Goal: Information Seeking & Learning: Learn about a topic

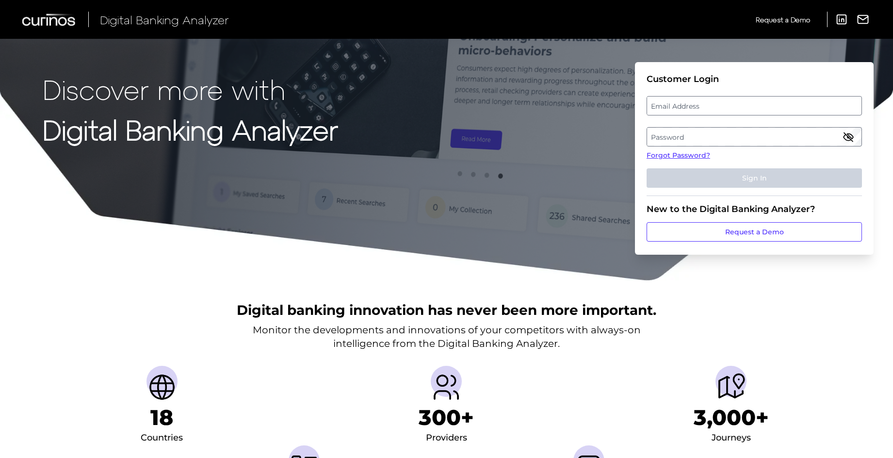
click at [666, 107] on label "Email Address" at bounding box center [754, 105] width 214 height 17
click at [666, 107] on input "email" at bounding box center [753, 105] width 215 height 19
click at [663, 105] on input "Email Address" at bounding box center [753, 105] width 215 height 19
paste input "[PERSON_NAME][EMAIL_ADDRESS][DOMAIN_NAME]"
type input "[PERSON_NAME][EMAIL_ADDRESS][DOMAIN_NAME]"
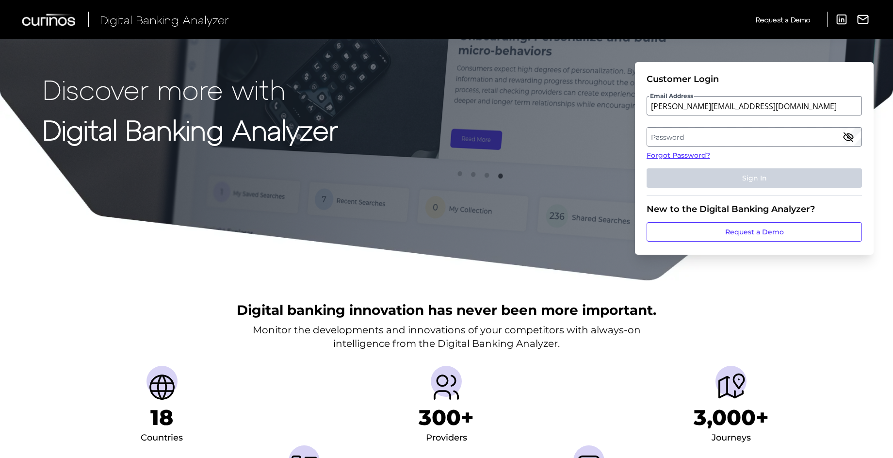
click at [706, 139] on label "Password" at bounding box center [754, 136] width 214 height 17
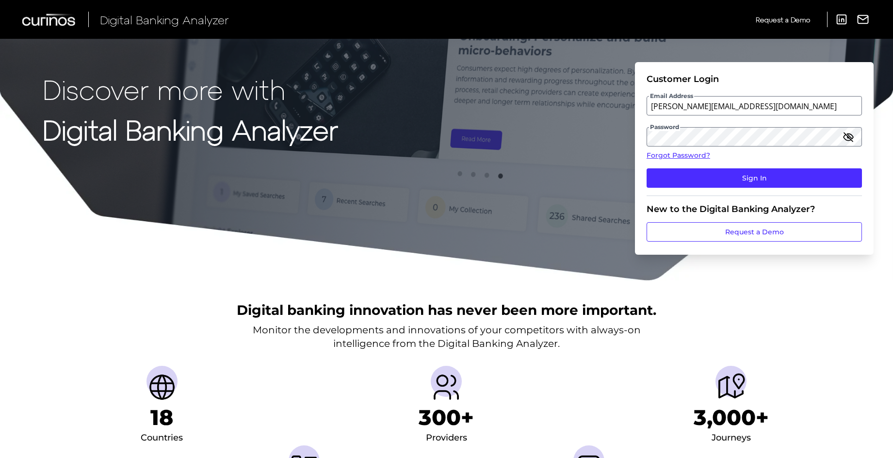
click at [850, 138] on icon "button" at bounding box center [848, 137] width 12 height 12
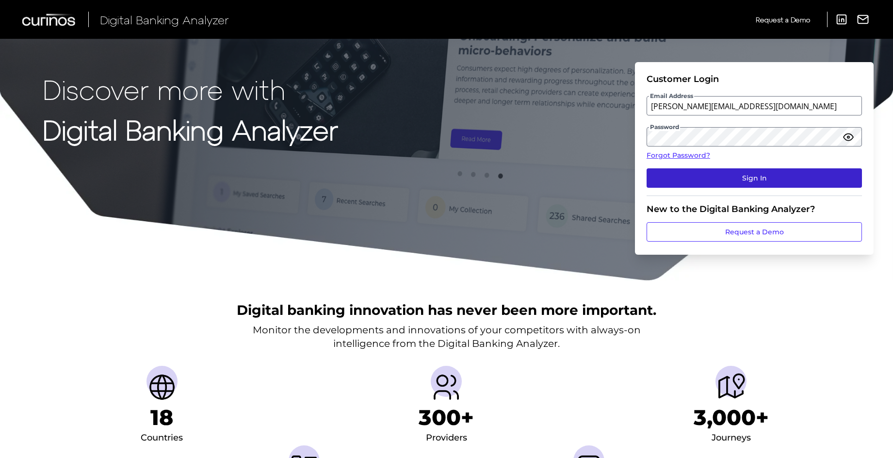
click at [797, 179] on button "Sign In" at bounding box center [753, 177] width 215 height 19
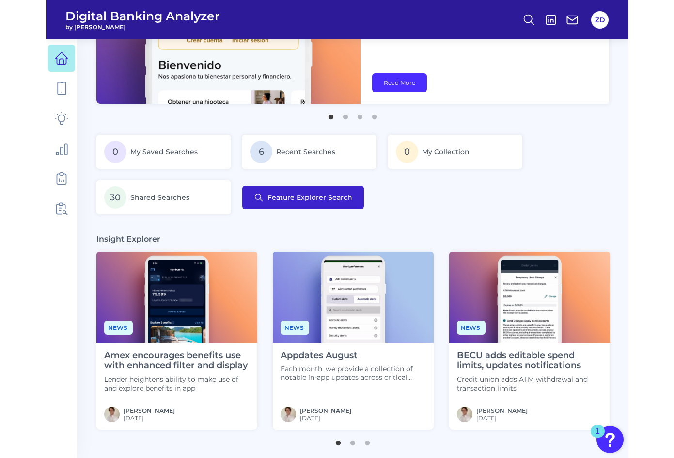
scroll to position [103, 0]
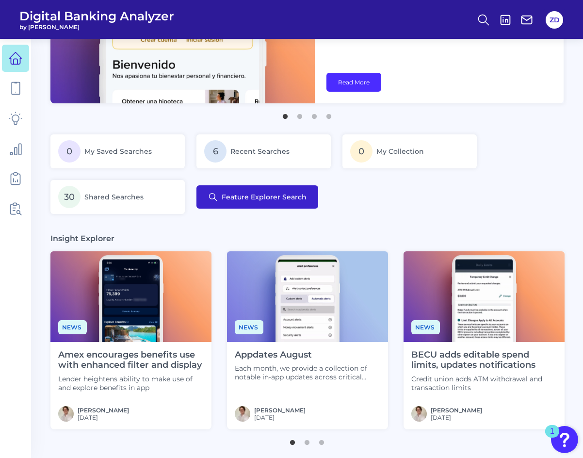
click at [254, 194] on span "Feature Explorer Search" at bounding box center [264, 197] width 85 height 8
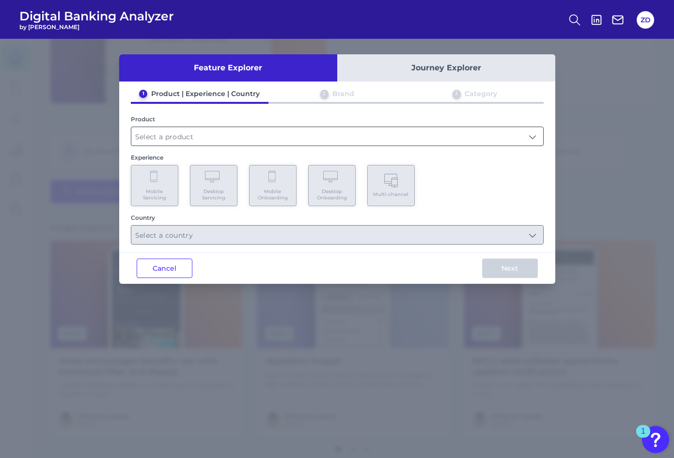
click at [183, 135] on input "text" at bounding box center [337, 136] width 412 height 18
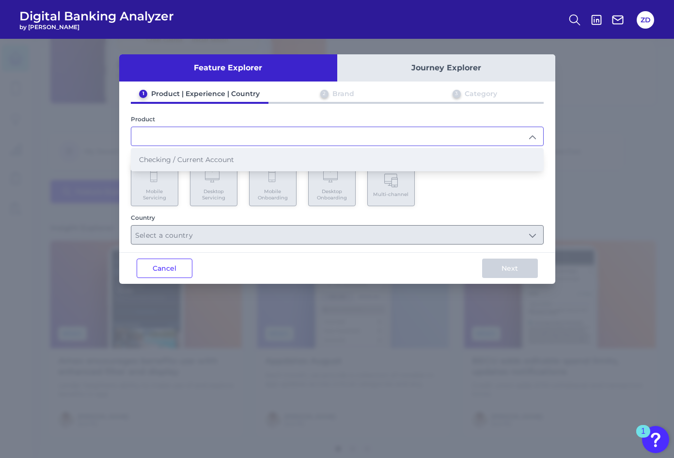
click at [192, 165] on li "Checking / Current Account" at bounding box center [337, 159] width 412 height 22
type input "Checking / Current Account"
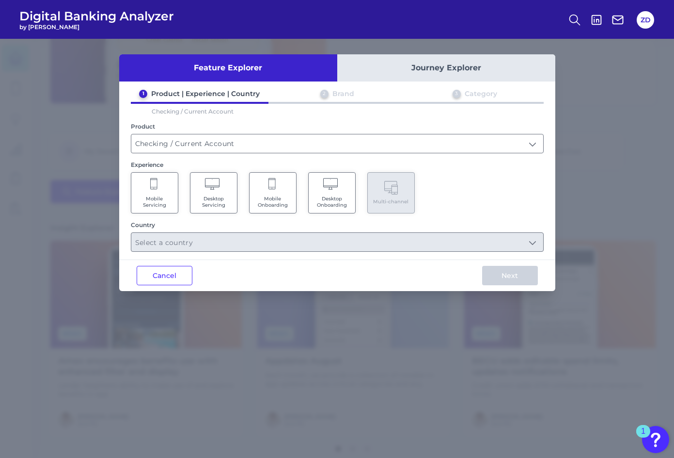
click at [163, 197] on span "Mobile Servicing" at bounding box center [154, 201] width 37 height 13
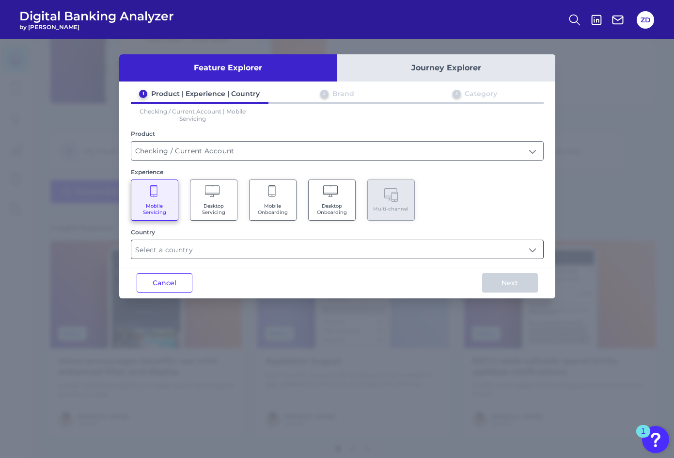
click at [205, 248] on input "text" at bounding box center [337, 249] width 412 height 18
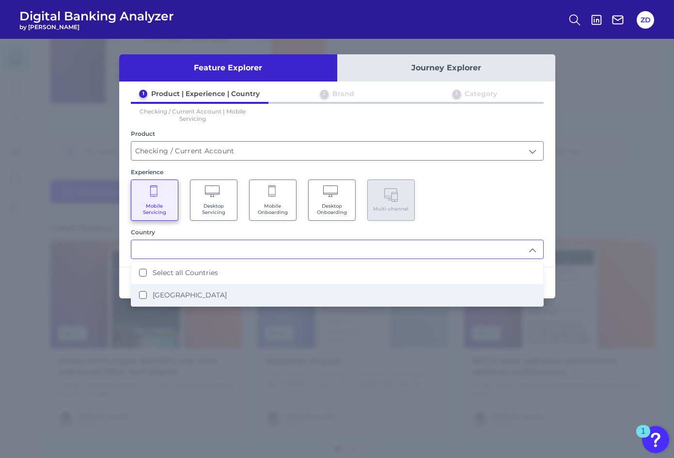
click at [172, 288] on li "[GEOGRAPHIC_DATA]" at bounding box center [337, 295] width 412 height 22
type input "Select all Countries"
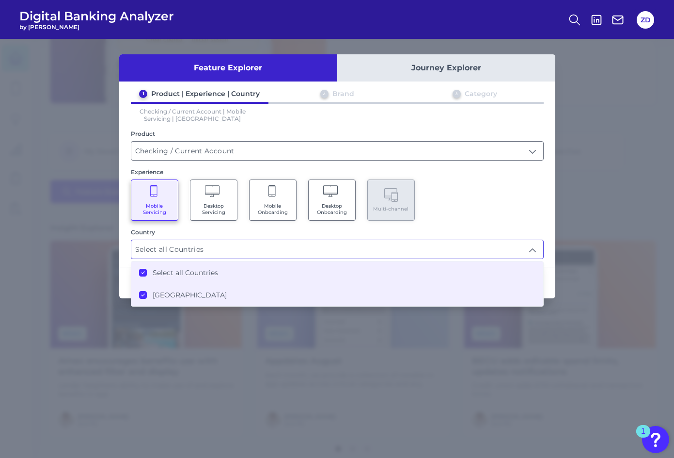
click at [440, 231] on div "Country" at bounding box center [337, 231] width 413 height 7
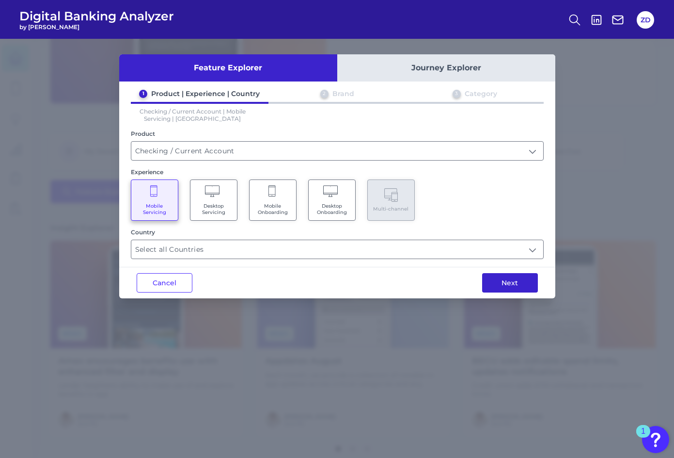
click at [506, 288] on button "Next" at bounding box center [510, 282] width 56 height 19
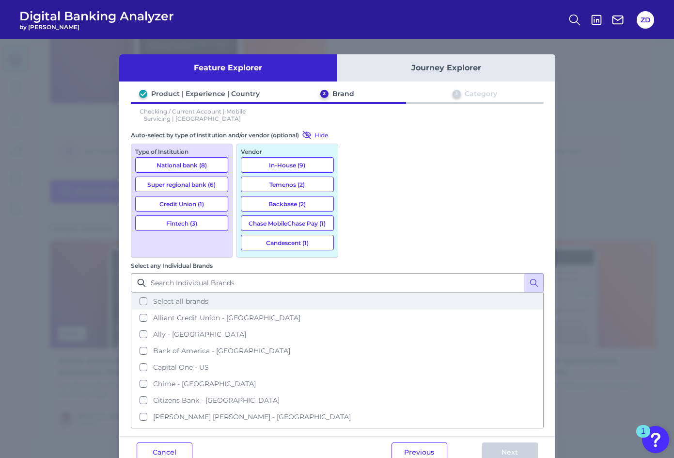
click at [360, 293] on button "Select all brands" at bounding box center [337, 301] width 411 height 16
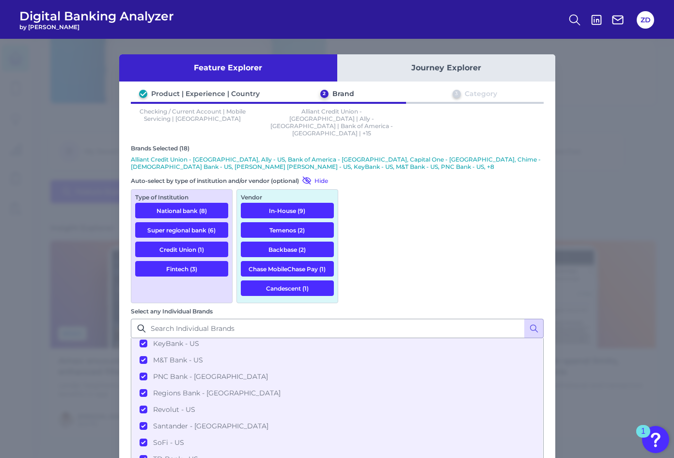
scroll to position [142, 0]
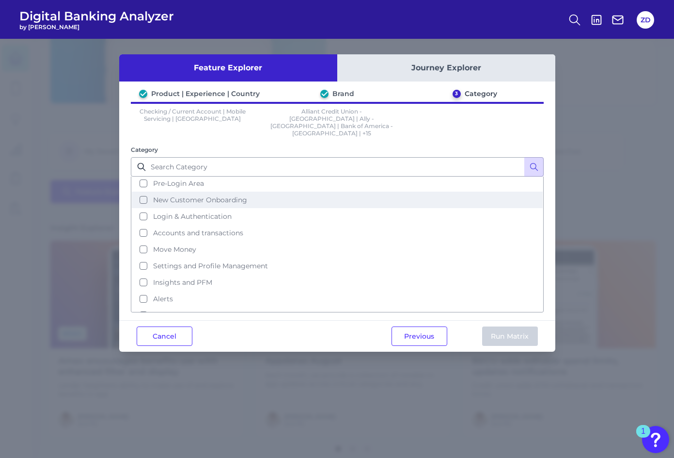
scroll to position [23, 0]
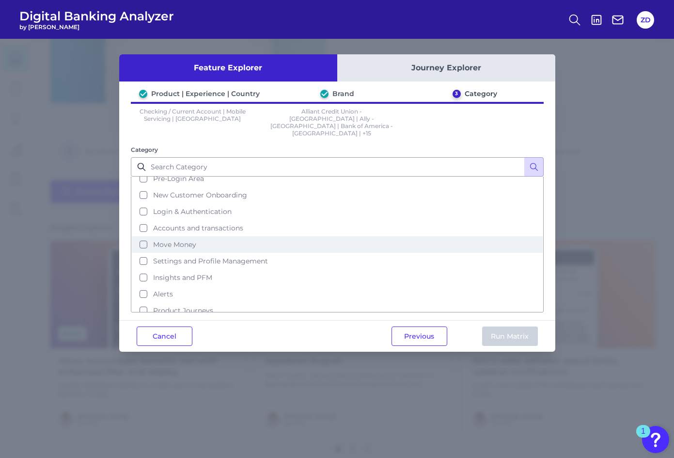
click at [141, 236] on button "Move Money" at bounding box center [337, 244] width 411 height 16
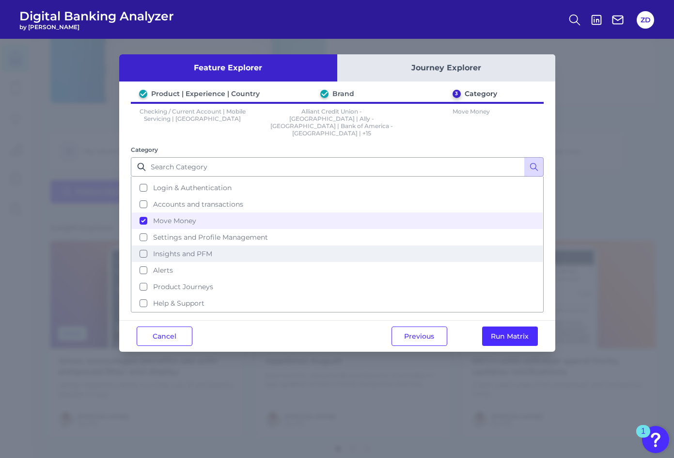
scroll to position [47, 0]
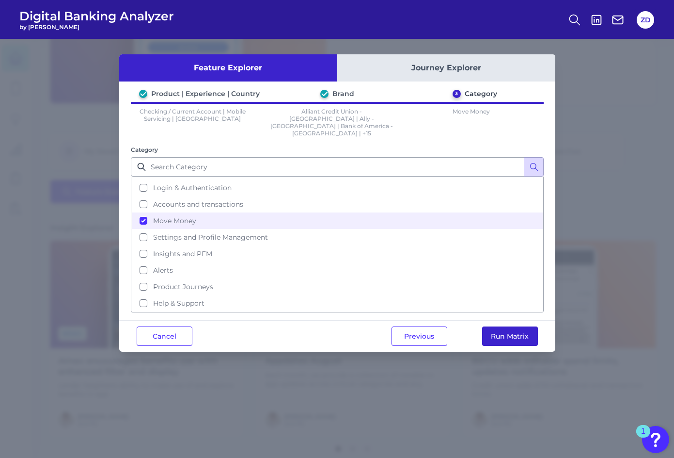
click at [501, 326] on button "Run Matrix" at bounding box center [510, 335] width 56 height 19
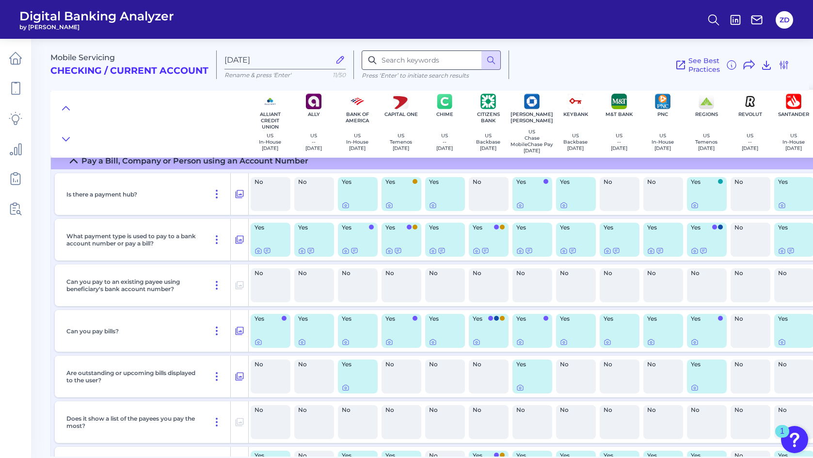
scroll to position [30, 0]
click at [379, 60] on input at bounding box center [431, 59] width 139 height 19
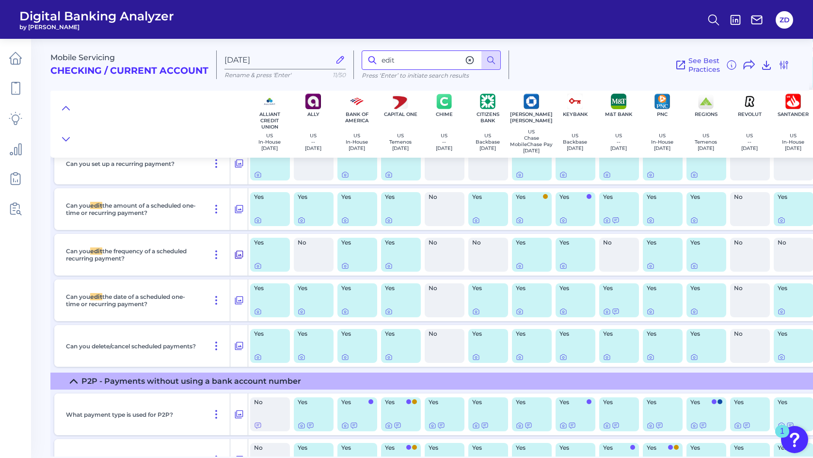
scroll to position [927, 0]
click at [239, 258] on icon at bounding box center [239, 255] width 10 height 12
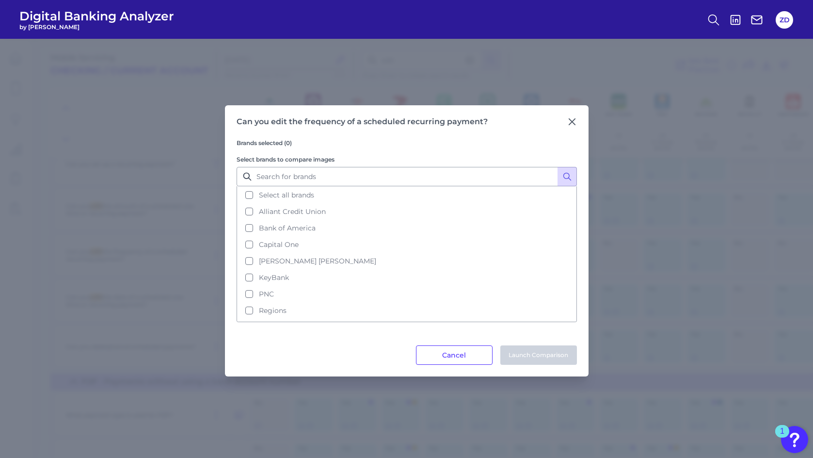
scroll to position [926, 1]
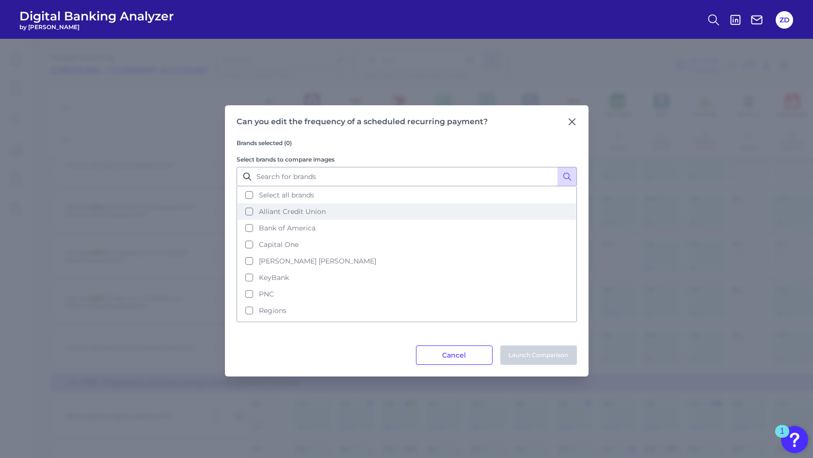
drag, startPoint x: 251, startPoint y: 194, endPoint x: 282, endPoint y: 215, distance: 37.5
click at [251, 194] on button "Select all brands" at bounding box center [407, 195] width 338 height 16
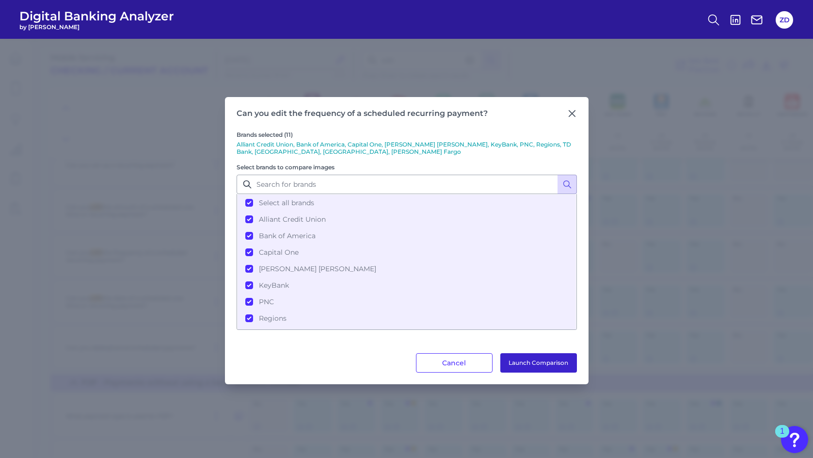
click at [533, 362] on button "Launch Comparison" at bounding box center [538, 362] width 77 height 19
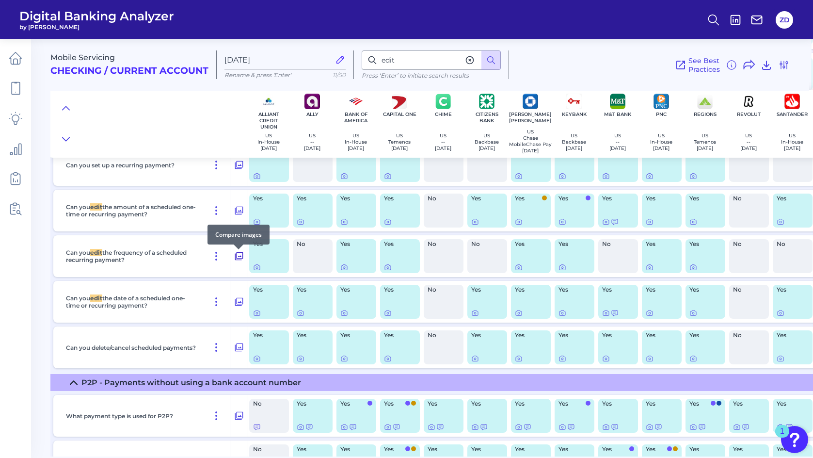
click at [233, 257] on button at bounding box center [238, 256] width 17 height 16
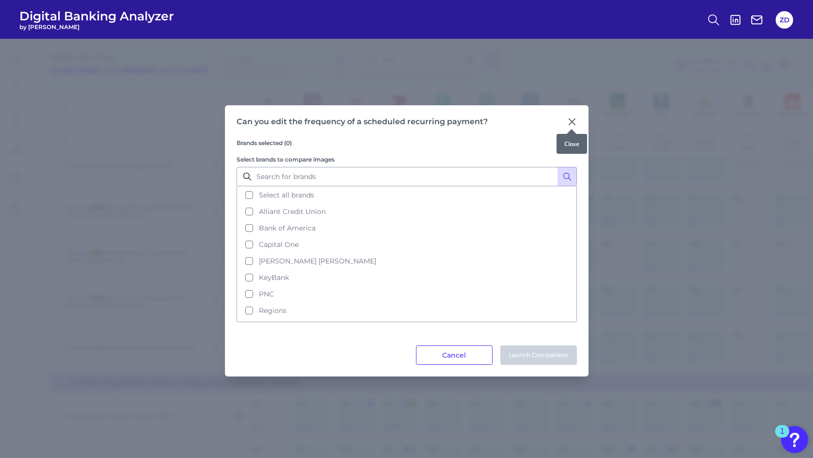
click at [572, 121] on icon at bounding box center [572, 122] width 6 height 6
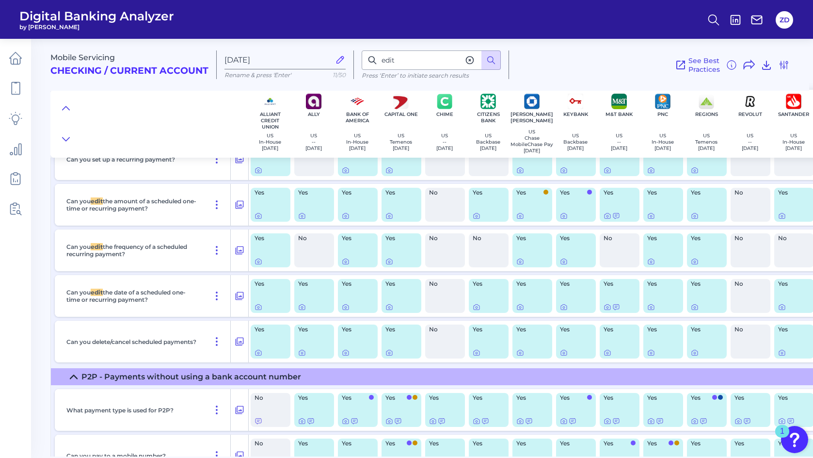
scroll to position [931, 0]
click at [349, 264] on icon at bounding box center [346, 261] width 6 height 5
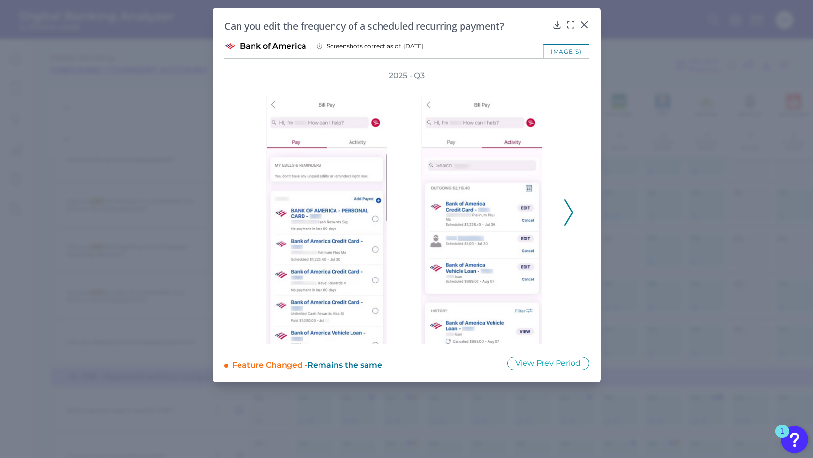
click at [570, 214] on icon at bounding box center [568, 212] width 9 height 26
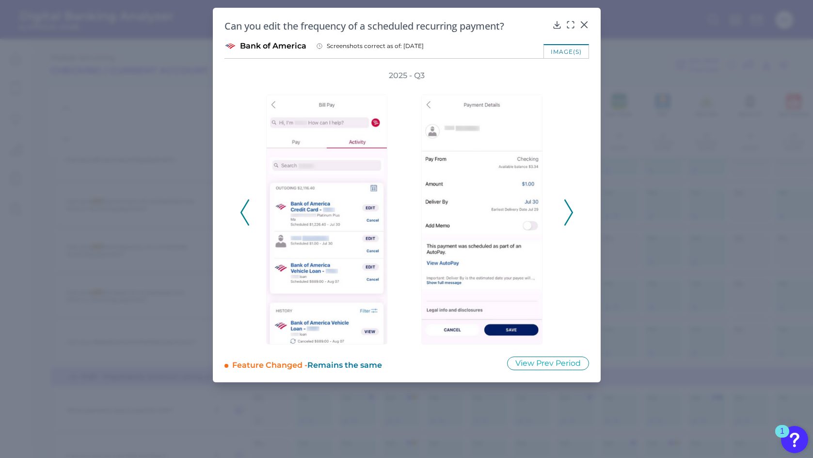
click at [573, 210] on icon at bounding box center [568, 212] width 9 height 26
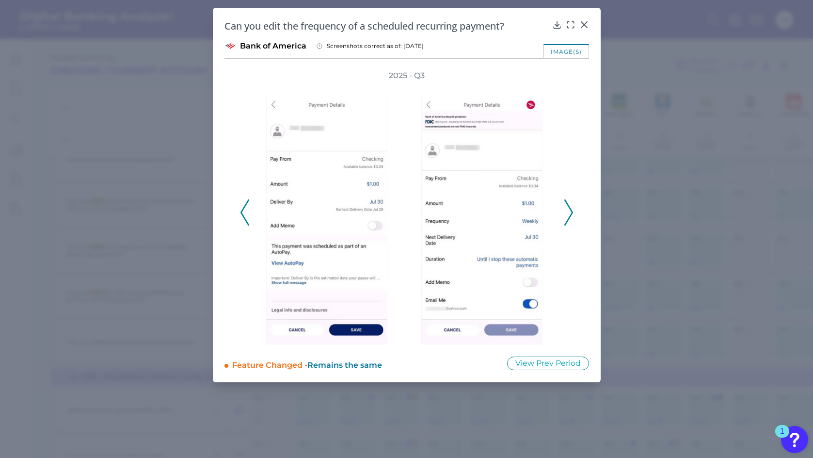
click at [570, 207] on icon at bounding box center [568, 212] width 9 height 26
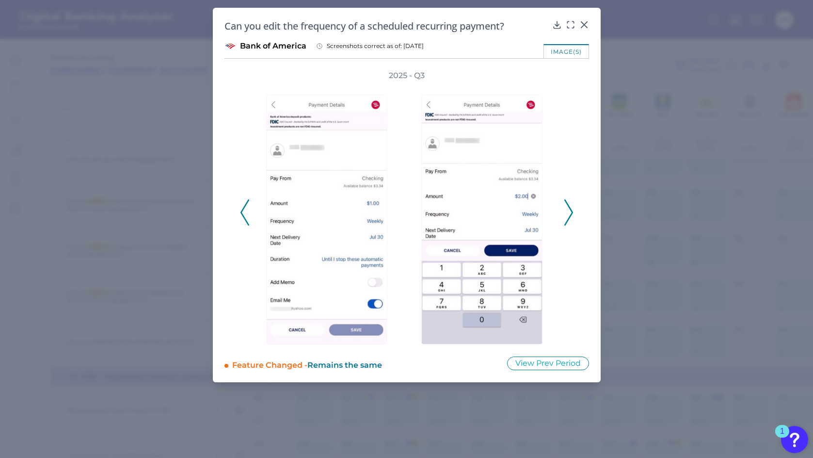
click at [570, 207] on icon at bounding box center [568, 212] width 9 height 26
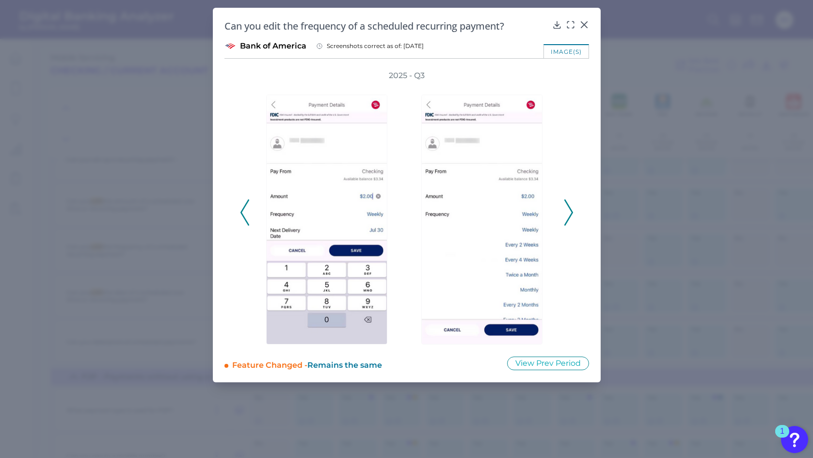
click at [570, 207] on icon at bounding box center [568, 212] width 9 height 26
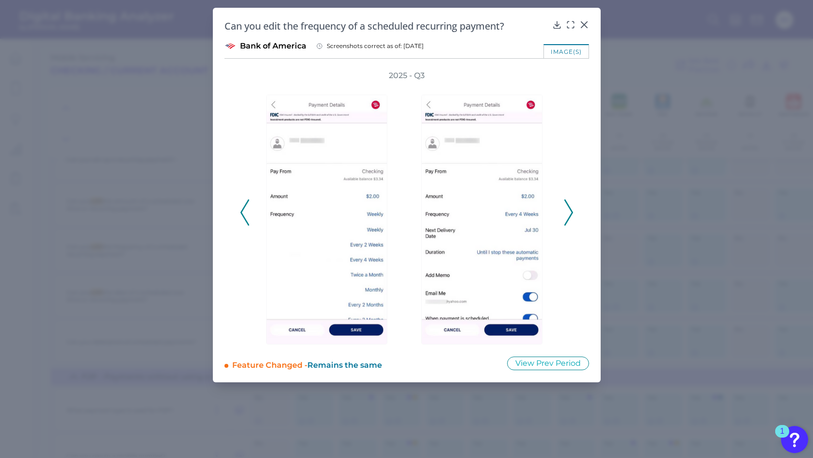
click at [570, 207] on icon at bounding box center [568, 212] width 9 height 26
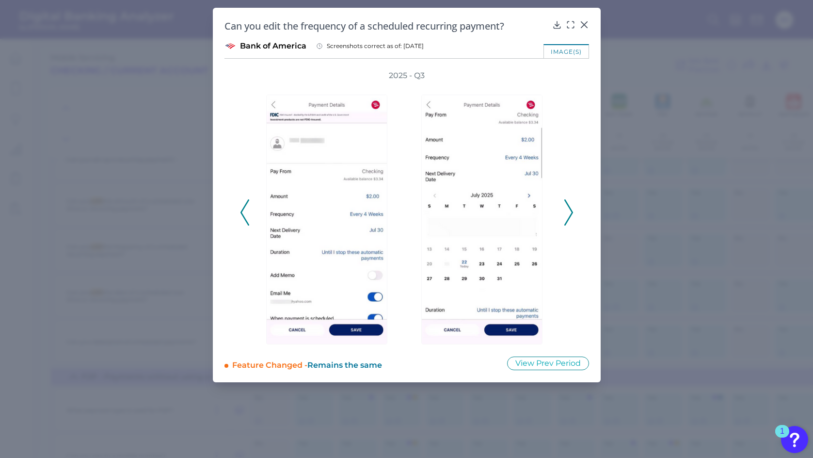
click at [570, 207] on icon at bounding box center [568, 212] width 9 height 26
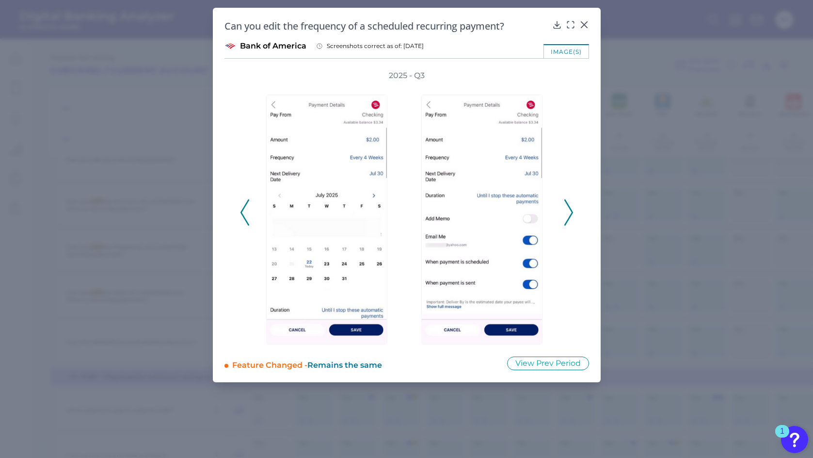
click at [570, 207] on icon at bounding box center [568, 212] width 9 height 26
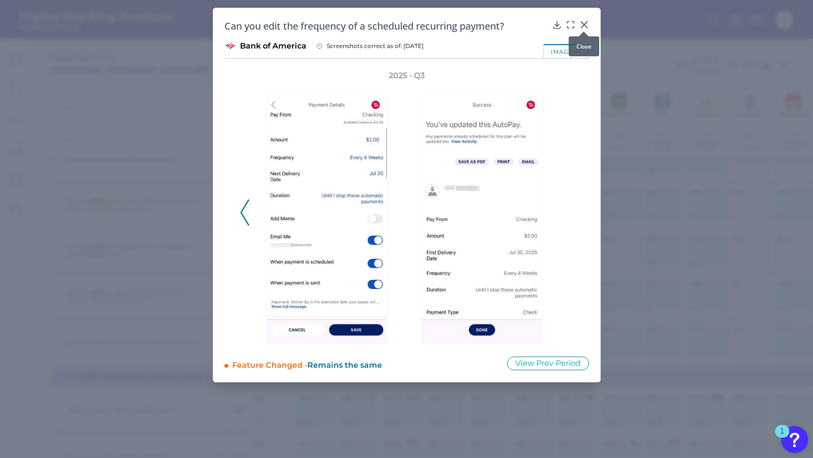
click at [581, 24] on icon at bounding box center [584, 25] width 10 height 10
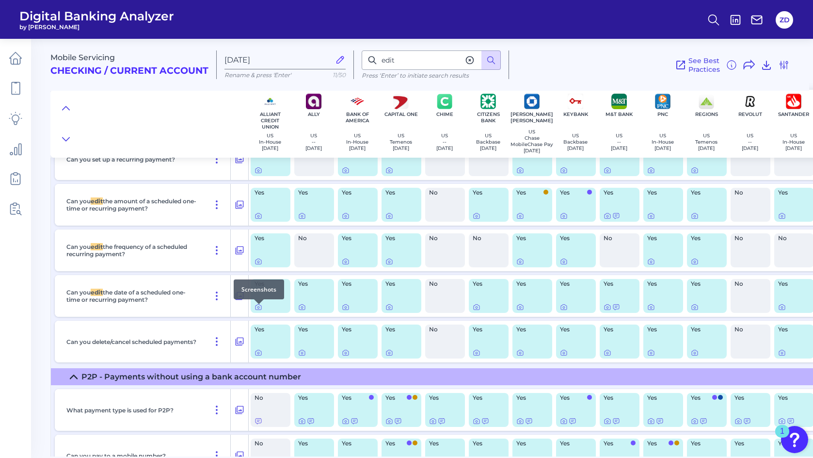
click at [260, 307] on div at bounding box center [259, 304] width 10 height 10
drag, startPoint x: 352, startPoint y: 310, endPoint x: 343, endPoint y: 310, distance: 9.7
click at [352, 310] on div at bounding box center [358, 307] width 32 height 8
click at [344, 310] on icon at bounding box center [346, 307] width 8 height 8
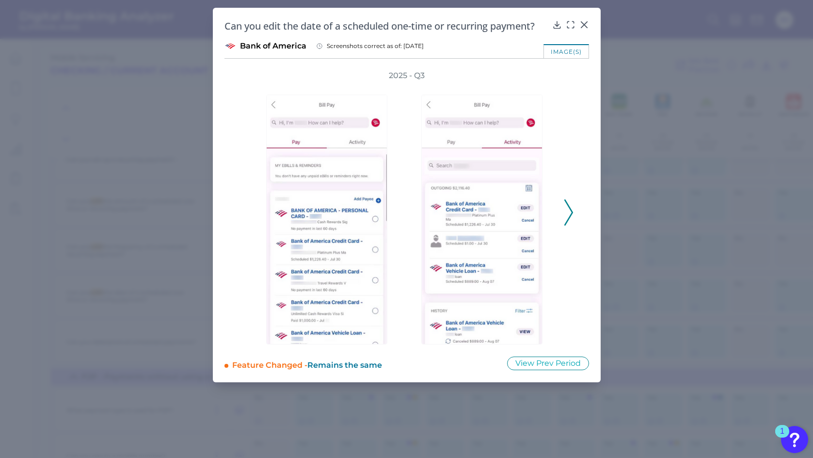
click at [571, 209] on icon at bounding box center [568, 212] width 9 height 26
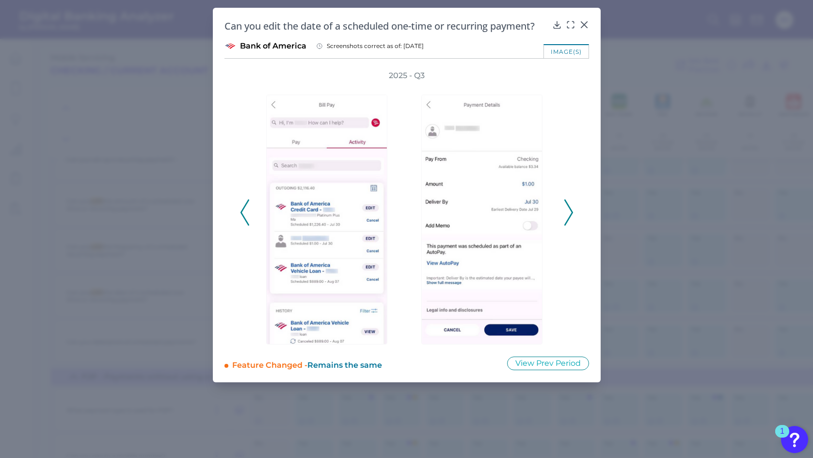
click at [571, 209] on icon at bounding box center [568, 212] width 9 height 26
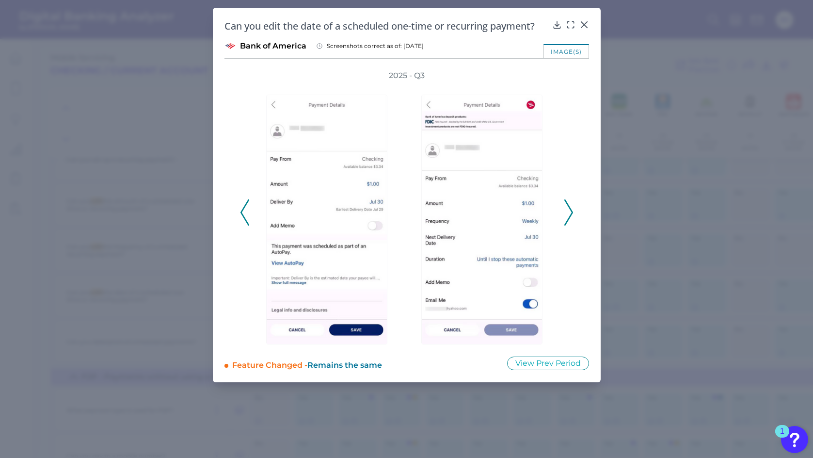
click at [571, 209] on icon at bounding box center [568, 212] width 9 height 26
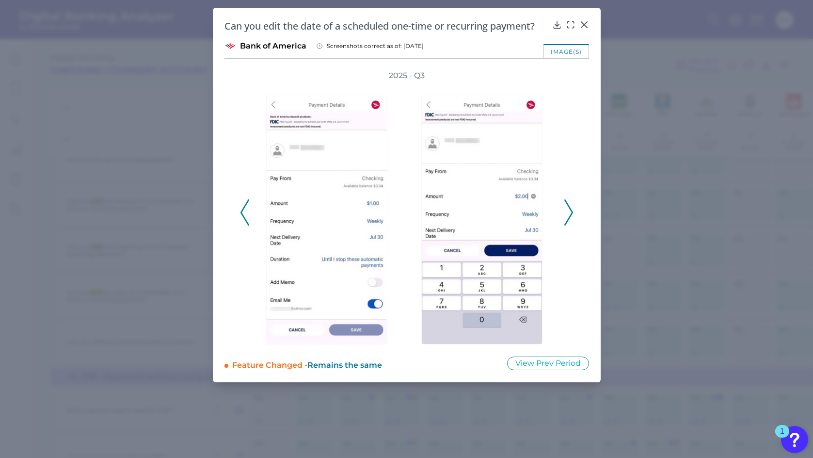
click at [571, 209] on icon at bounding box center [568, 212] width 9 height 26
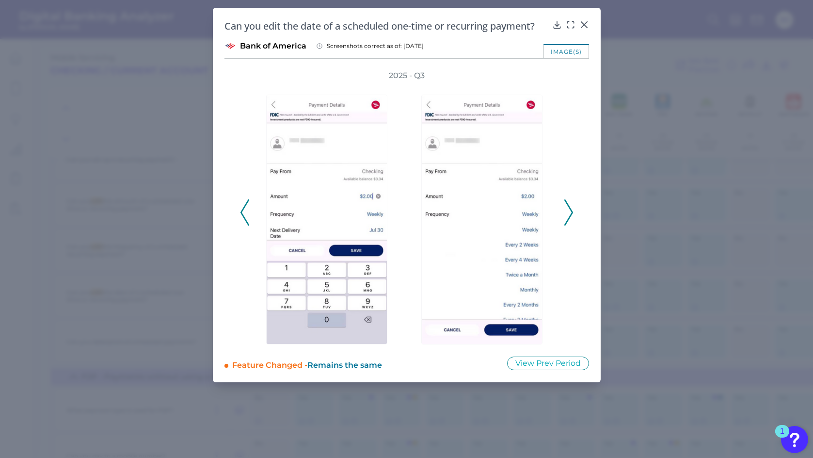
click at [571, 209] on icon at bounding box center [568, 212] width 9 height 26
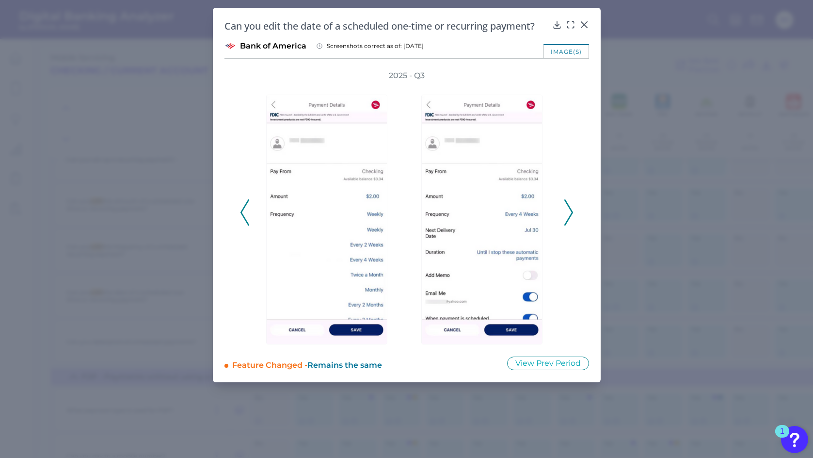
click at [571, 209] on icon at bounding box center [568, 212] width 9 height 26
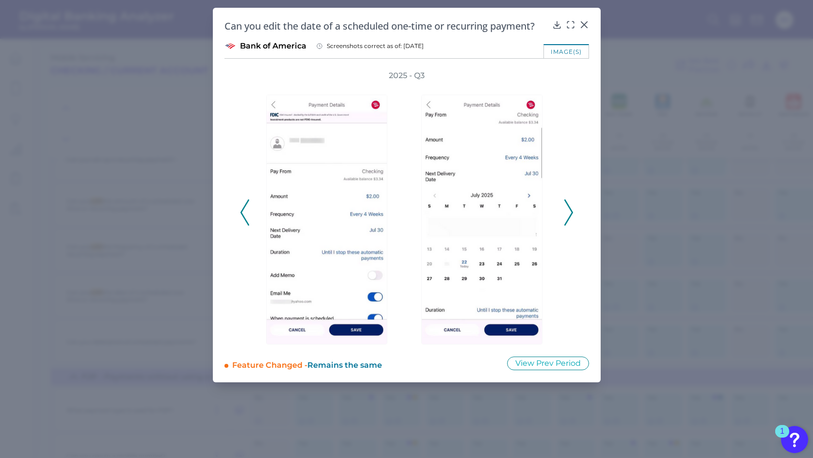
click at [571, 209] on icon at bounding box center [568, 212] width 9 height 26
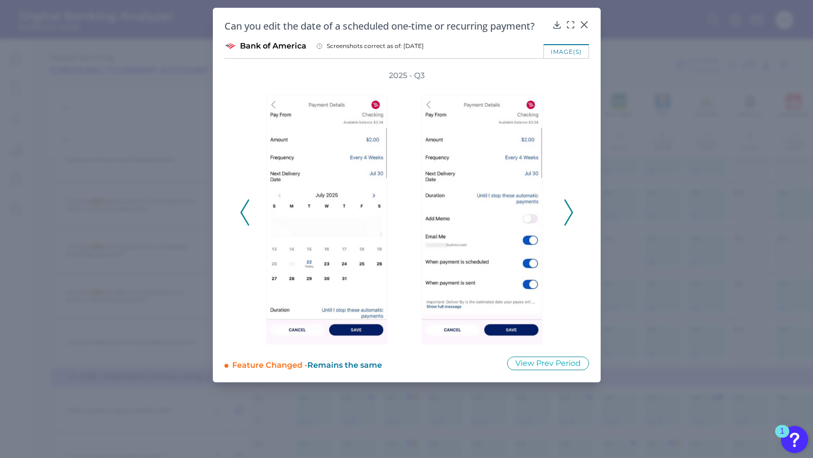
click at [571, 209] on icon at bounding box center [568, 212] width 9 height 26
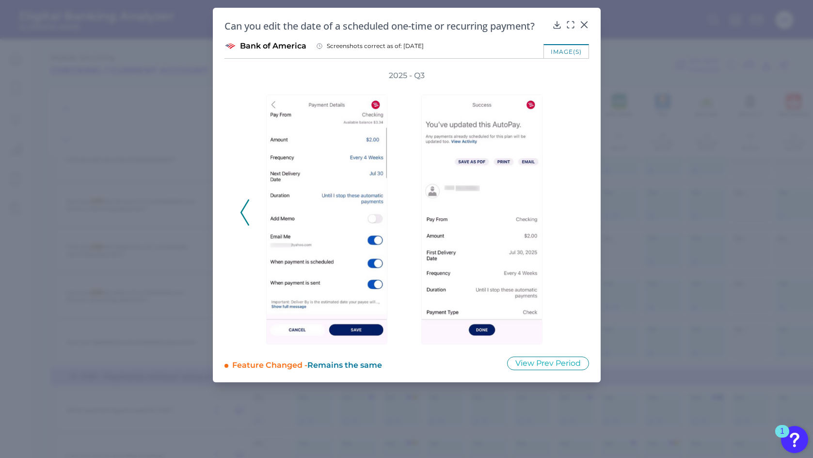
click at [571, 209] on div "2025 - Q3" at bounding box center [407, 207] width 334 height 274
click at [584, 26] on icon at bounding box center [584, 25] width 10 height 10
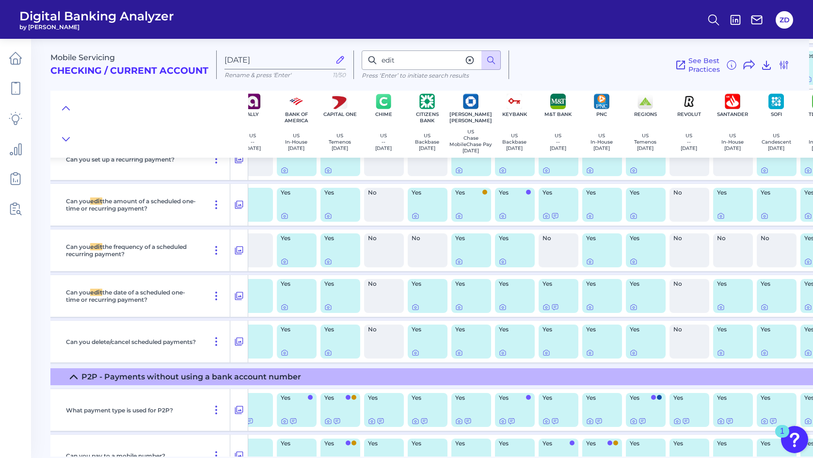
scroll to position [931, 62]
click at [544, 306] on div at bounding box center [547, 304] width 10 height 10
click at [548, 310] on icon at bounding box center [546, 307] width 8 height 8
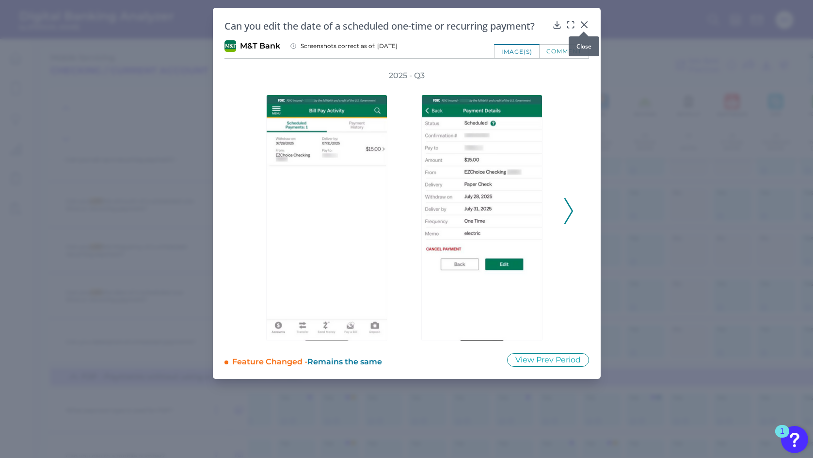
click at [580, 21] on icon at bounding box center [584, 25] width 10 height 10
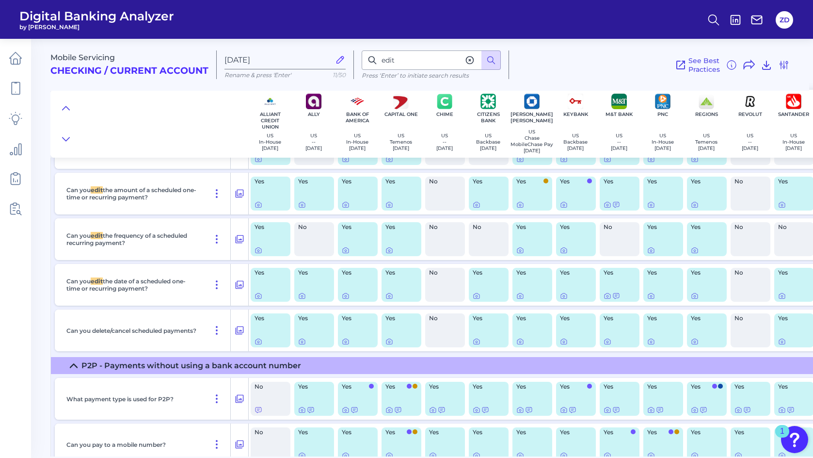
scroll to position [943, 0]
click at [522, 253] on icon at bounding box center [520, 250] width 8 height 8
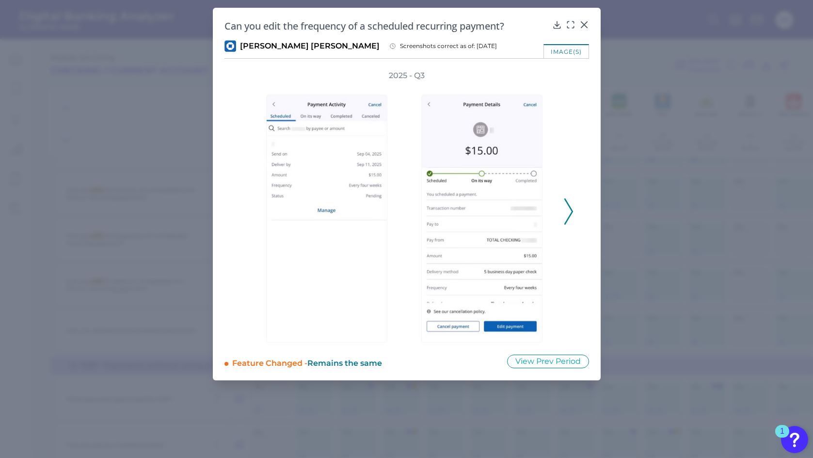
click at [569, 209] on icon at bounding box center [568, 211] width 9 height 26
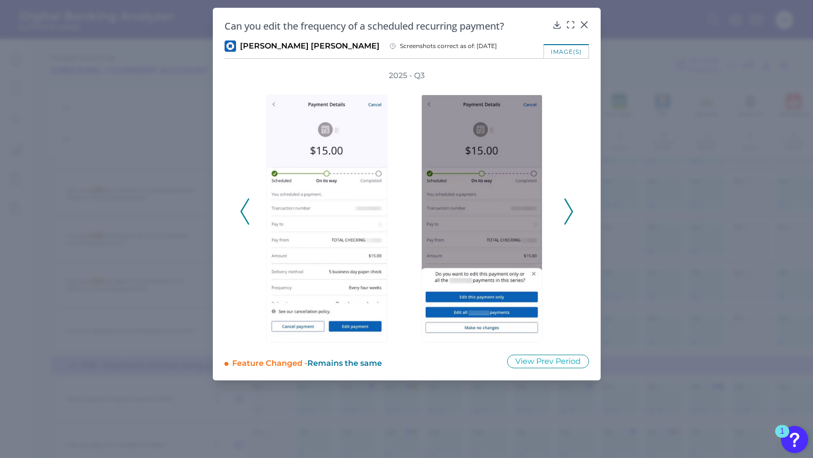
click at [568, 209] on icon at bounding box center [568, 211] width 9 height 26
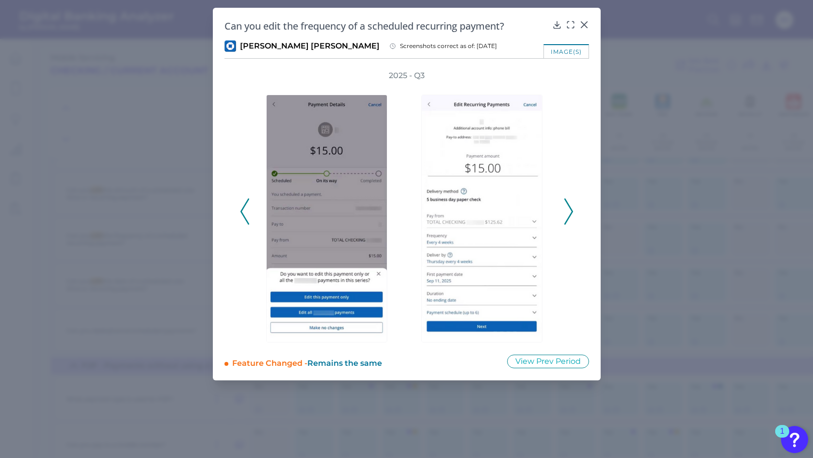
click at [572, 213] on polyline at bounding box center [568, 211] width 7 height 25
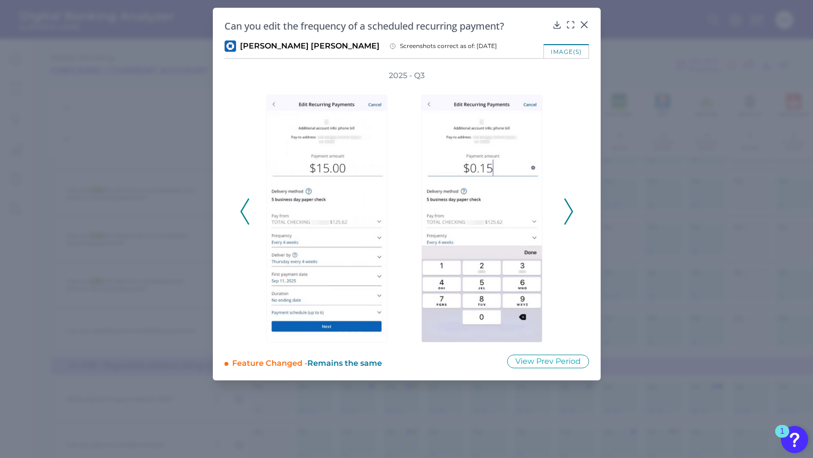
click at [572, 213] on polyline at bounding box center [568, 211] width 7 height 25
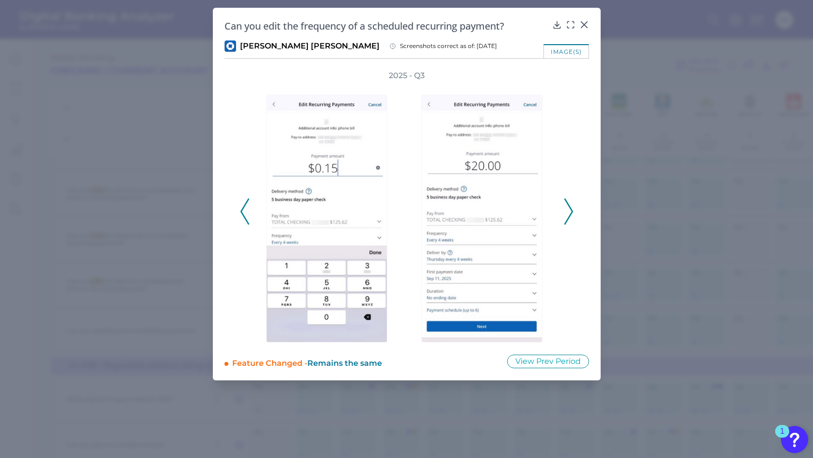
click at [572, 213] on polyline at bounding box center [568, 211] width 7 height 25
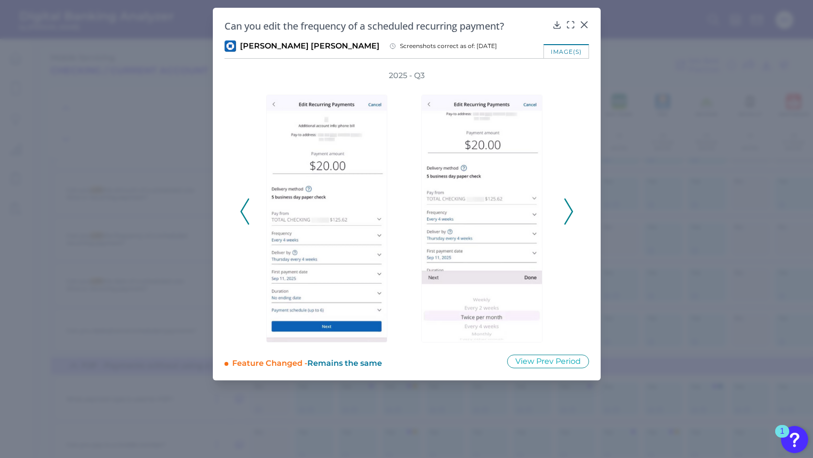
click at [571, 208] on icon at bounding box center [568, 211] width 9 height 26
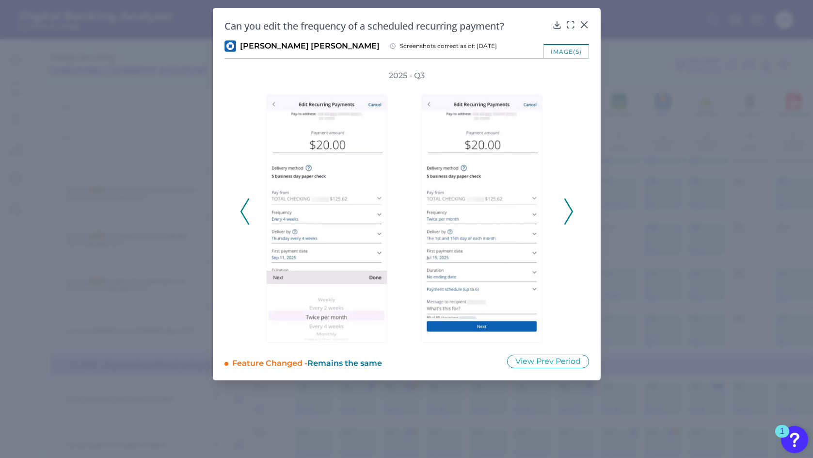
click at [571, 208] on icon at bounding box center [568, 211] width 9 height 26
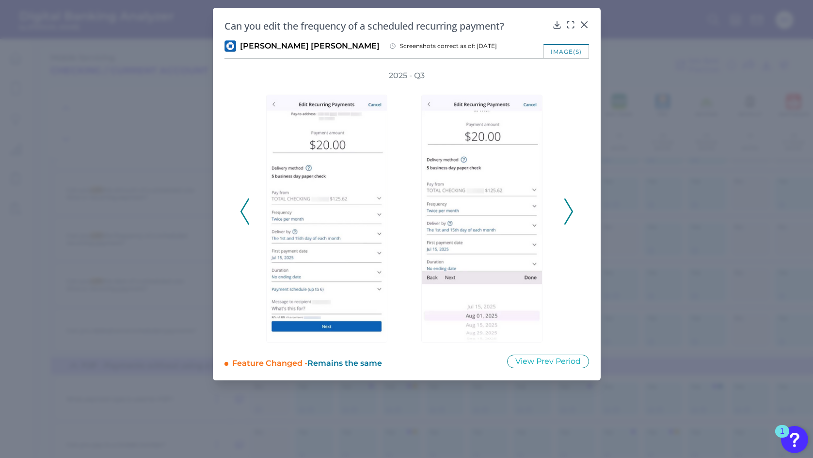
click at [571, 208] on icon at bounding box center [568, 211] width 9 height 26
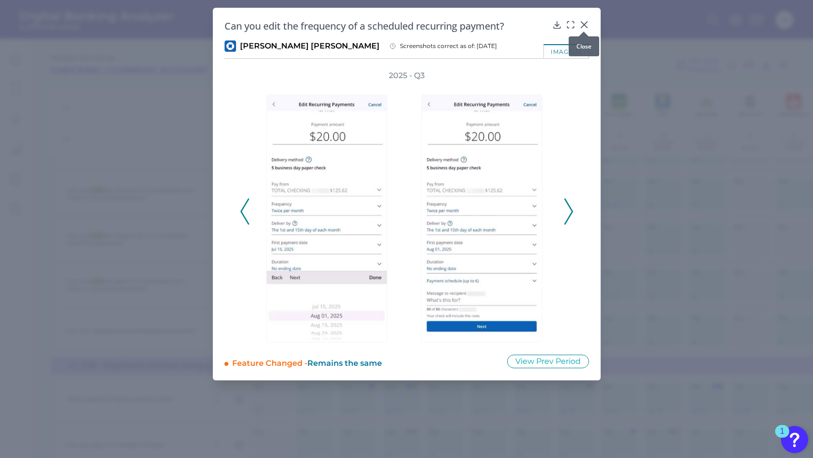
click at [585, 26] on icon at bounding box center [584, 25] width 6 height 6
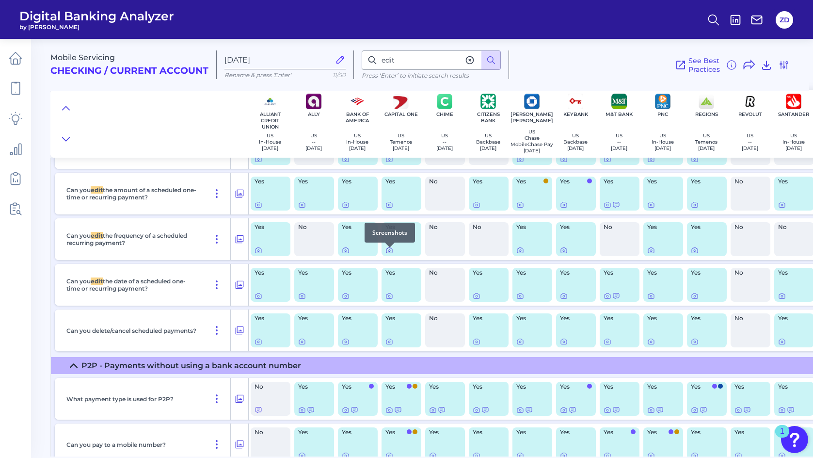
click at [390, 253] on icon at bounding box center [389, 250] width 8 height 8
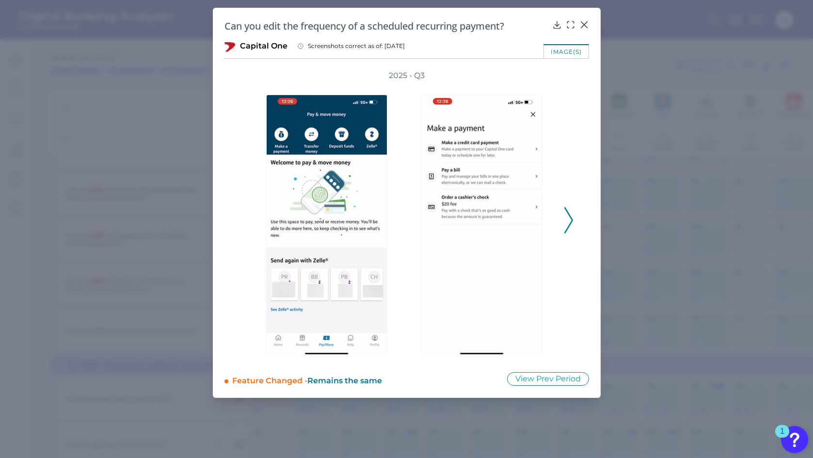
click at [569, 223] on icon at bounding box center [568, 220] width 9 height 26
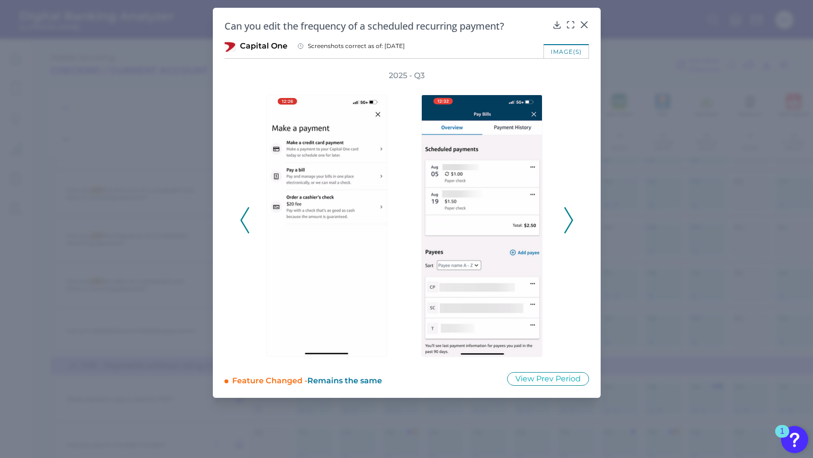
click at [569, 223] on icon at bounding box center [568, 220] width 9 height 26
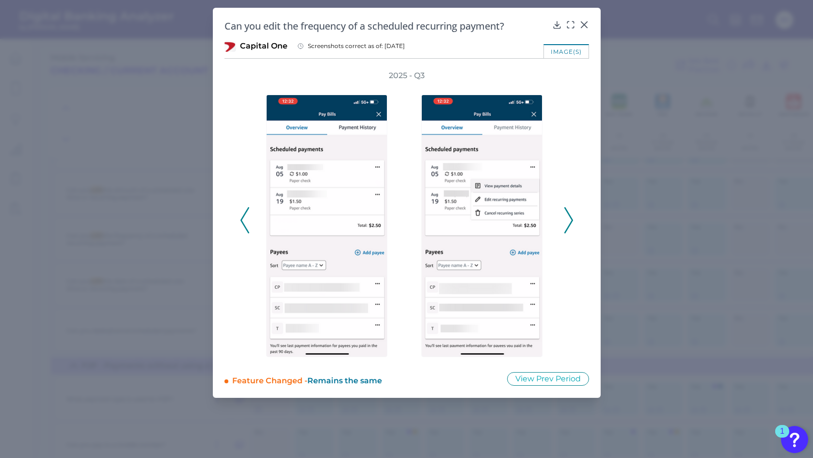
click at [569, 223] on icon at bounding box center [568, 220] width 9 height 26
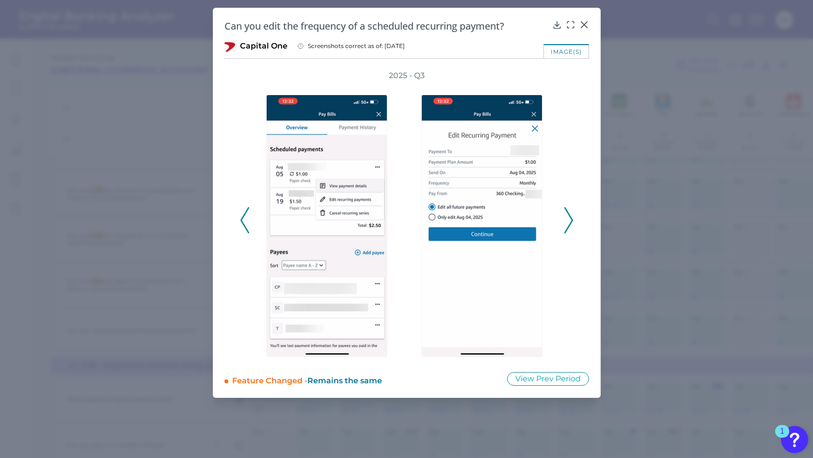
click at [569, 223] on icon at bounding box center [568, 220] width 9 height 26
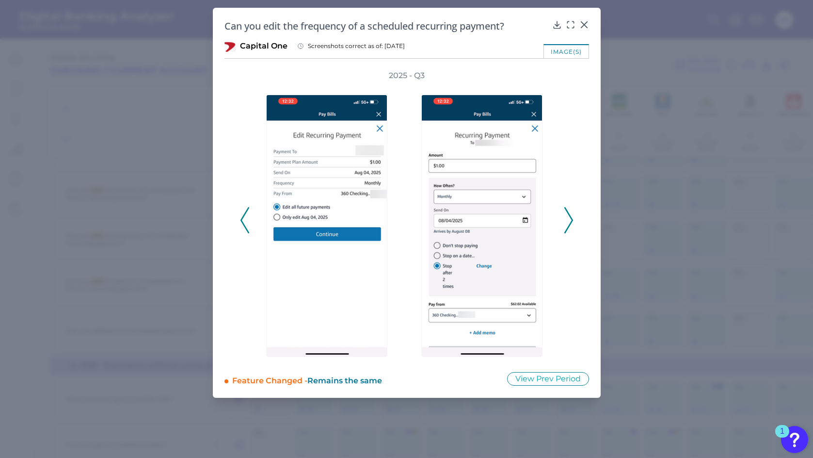
click at [572, 216] on icon at bounding box center [568, 220] width 9 height 26
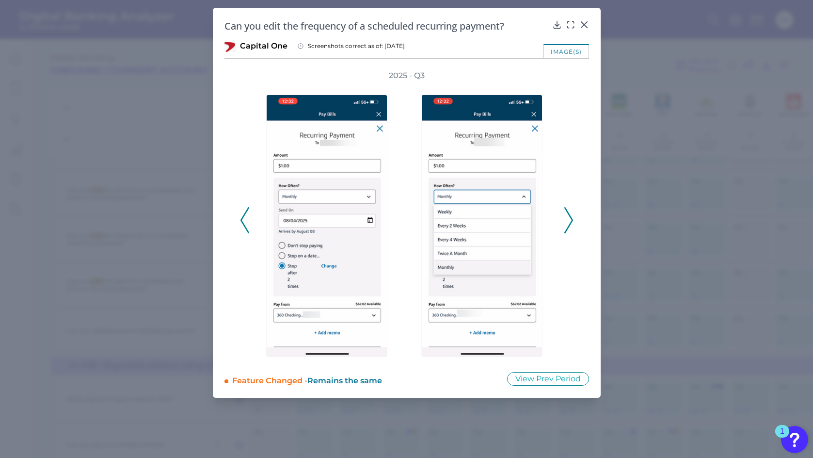
click at [572, 216] on icon at bounding box center [568, 220] width 9 height 26
click at [572, 217] on icon at bounding box center [568, 220] width 9 height 26
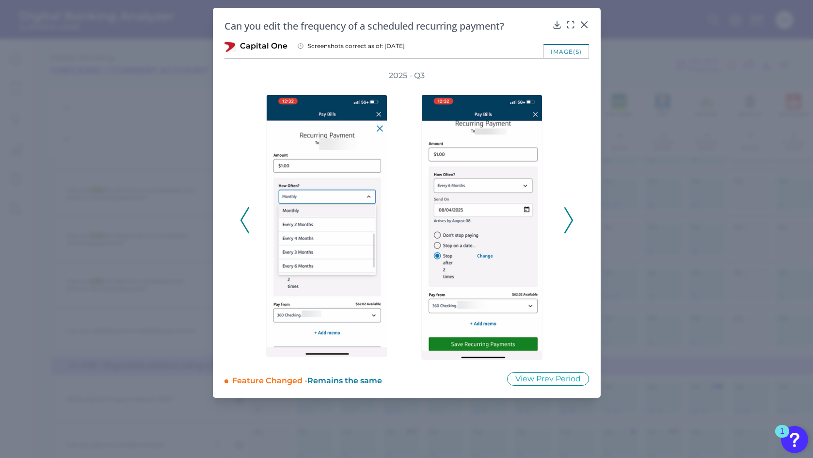
click at [572, 217] on icon at bounding box center [568, 220] width 9 height 26
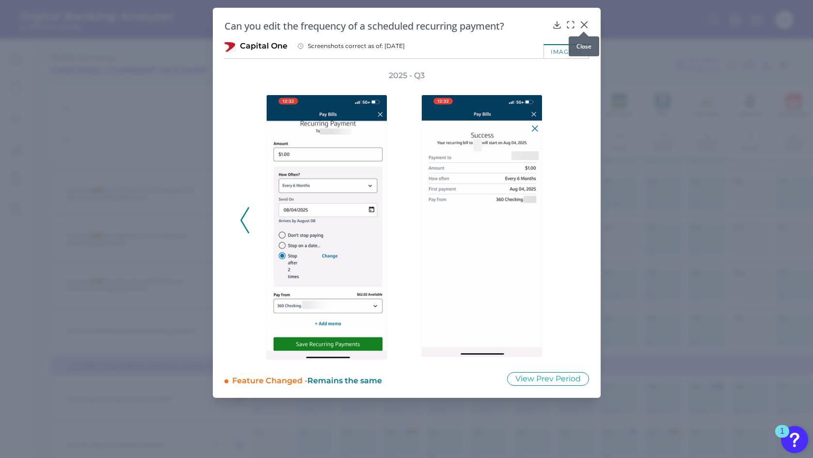
click at [586, 20] on icon at bounding box center [584, 25] width 10 height 10
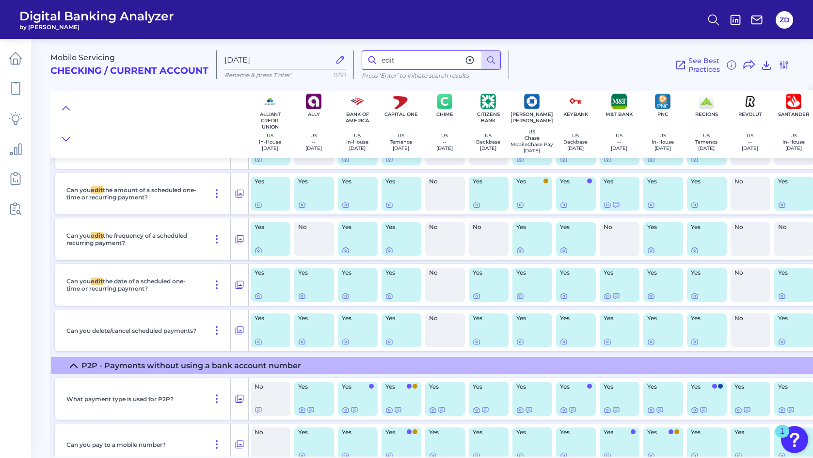
drag, startPoint x: 400, startPoint y: 61, endPoint x: 381, endPoint y: 59, distance: 19.0
click at [381, 59] on input "edit" at bounding box center [431, 59] width 139 height 19
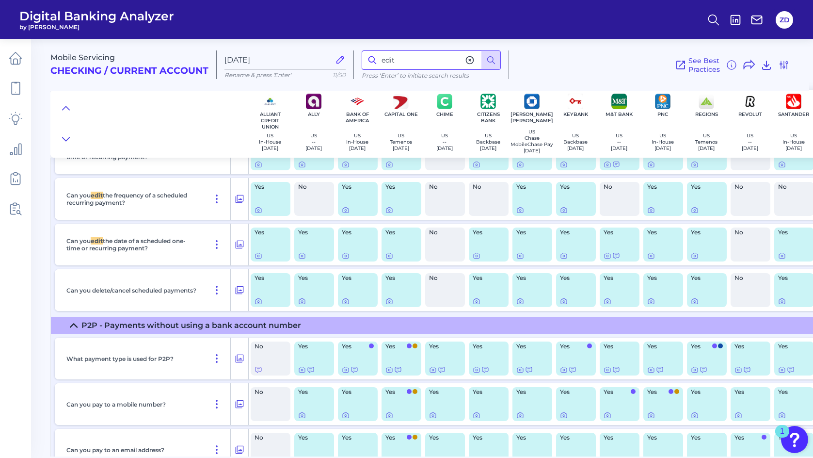
scroll to position [983, 0]
click at [389, 259] on icon at bounding box center [389, 255] width 8 height 8
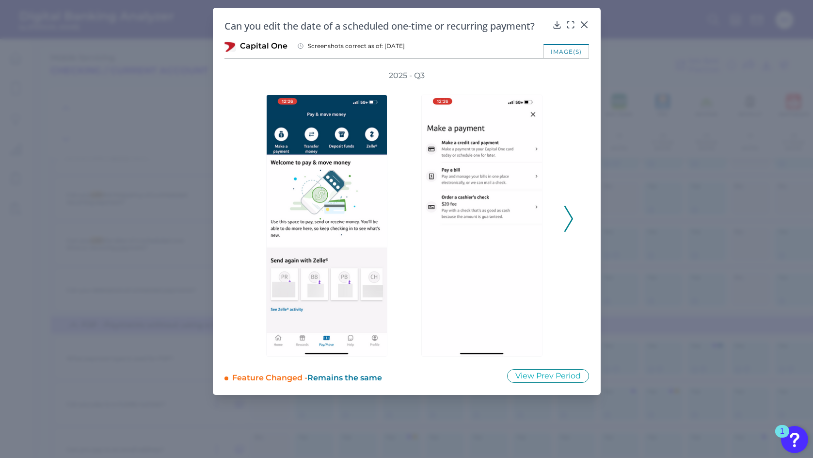
click at [575, 211] on div "2025 - Q3" at bounding box center [406, 213] width 365 height 287
click at [567, 215] on icon at bounding box center [568, 219] width 9 height 26
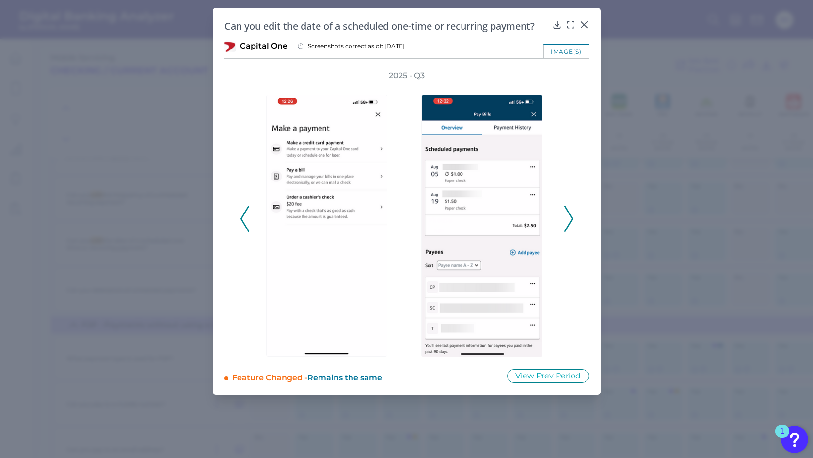
click at [567, 215] on icon at bounding box center [568, 219] width 9 height 26
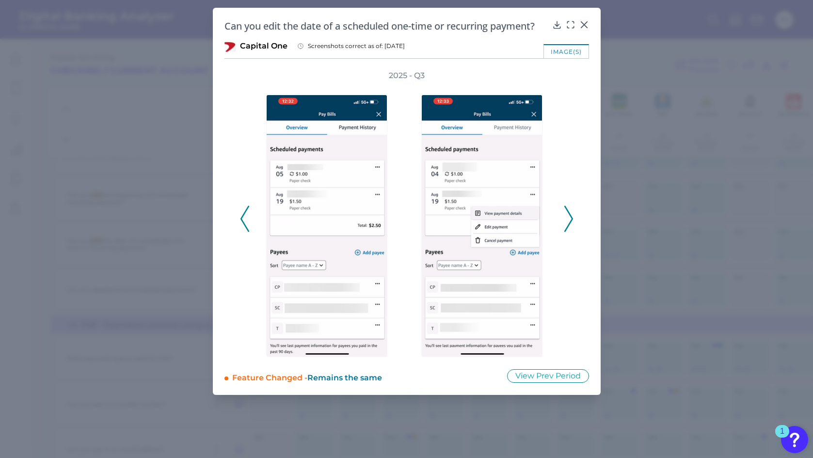
click at [567, 215] on icon at bounding box center [568, 219] width 9 height 26
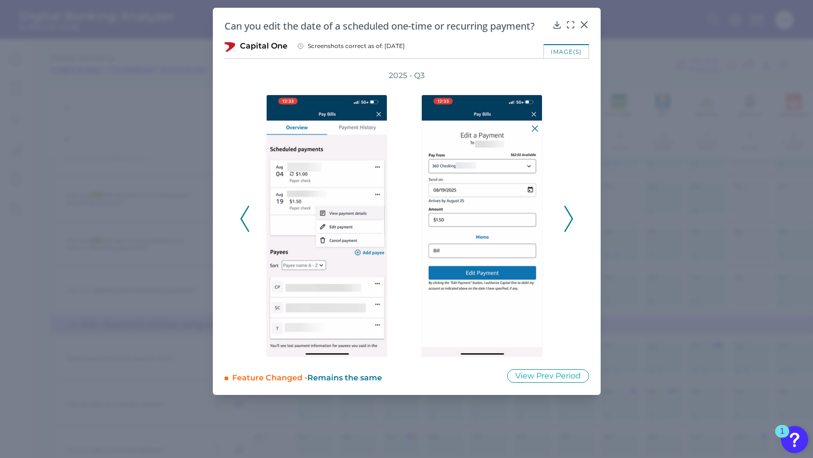
click at [567, 215] on icon at bounding box center [568, 219] width 9 height 26
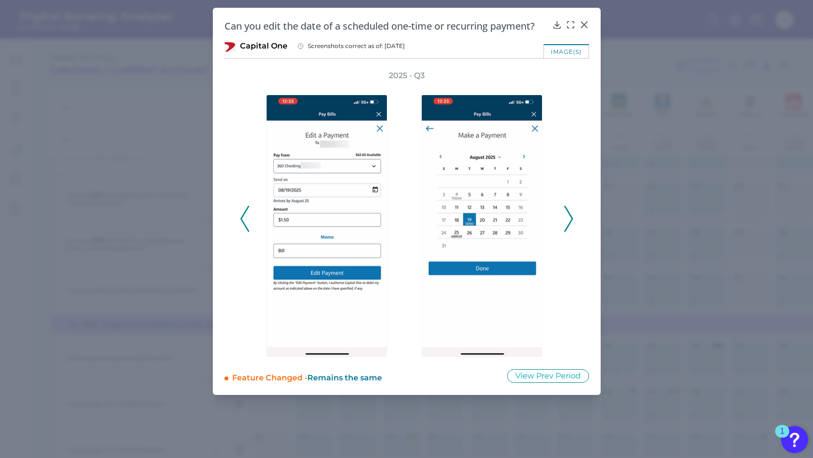
click at [569, 215] on icon at bounding box center [568, 219] width 9 height 26
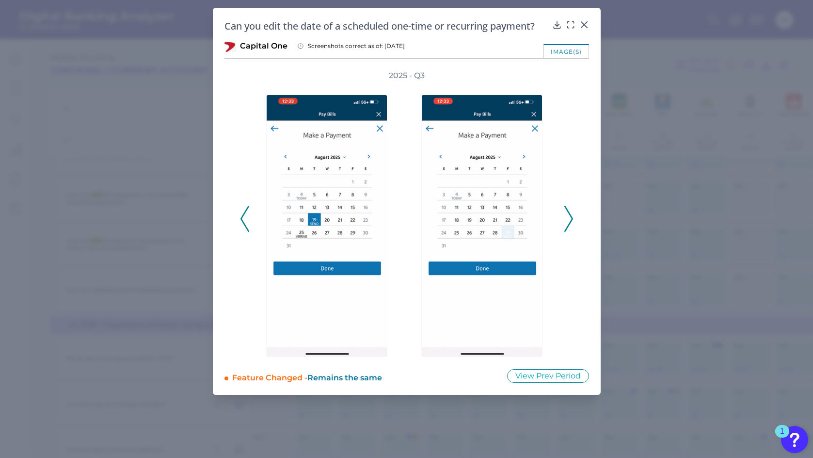
click at [569, 215] on icon at bounding box center [568, 219] width 9 height 26
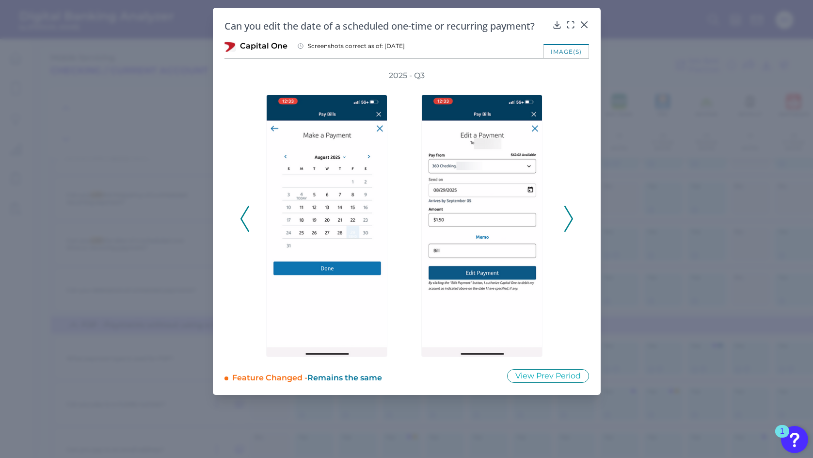
click at [244, 221] on icon at bounding box center [244, 219] width 9 height 26
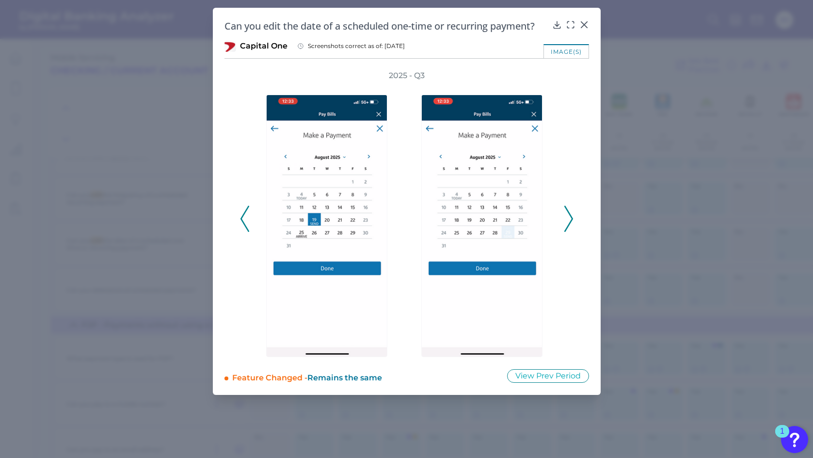
click at [244, 221] on icon at bounding box center [244, 219] width 9 height 26
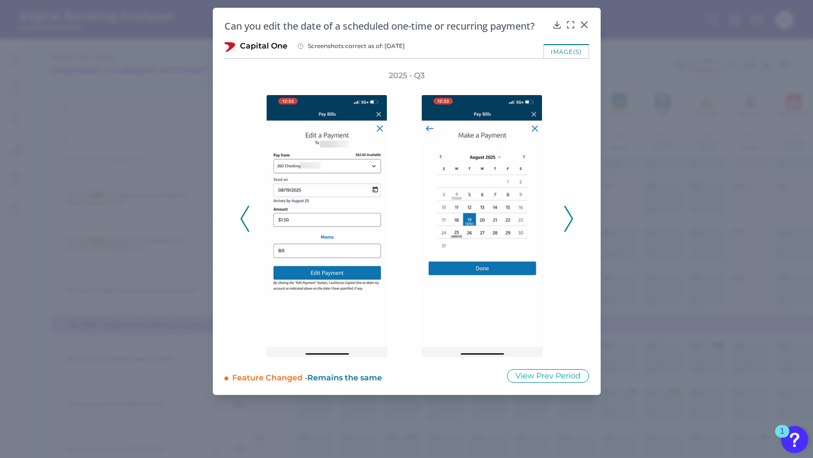
click at [244, 221] on icon at bounding box center [244, 219] width 9 height 26
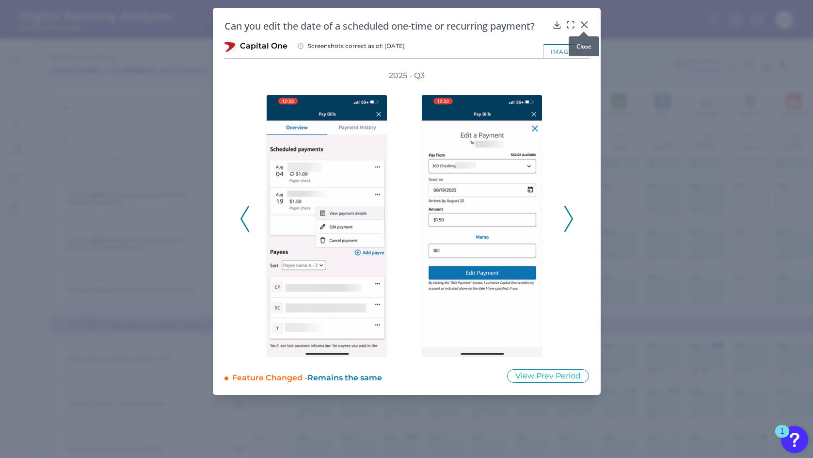
click at [585, 23] on icon at bounding box center [584, 25] width 10 height 10
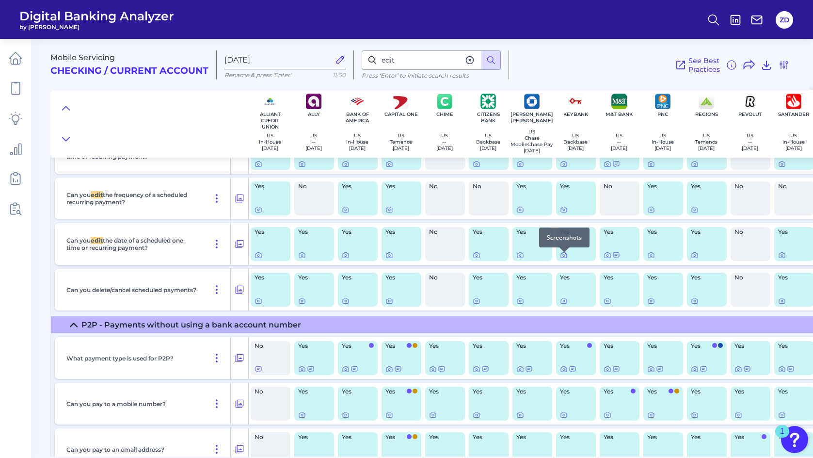
click at [562, 259] on icon at bounding box center [564, 255] width 8 height 8
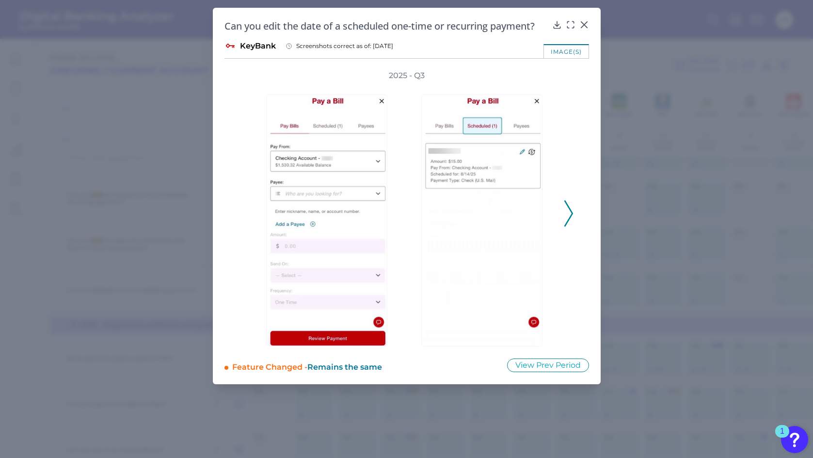
click at [568, 210] on icon at bounding box center [568, 213] width 9 height 26
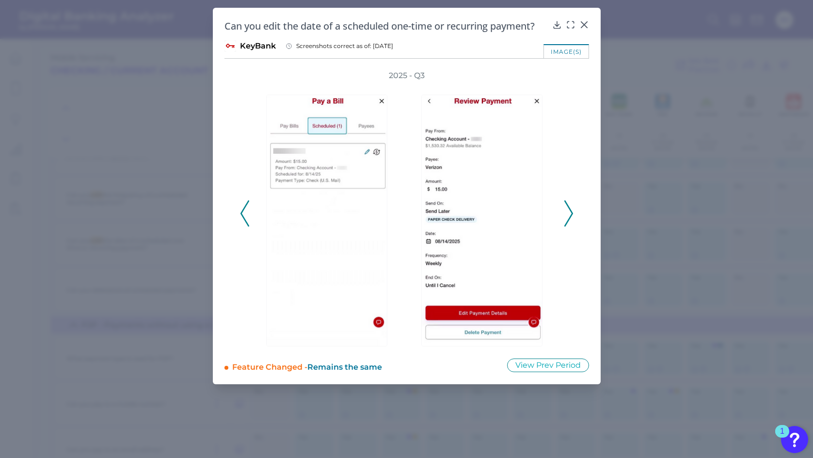
click at [568, 210] on icon at bounding box center [568, 213] width 9 height 26
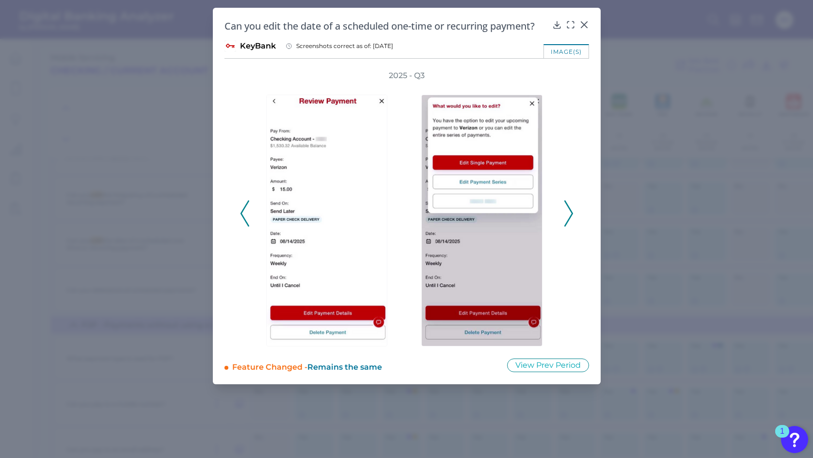
click at [565, 218] on icon at bounding box center [568, 213] width 9 height 26
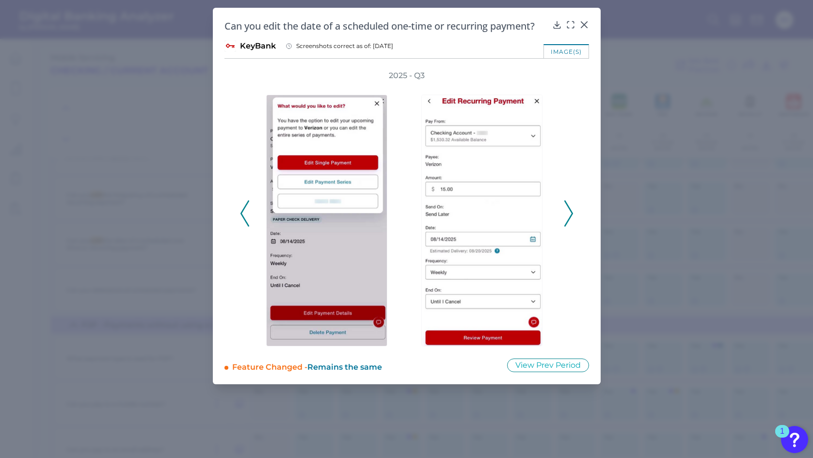
click at [566, 215] on icon at bounding box center [568, 213] width 9 height 26
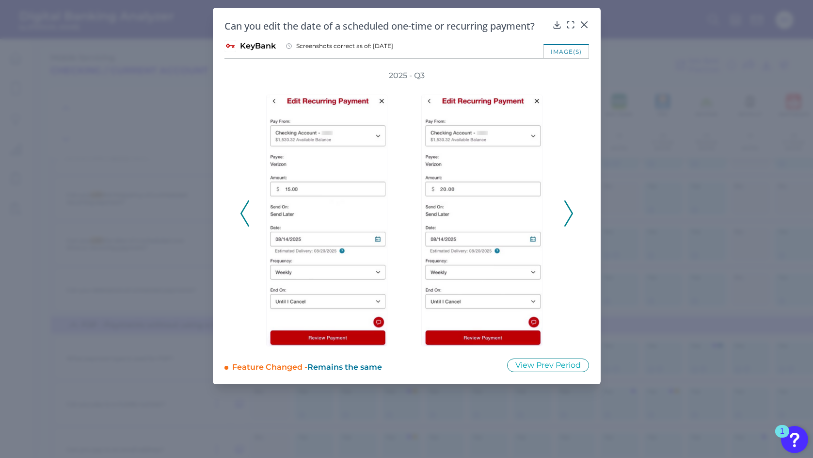
click at [566, 215] on icon at bounding box center [568, 213] width 9 height 26
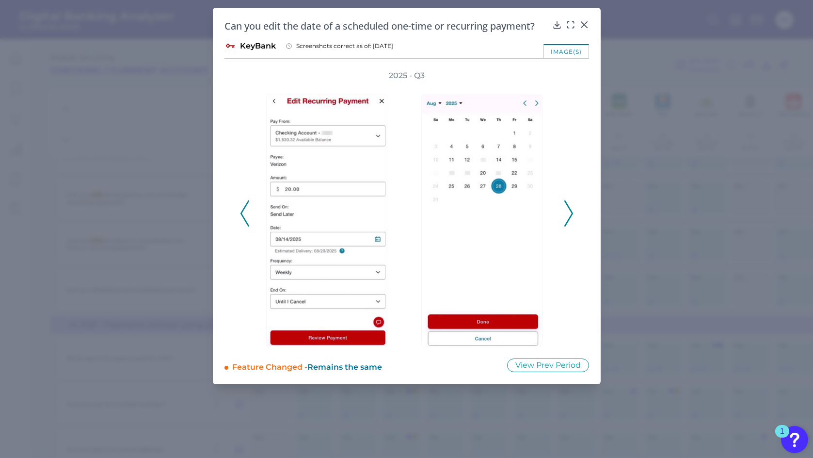
click at [566, 215] on icon at bounding box center [568, 213] width 9 height 26
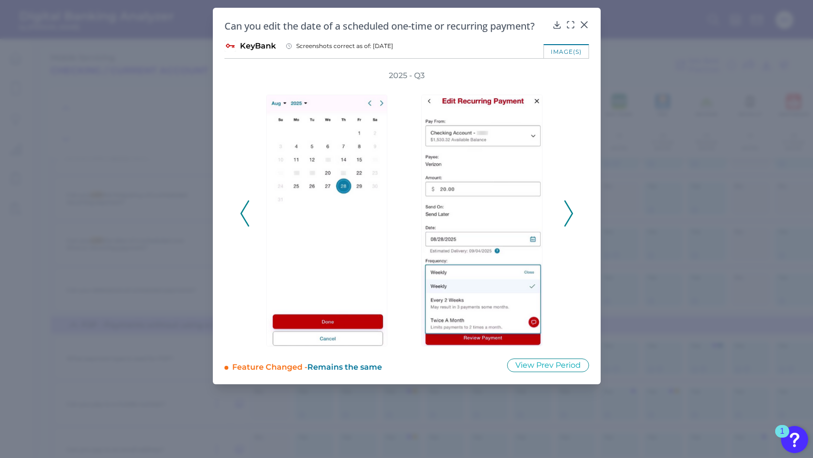
click at [566, 215] on icon at bounding box center [568, 213] width 9 height 26
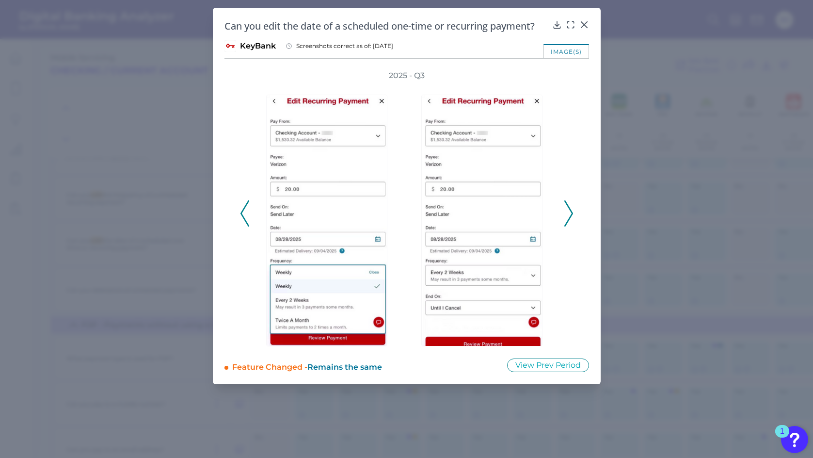
click at [566, 215] on icon at bounding box center [568, 213] width 9 height 26
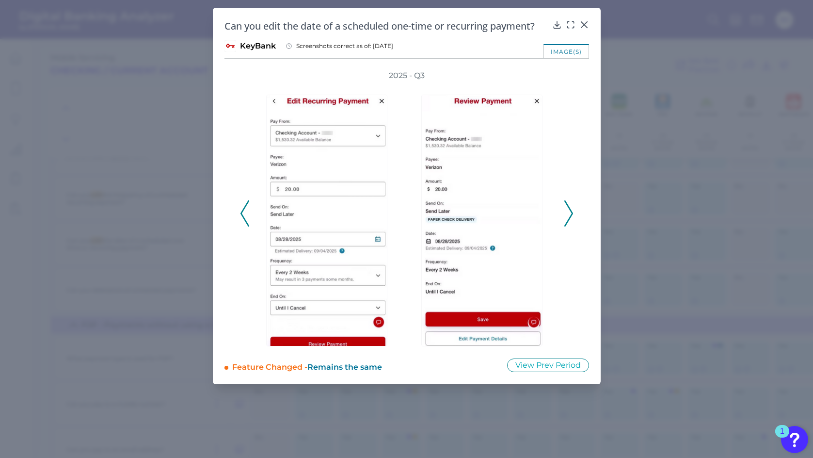
click at [566, 215] on icon at bounding box center [568, 213] width 9 height 26
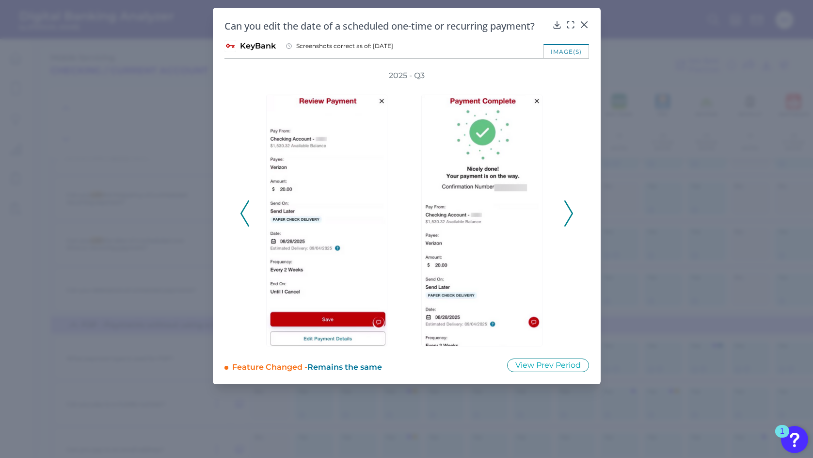
click at [566, 215] on icon at bounding box center [568, 213] width 9 height 26
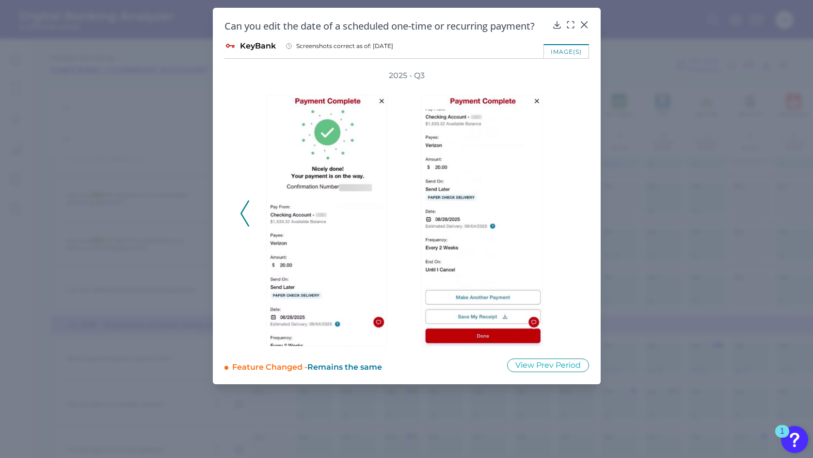
click at [566, 215] on div "2025 - Q3" at bounding box center [407, 208] width 334 height 276
click at [584, 21] on icon at bounding box center [584, 25] width 10 height 10
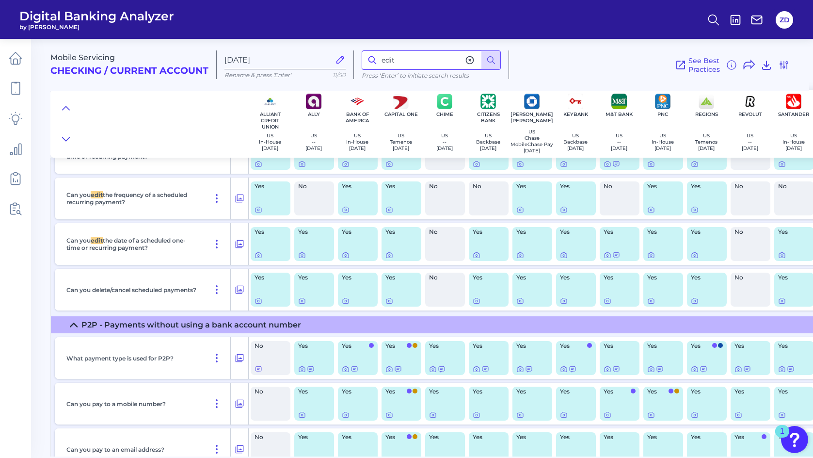
drag, startPoint x: 415, startPoint y: 60, endPoint x: 378, endPoint y: 60, distance: 36.8
click at [378, 60] on input "edit" at bounding box center [431, 59] width 139 height 19
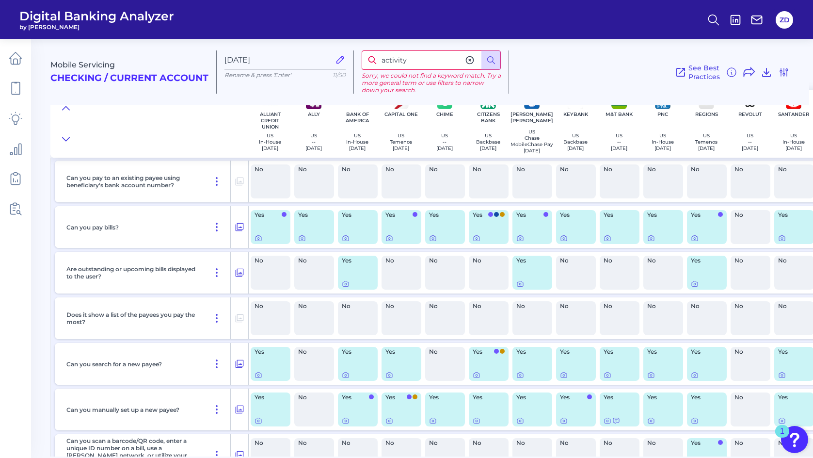
scroll to position [135, 0]
drag, startPoint x: 415, startPoint y: 61, endPoint x: 366, endPoint y: 58, distance: 49.5
click at [366, 58] on input "activity" at bounding box center [431, 59] width 139 height 19
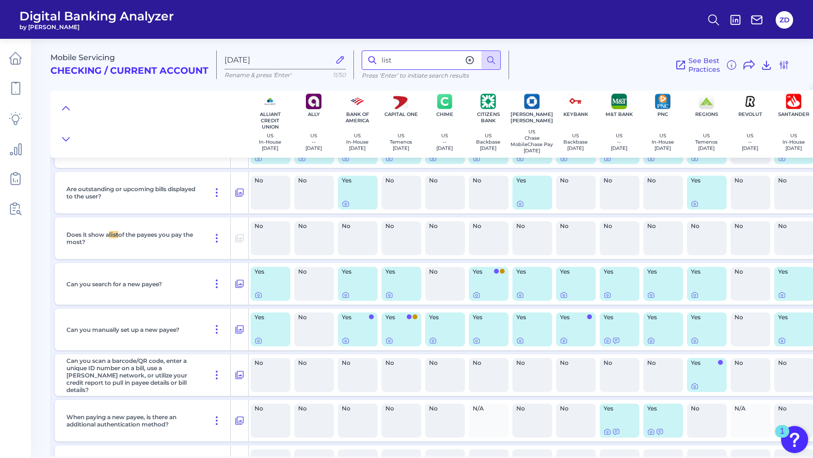
scroll to position [239, 3]
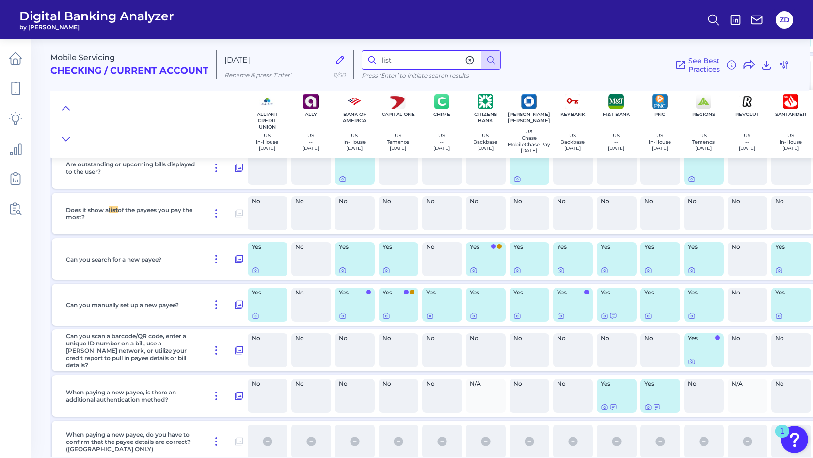
drag, startPoint x: 402, startPoint y: 58, endPoint x: 370, endPoint y: 60, distance: 32.1
click at [370, 60] on div "list" at bounding box center [431, 59] width 139 height 19
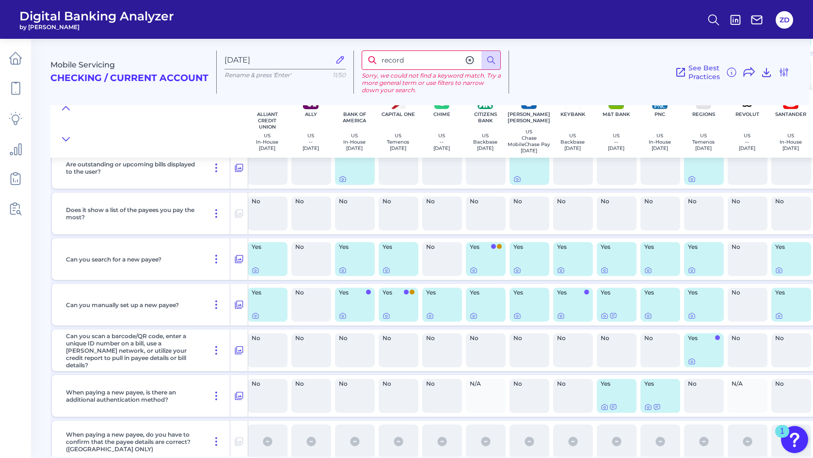
drag, startPoint x: 420, startPoint y: 59, endPoint x: 353, endPoint y: 57, distance: 67.4
click at [353, 57] on div "Mobile Servicing Checking / Current Account [DATE] Rename & press 'Enter' 11/50…" at bounding box center [429, 68] width 759 height 74
type input "transac"
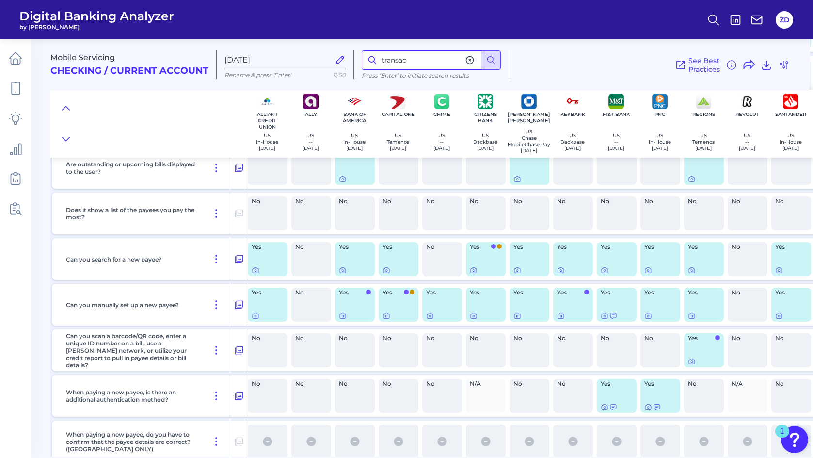
scroll to position [2060, 3]
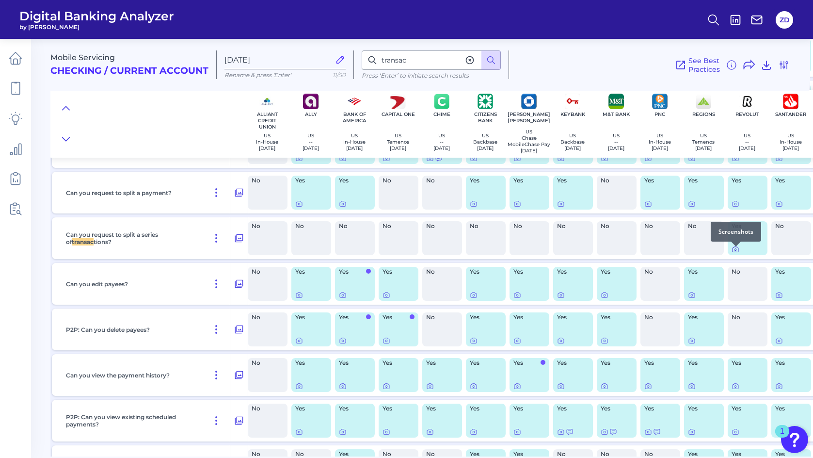
click at [737, 253] on icon at bounding box center [736, 249] width 8 height 8
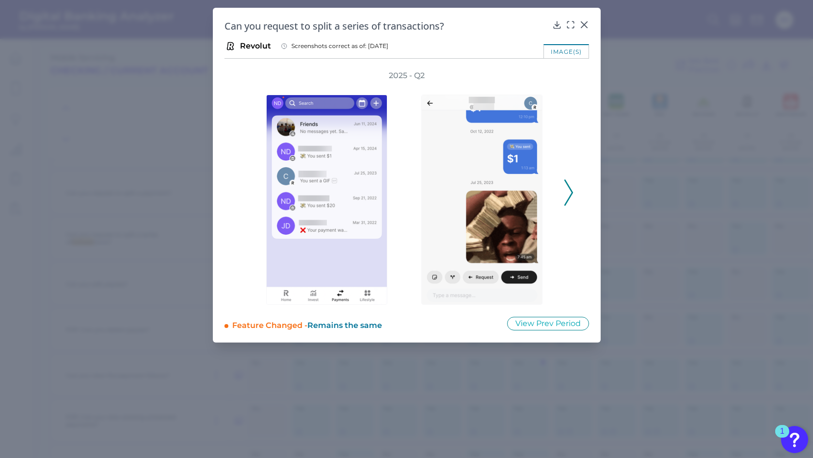
click at [578, 19] on div "Can you request to split a series of transactions? Revolut Screenshots correct …" at bounding box center [407, 175] width 388 height 335
click at [579, 23] on icon at bounding box center [584, 25] width 10 height 10
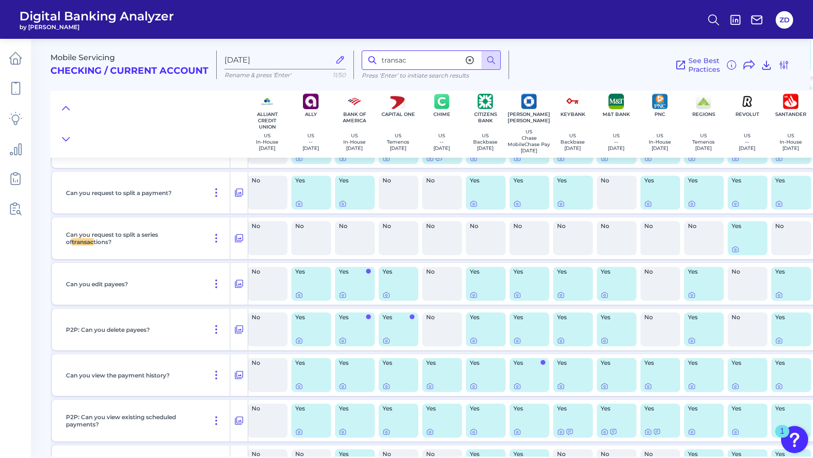
click at [420, 60] on input "transac" at bounding box center [431, 59] width 139 height 19
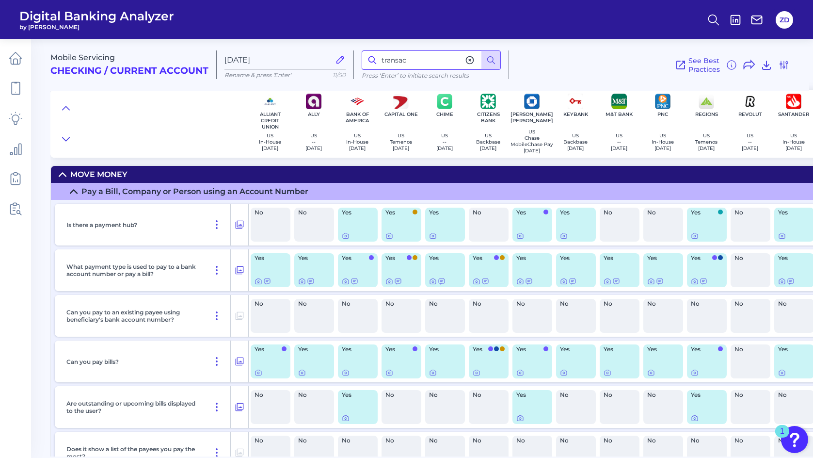
scroll to position [0, 0]
click at [134, 71] on h2 "Checking / Current Account" at bounding box center [129, 70] width 158 height 11
click at [13, 57] on icon at bounding box center [16, 58] width 14 height 14
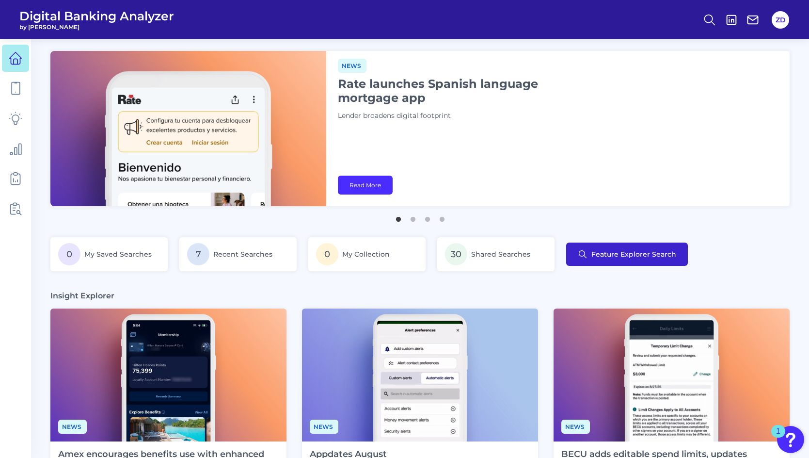
click at [624, 256] on span "Feature Explorer Search" at bounding box center [634, 254] width 85 height 8
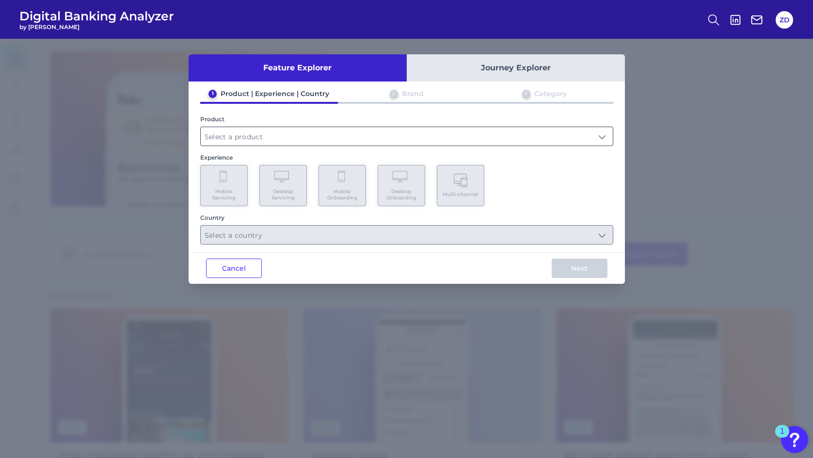
click at [238, 139] on input "text" at bounding box center [407, 136] width 412 height 18
click at [238, 161] on span "Checking / Current Account" at bounding box center [255, 159] width 95 height 9
type input "Checking / Current Account"
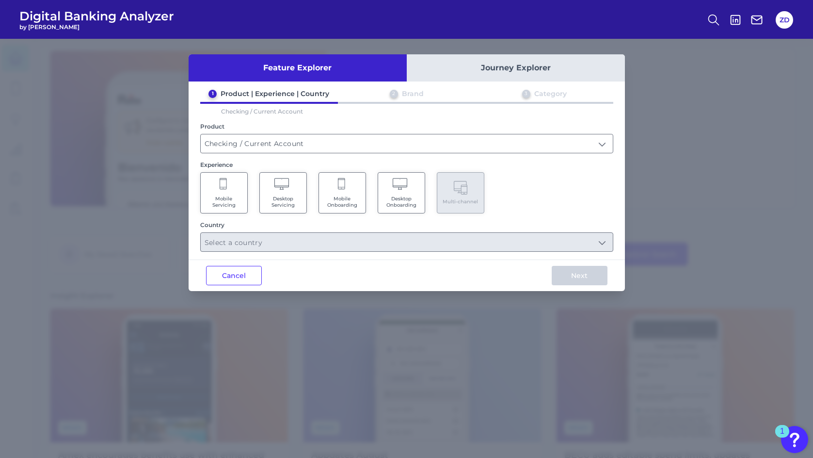
click at [224, 189] on icon at bounding box center [224, 185] width 9 height 14
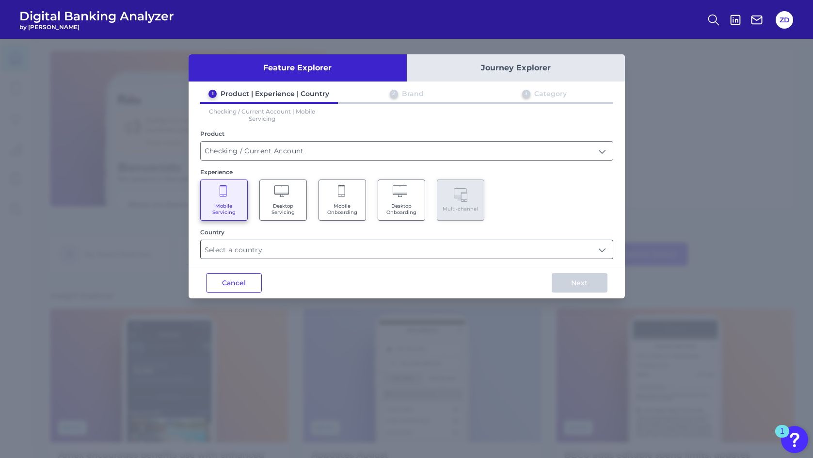
drag, startPoint x: 258, startPoint y: 252, endPoint x: 261, endPoint y: 256, distance: 5.2
click at [258, 253] on input "text" at bounding box center [407, 249] width 412 height 18
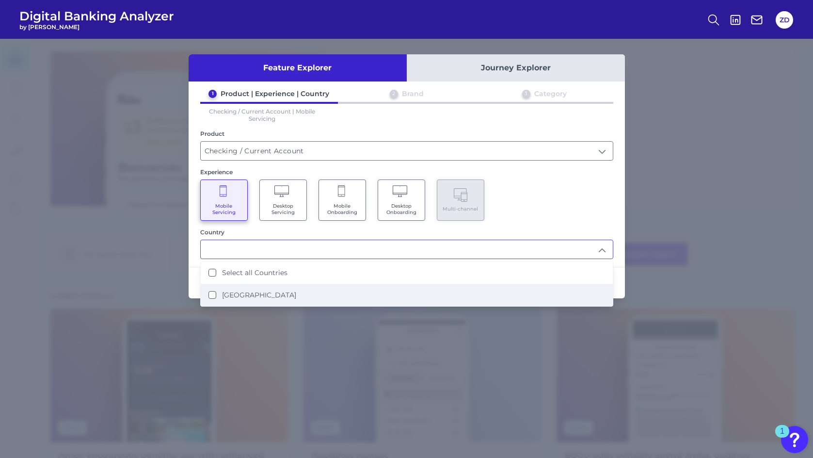
click at [243, 293] on label "[GEOGRAPHIC_DATA]" at bounding box center [259, 294] width 74 height 9
type input "Select all Countries"
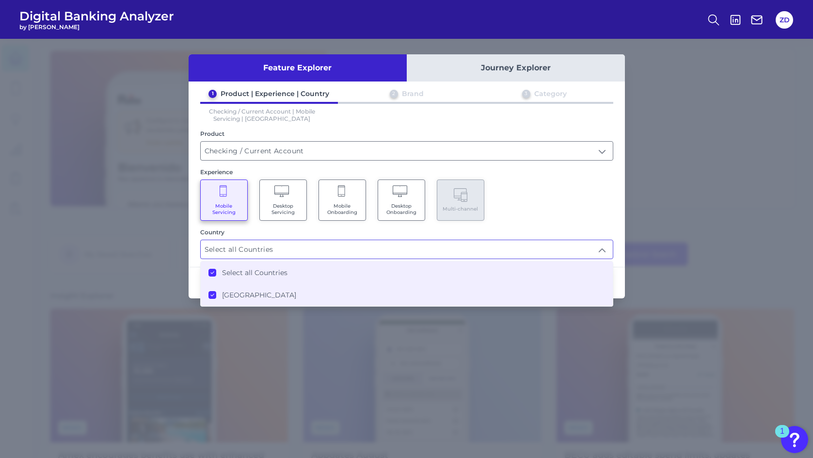
click at [576, 218] on div "Mobile Servicing Desktop Servicing Mobile Onboarding Desktop Onboarding Multi-c…" at bounding box center [406, 199] width 413 height 41
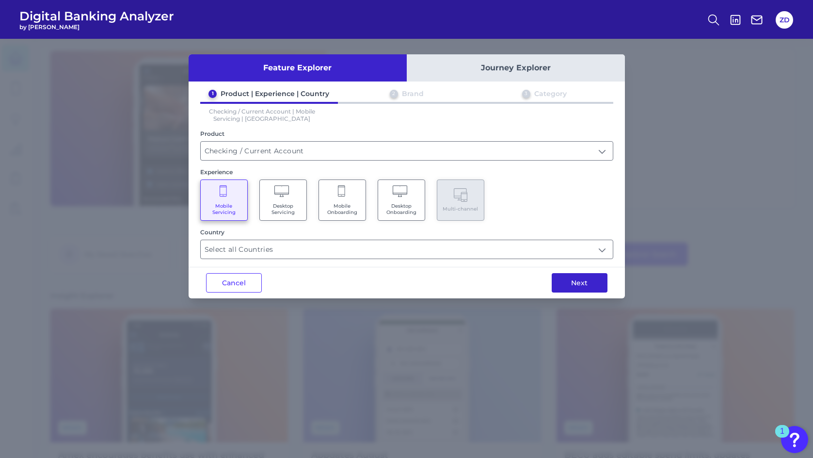
click at [577, 282] on button "Next" at bounding box center [580, 282] width 56 height 19
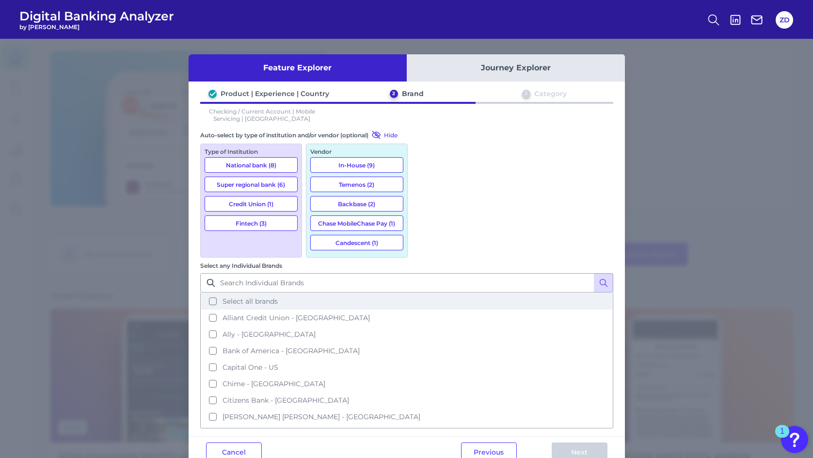
click at [423, 293] on button "Select all brands" at bounding box center [406, 301] width 411 height 16
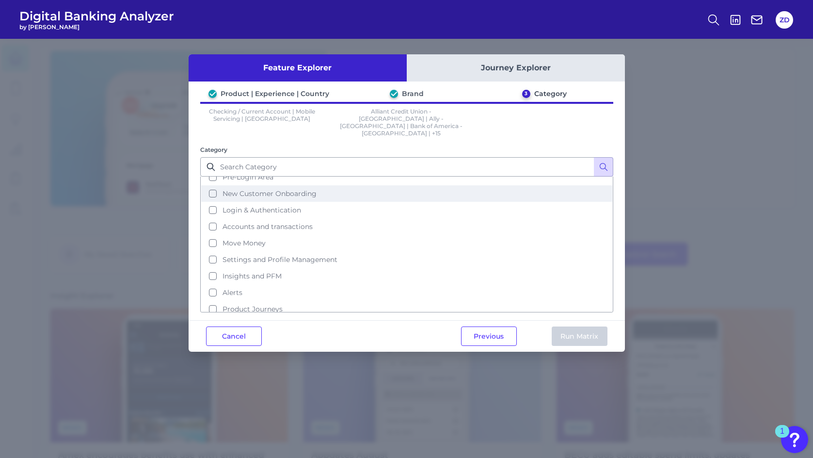
scroll to position [30, 0]
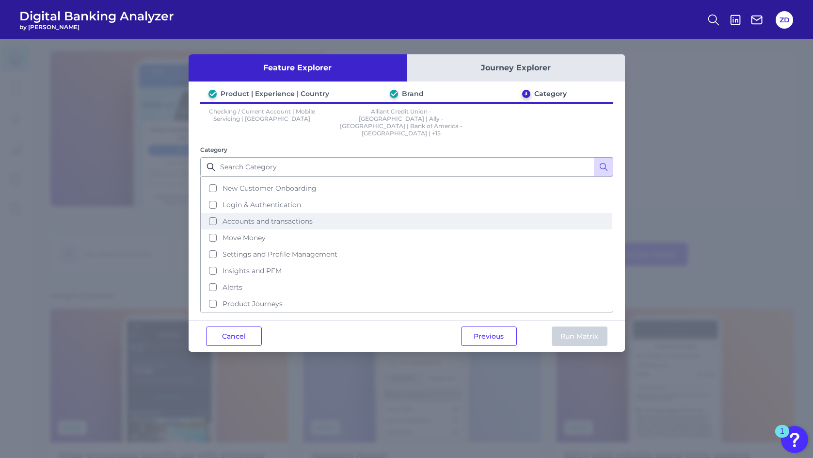
click at [213, 213] on button "Accounts and transactions" at bounding box center [406, 221] width 411 height 16
click at [581, 326] on button "Run Matrix" at bounding box center [580, 335] width 56 height 19
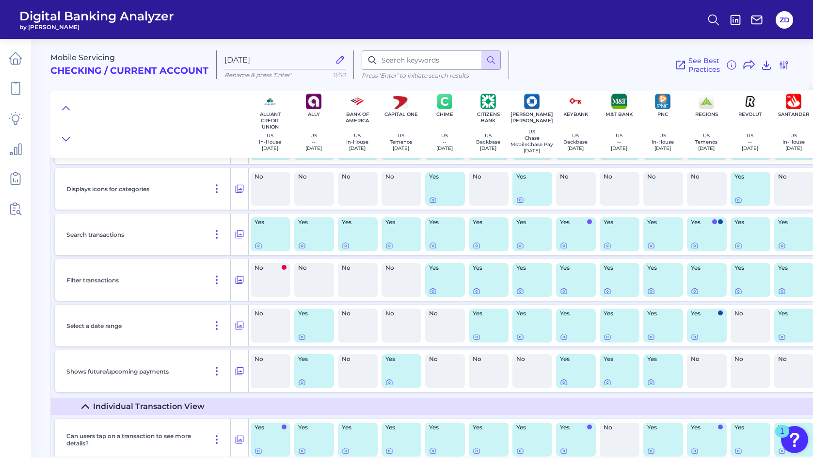
scroll to position [1747, 0]
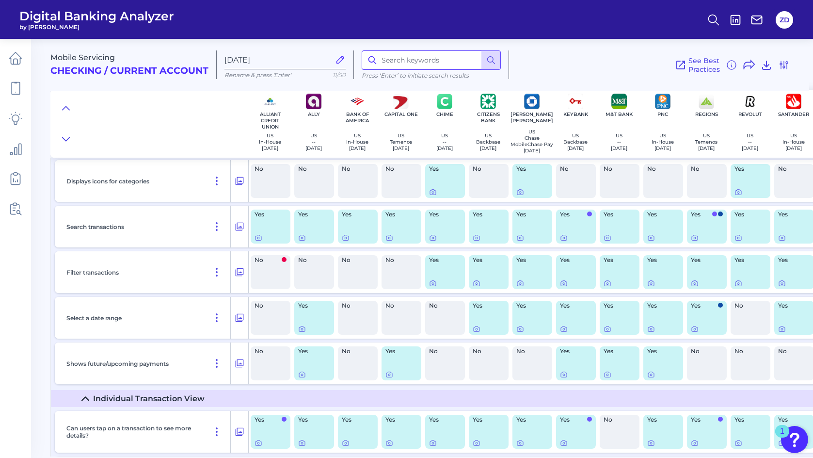
click at [422, 58] on input at bounding box center [431, 59] width 139 height 19
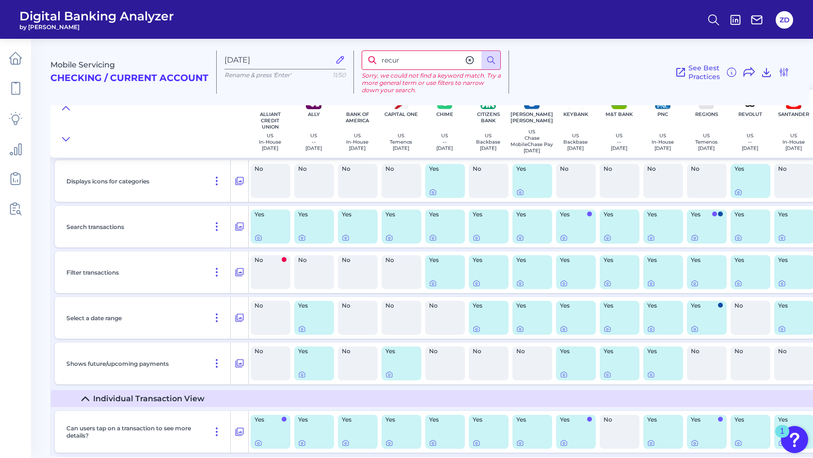
scroll to position [1747, 0]
click at [407, 63] on input "recur" at bounding box center [431, 59] width 139 height 19
drag, startPoint x: 378, startPoint y: 61, endPoint x: 366, endPoint y: 61, distance: 12.1
click at [366, 61] on input "recur" at bounding box center [431, 59] width 139 height 19
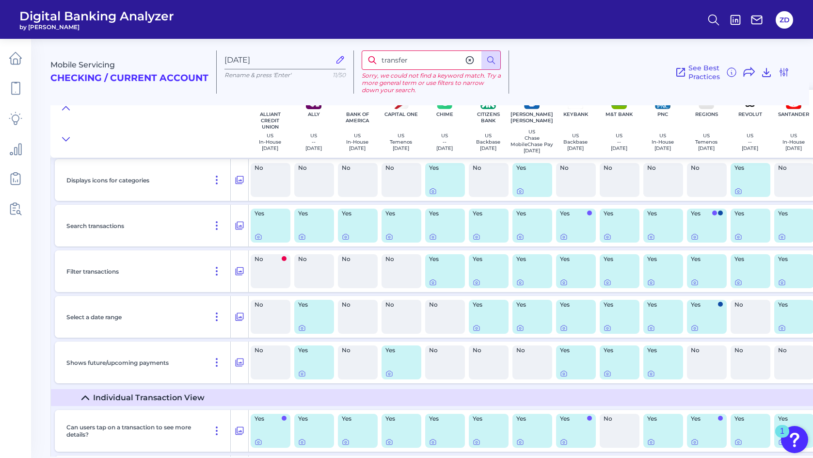
type input "transfer"
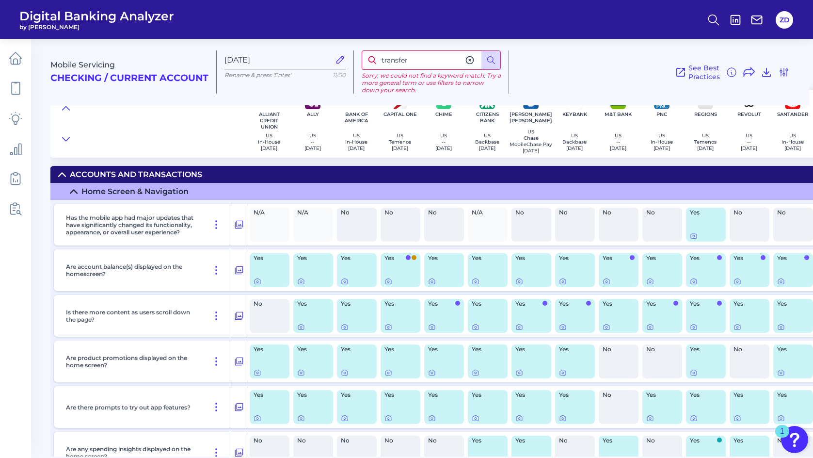
scroll to position [0, 0]
click at [13, 58] on icon at bounding box center [16, 58] width 14 height 14
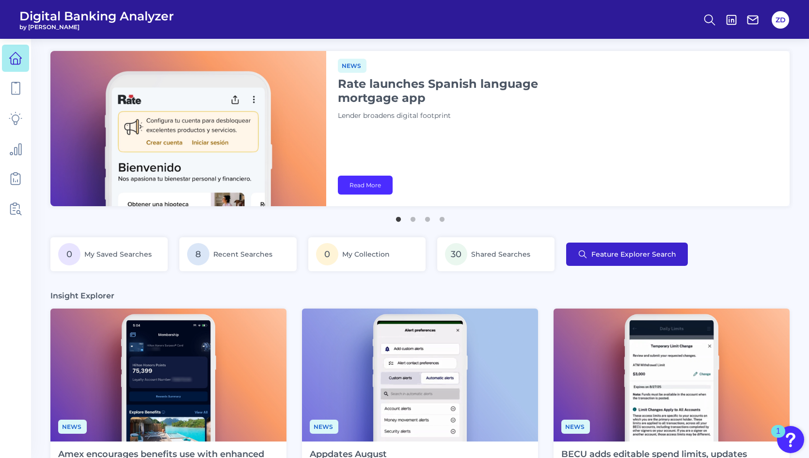
click at [653, 255] on span "Feature Explorer Search" at bounding box center [634, 254] width 85 height 8
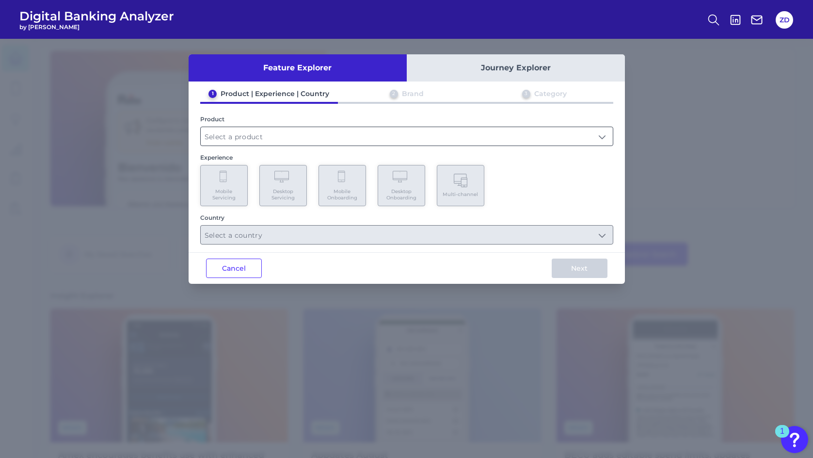
click at [339, 135] on input "text" at bounding box center [407, 136] width 412 height 18
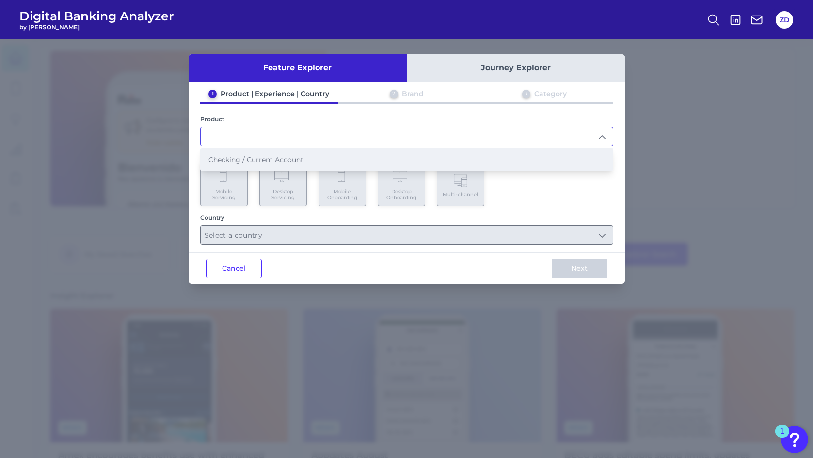
click at [328, 159] on li "Checking / Current Account" at bounding box center [407, 159] width 412 height 22
type input "Checking / Current Account"
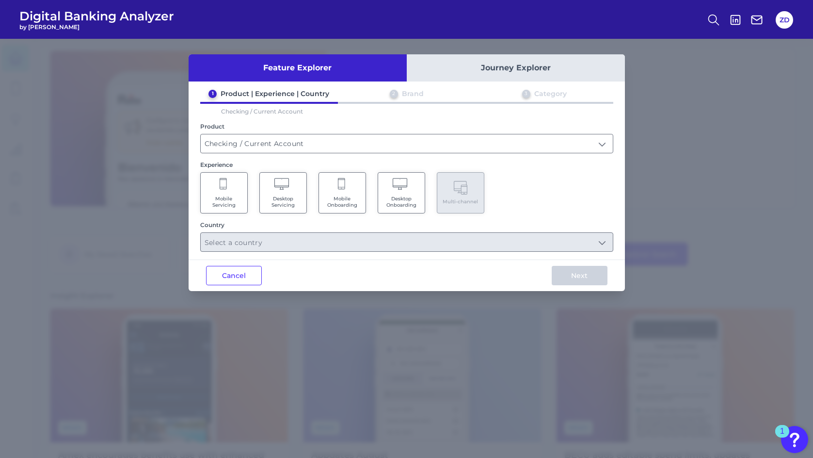
drag, startPoint x: 230, startPoint y: 200, endPoint x: 235, endPoint y: 210, distance: 11.3
click at [230, 200] on span "Mobile Servicing" at bounding box center [224, 201] width 37 height 13
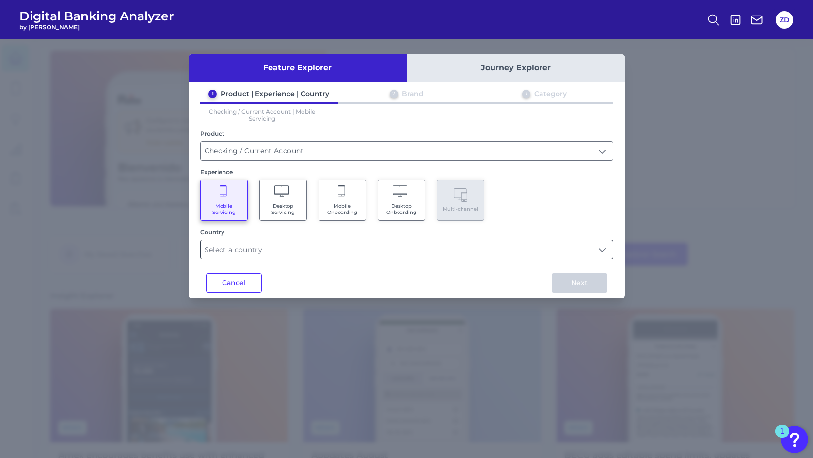
click at [265, 250] on input "text" at bounding box center [407, 249] width 412 height 18
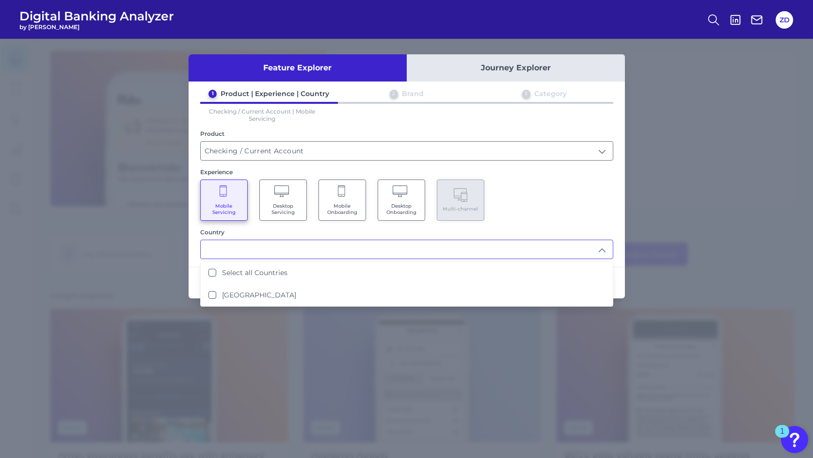
click at [281, 208] on span "Desktop Servicing" at bounding box center [283, 209] width 37 height 13
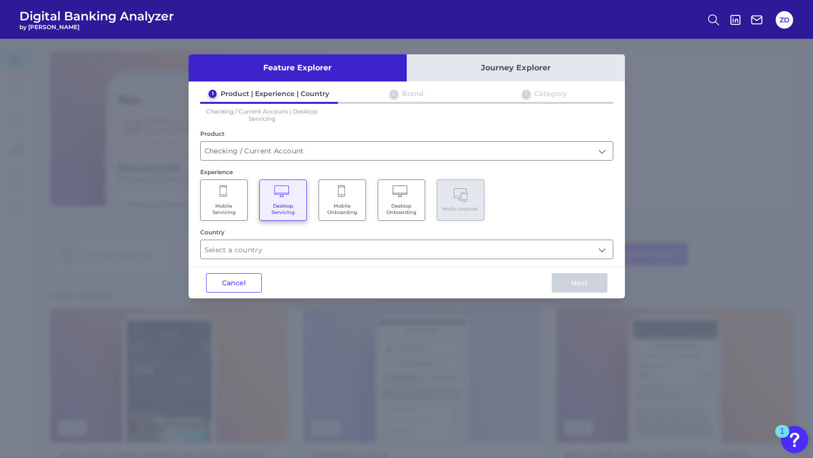
click at [228, 205] on span "Mobile Servicing" at bounding box center [224, 209] width 37 height 13
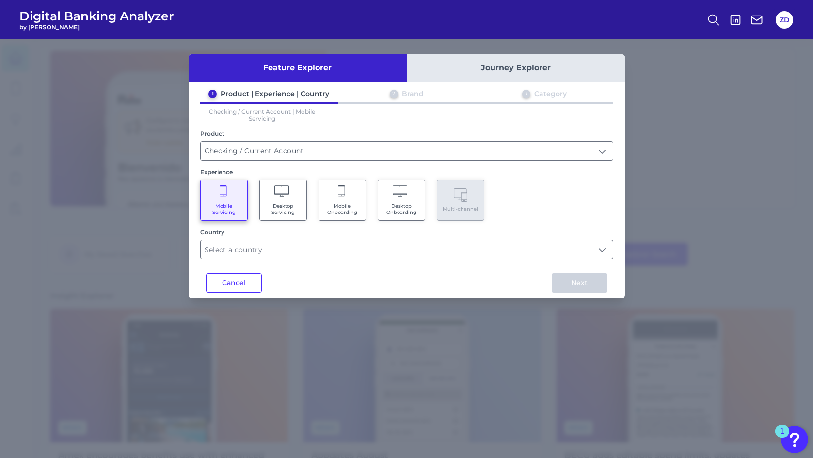
drag, startPoint x: 301, startPoint y: 203, endPoint x: 290, endPoint y: 203, distance: 10.2
click at [300, 203] on span "Desktop Servicing" at bounding box center [283, 209] width 37 height 13
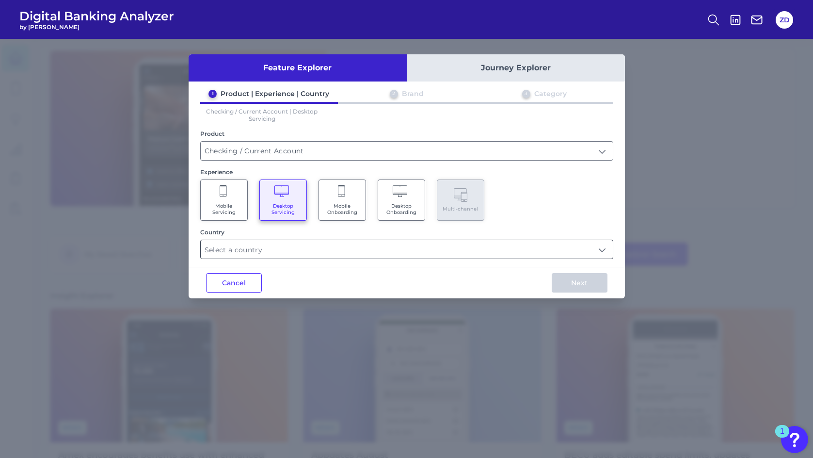
click at [249, 254] on input "text" at bounding box center [407, 249] width 412 height 18
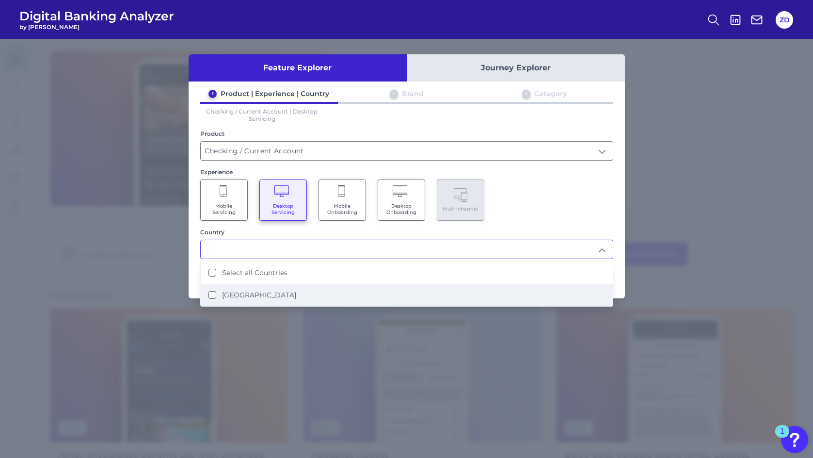
drag, startPoint x: 221, startPoint y: 298, endPoint x: 291, endPoint y: 290, distance: 70.7
click at [224, 298] on div "[GEOGRAPHIC_DATA]" at bounding box center [252, 294] width 88 height 9
type input "Select all Countries"
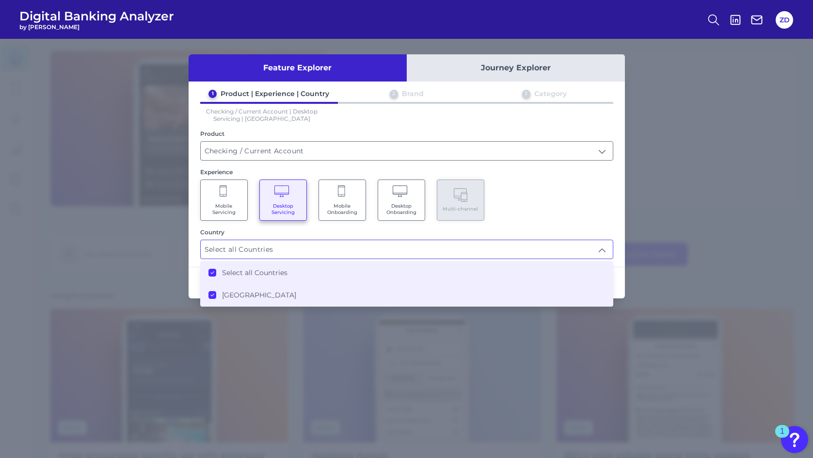
click at [480, 245] on input "Select all Countries" at bounding box center [407, 249] width 412 height 18
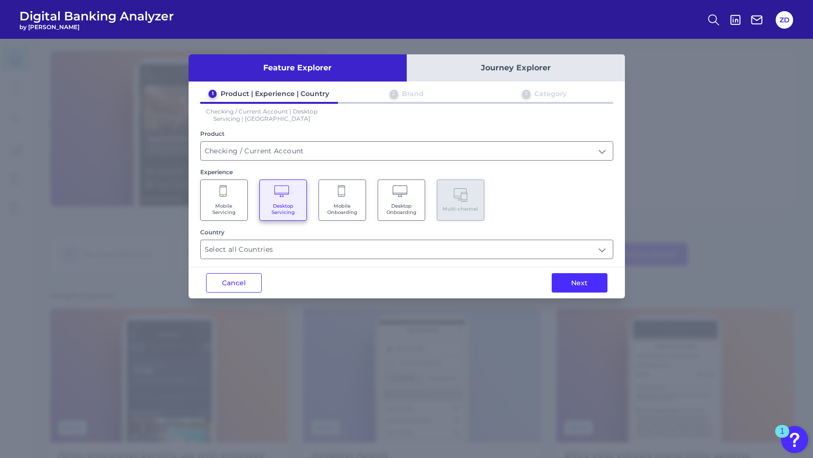
click at [487, 228] on div "Country" at bounding box center [406, 231] width 413 height 7
click at [528, 247] on input "Select all Countries" at bounding box center [407, 249] width 412 height 18
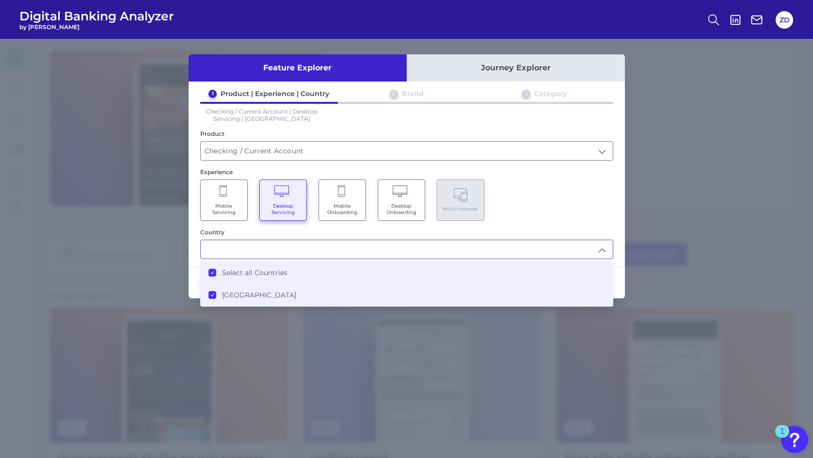
click at [600, 201] on div "Mobile Servicing Desktop Servicing Mobile Onboarding Desktop Onboarding Multi-c…" at bounding box center [406, 199] width 413 height 41
type input "Select all Countries"
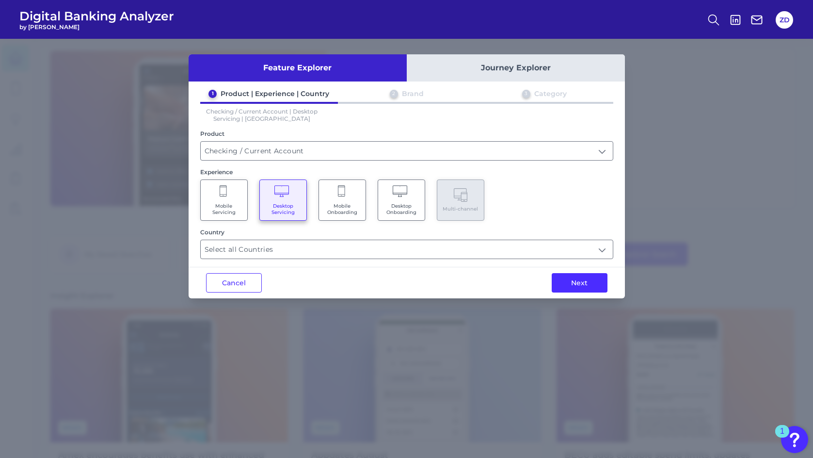
click at [592, 288] on button "Next" at bounding box center [580, 282] width 56 height 19
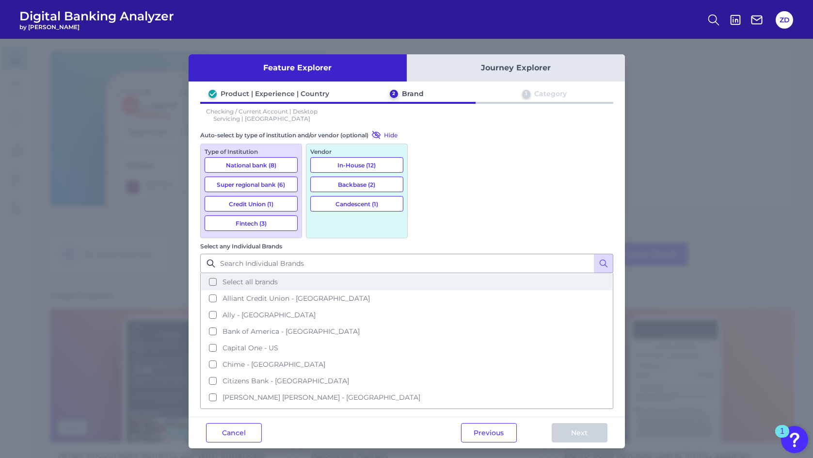
drag, startPoint x: 424, startPoint y: 170, endPoint x: 446, endPoint y: 193, distance: 31.9
click at [424, 273] on button "Select all brands" at bounding box center [406, 281] width 411 height 16
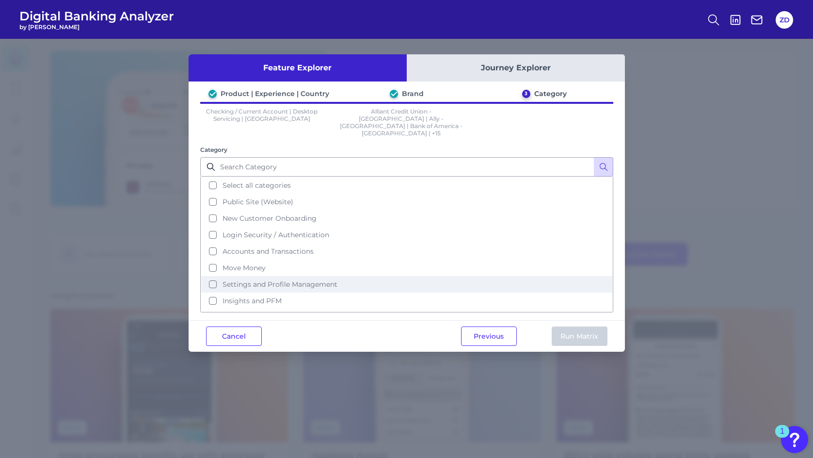
drag, startPoint x: 213, startPoint y: 253, endPoint x: 252, endPoint y: 266, distance: 40.3
click at [214, 259] on button "Move Money" at bounding box center [406, 267] width 411 height 16
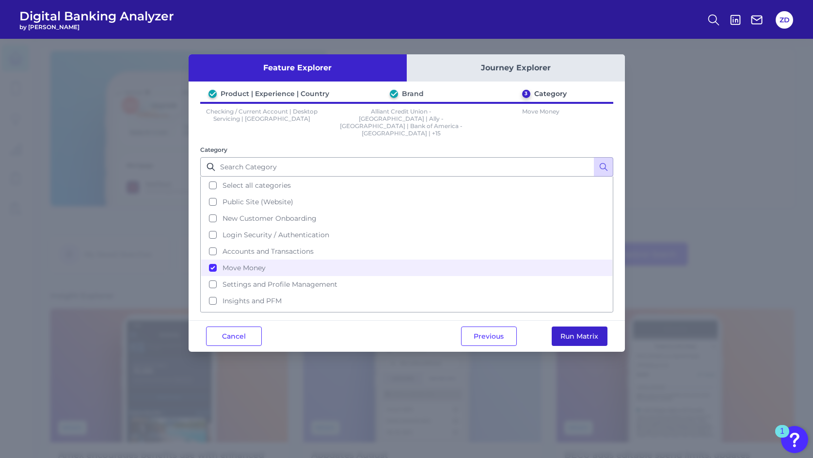
click at [566, 326] on button "Run Matrix" at bounding box center [580, 335] width 56 height 19
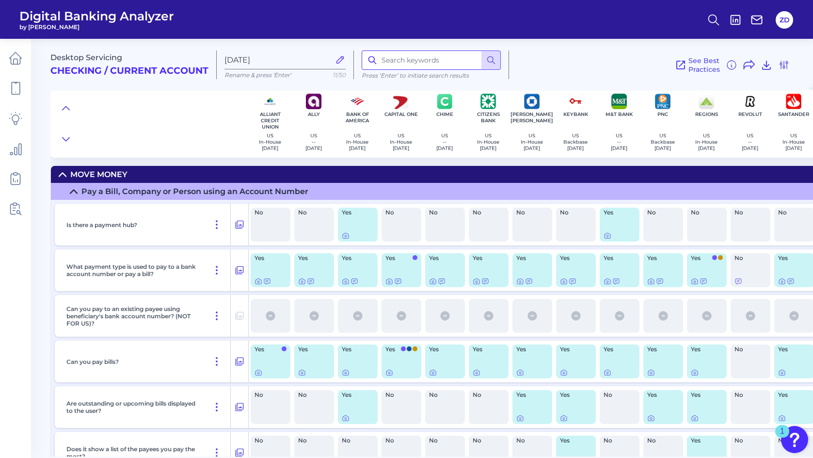
click at [400, 63] on input at bounding box center [431, 59] width 139 height 19
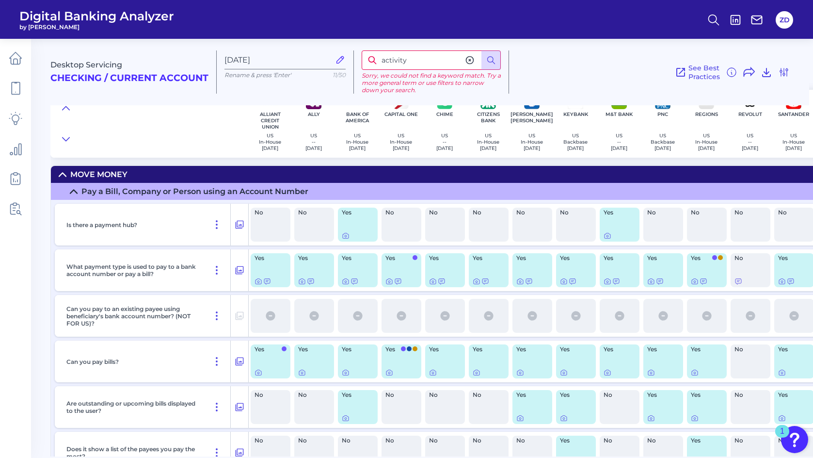
drag, startPoint x: 418, startPoint y: 57, endPoint x: 356, endPoint y: 58, distance: 62.1
click at [356, 58] on div "activity Sorry, we could not find a keyword match. Try a more general term or u…" at bounding box center [431, 71] width 155 height 43
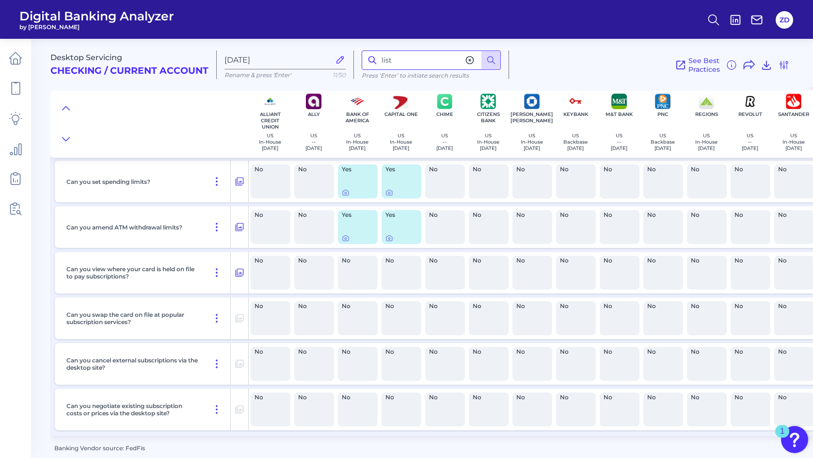
scroll to position [3778, 0]
drag, startPoint x: 405, startPoint y: 61, endPoint x: 367, endPoint y: 57, distance: 38.5
click at [367, 57] on input "list" at bounding box center [431, 59] width 139 height 19
type input "a"
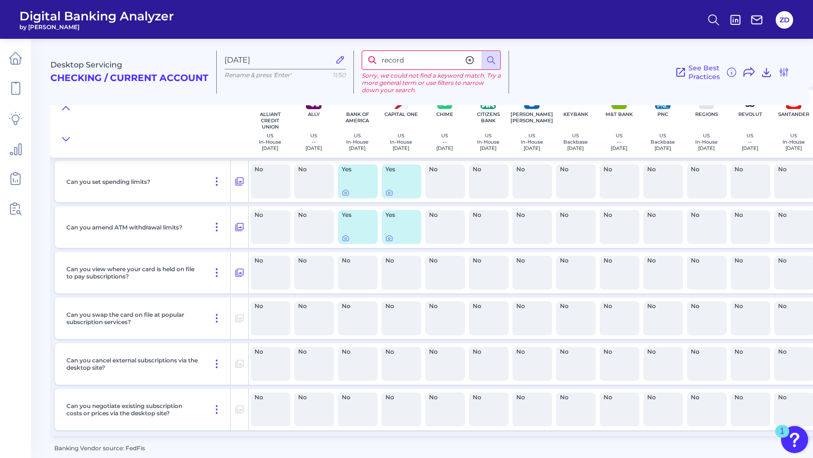
drag, startPoint x: 408, startPoint y: 59, endPoint x: 370, endPoint y: 58, distance: 37.8
click at [370, 58] on div "record" at bounding box center [431, 59] width 139 height 19
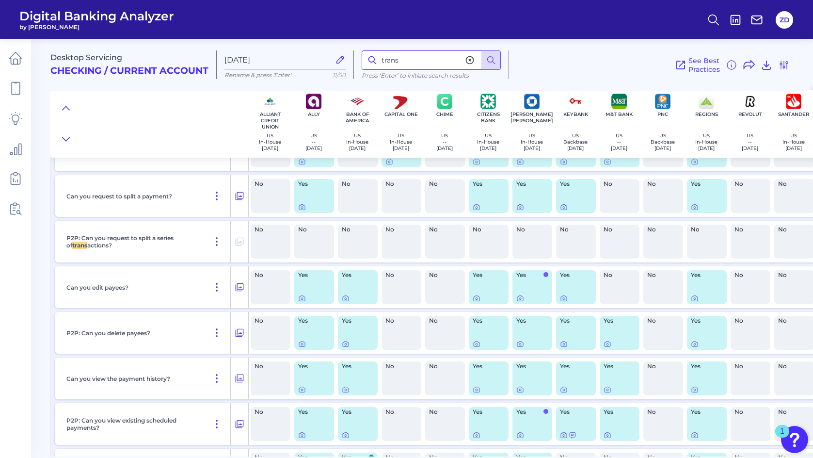
scroll to position [1866, 0]
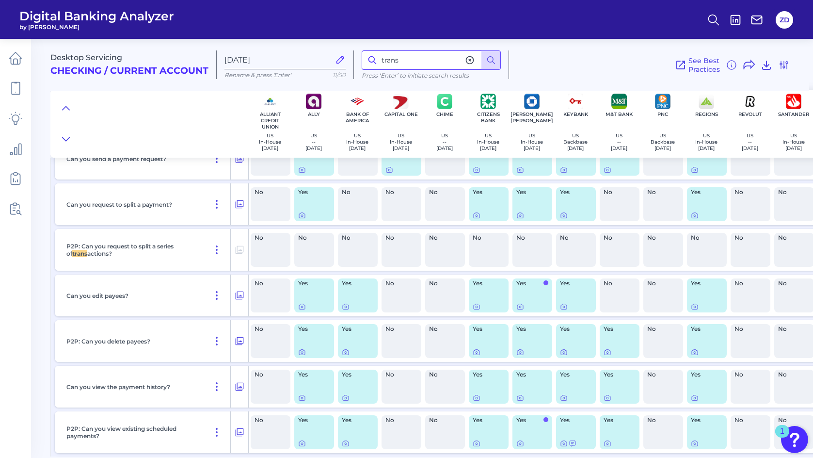
drag, startPoint x: 415, startPoint y: 59, endPoint x: 359, endPoint y: 54, distance: 56.0
click at [359, 54] on div "trans Press ‘Enter’ to initiate search results" at bounding box center [431, 64] width 155 height 29
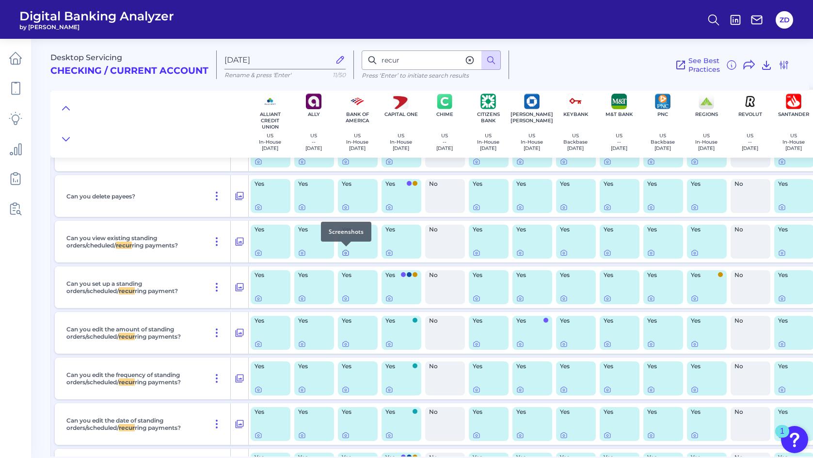
click at [343, 253] on icon at bounding box center [346, 253] width 8 height 8
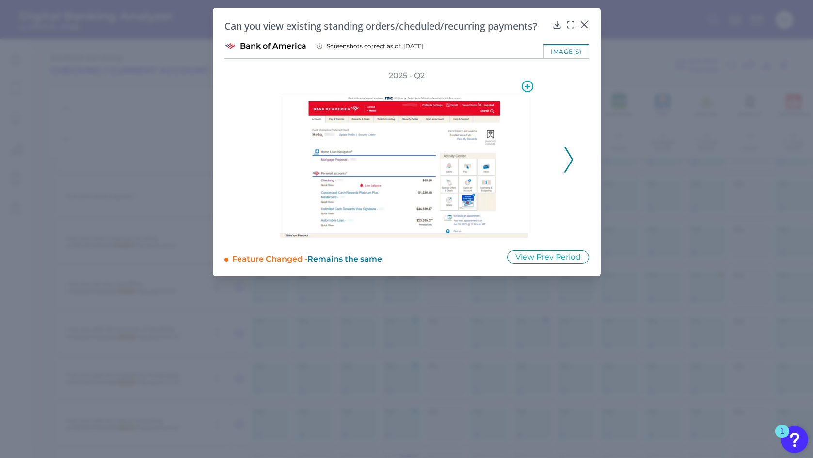
click at [477, 182] on img at bounding box center [404, 167] width 249 height 144
click at [527, 85] on icon at bounding box center [527, 86] width 5 height 5
click at [592, 271] on div "Can you view existing standing orders/cheduled/recurring payments? Bank of Amer…" at bounding box center [407, 142] width 388 height 268
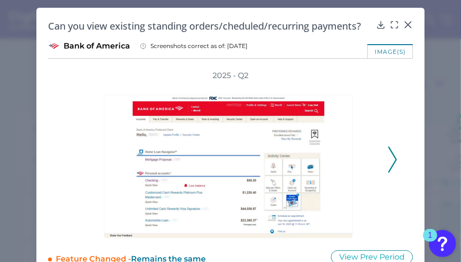
click at [389, 155] on icon at bounding box center [392, 159] width 9 height 26
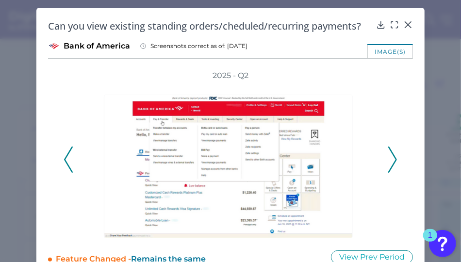
click at [389, 155] on icon at bounding box center [392, 159] width 9 height 26
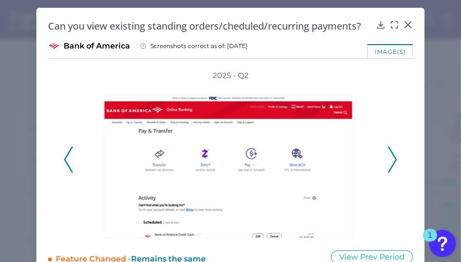
click at [389, 155] on icon at bounding box center [392, 159] width 9 height 26
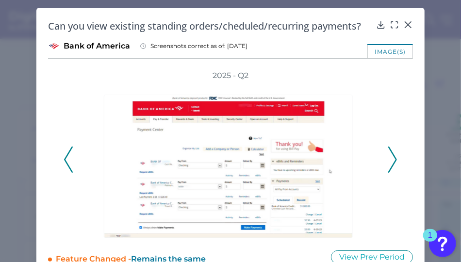
click at [389, 155] on icon at bounding box center [392, 159] width 9 height 26
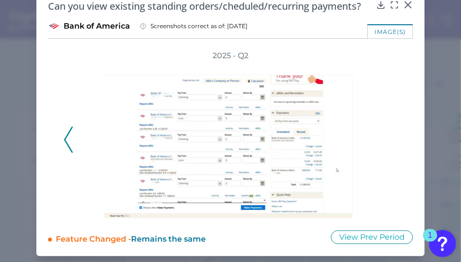
scroll to position [21, 0]
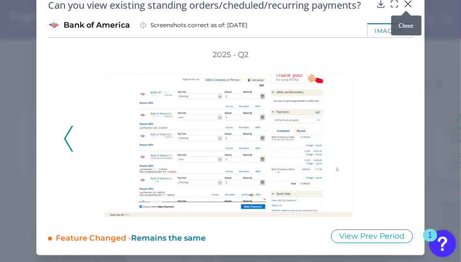
click at [407, 4] on icon at bounding box center [408, 4] width 10 height 10
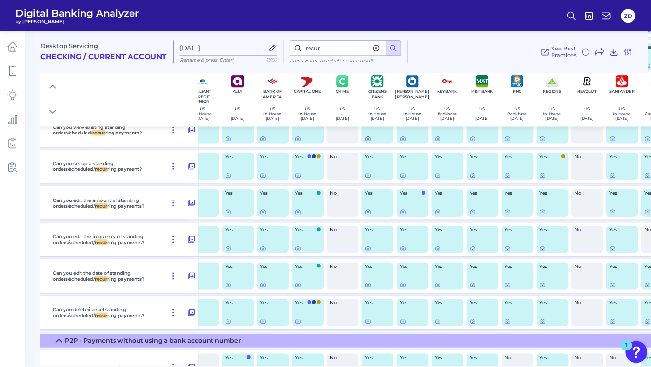
scroll to position [884, 17]
click at [768, 307] on body "Digital Banking Analyzer by Curinos ZD Desktop Servicing Checking / Current Acc…" at bounding box center [406, 229] width 813 height 458
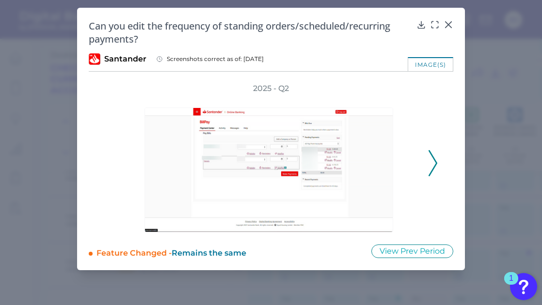
click at [436, 161] on polyline at bounding box center [432, 163] width 7 height 25
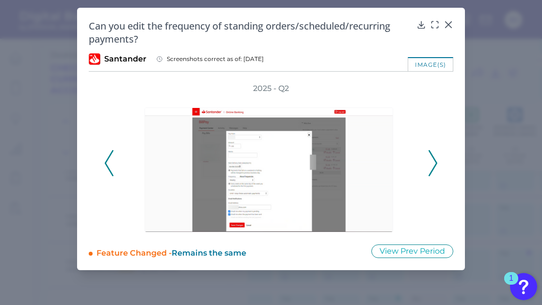
click at [436, 161] on polyline at bounding box center [432, 163] width 7 height 25
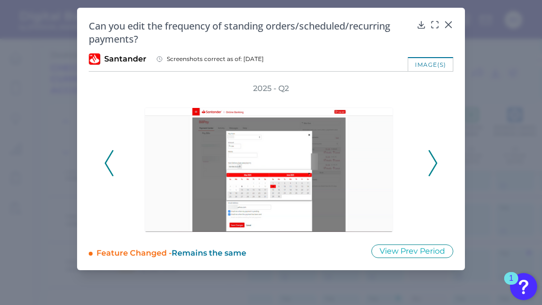
click at [436, 161] on polyline at bounding box center [432, 163] width 7 height 25
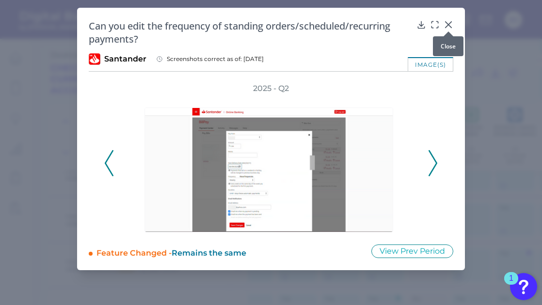
click at [448, 21] on icon at bounding box center [449, 25] width 10 height 10
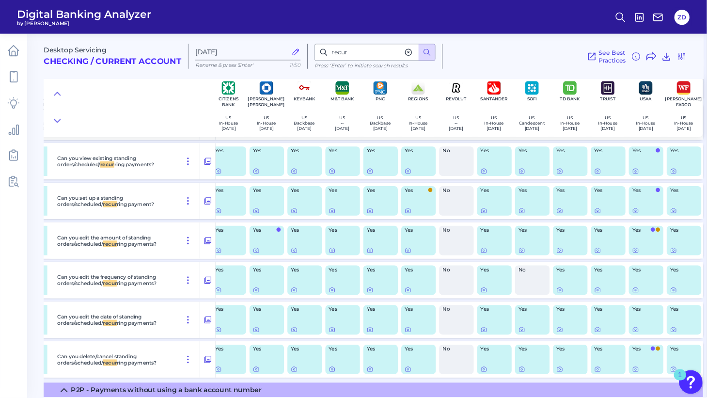
scroll to position [860, 229]
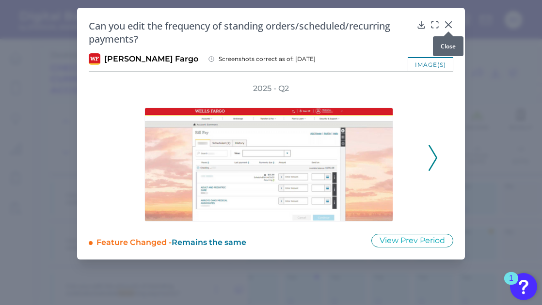
click at [450, 22] on icon at bounding box center [449, 25] width 6 height 6
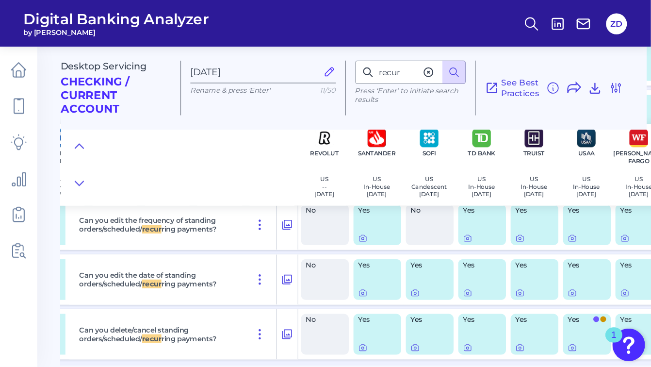
scroll to position [1008, 480]
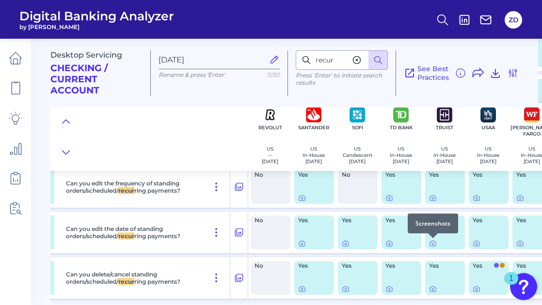
click at [434, 241] on div at bounding box center [433, 239] width 10 height 10
click at [431, 244] on icon at bounding box center [433, 244] width 8 height 8
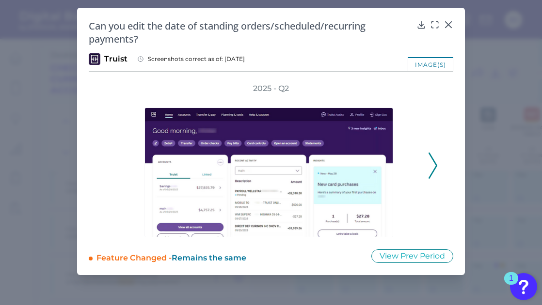
click at [435, 159] on icon at bounding box center [433, 166] width 9 height 26
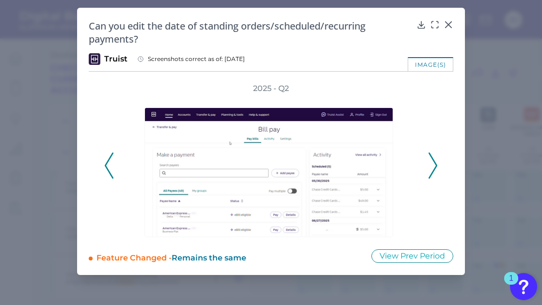
click at [435, 159] on icon at bounding box center [433, 166] width 9 height 26
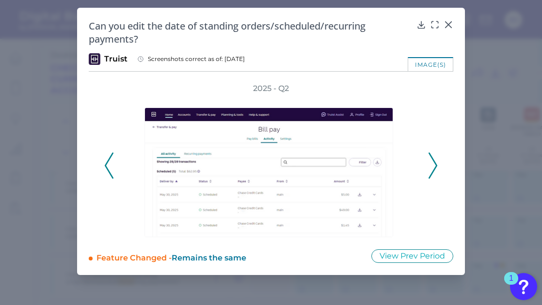
click at [435, 160] on icon at bounding box center [433, 166] width 9 height 26
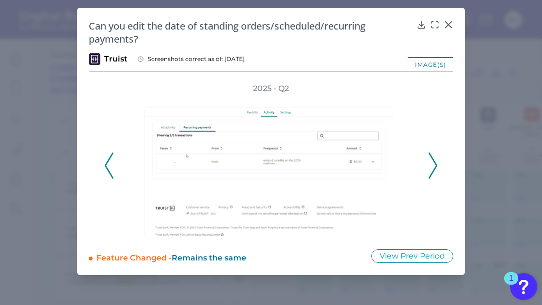
click at [435, 160] on icon at bounding box center [433, 166] width 9 height 26
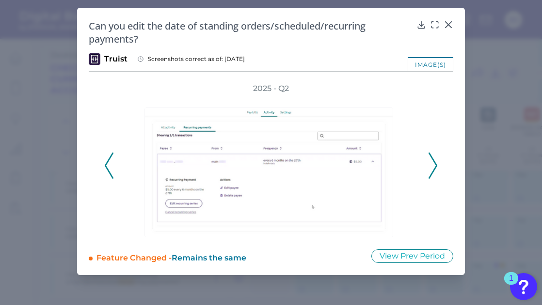
click at [434, 162] on polyline at bounding box center [432, 165] width 7 height 25
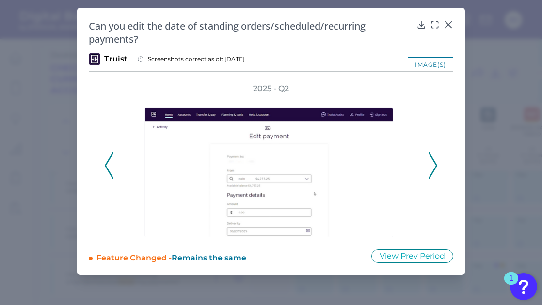
click at [434, 162] on polyline at bounding box center [432, 165] width 7 height 25
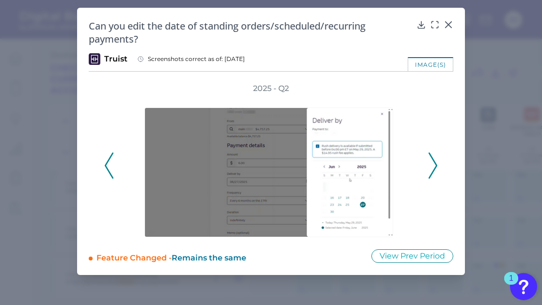
click at [434, 162] on polyline at bounding box center [432, 165] width 7 height 25
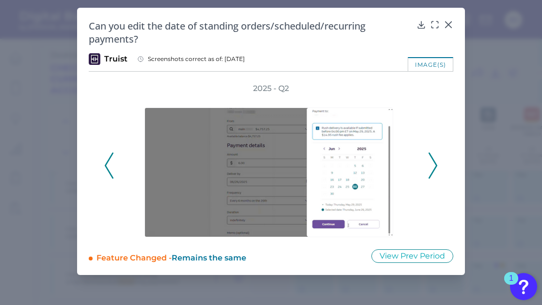
click at [434, 162] on polyline at bounding box center [432, 165] width 7 height 25
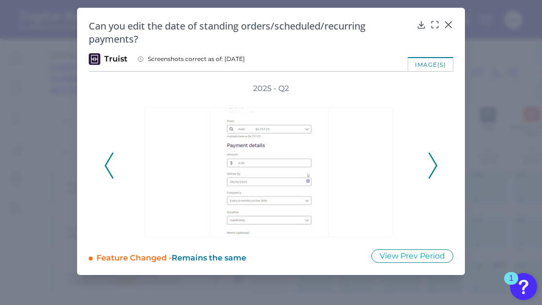
click at [434, 162] on polyline at bounding box center [432, 165] width 7 height 25
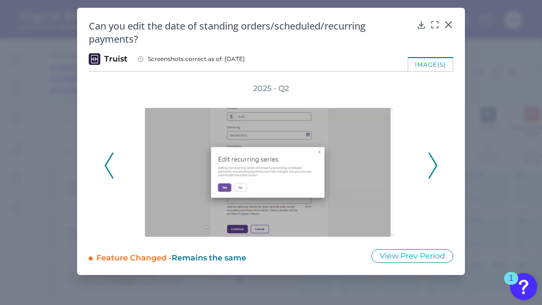
click at [434, 162] on polyline at bounding box center [432, 165] width 7 height 25
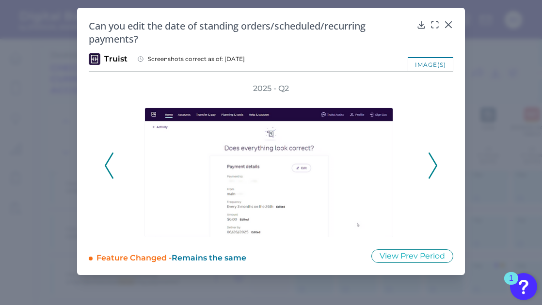
click at [434, 162] on polyline at bounding box center [432, 165] width 7 height 25
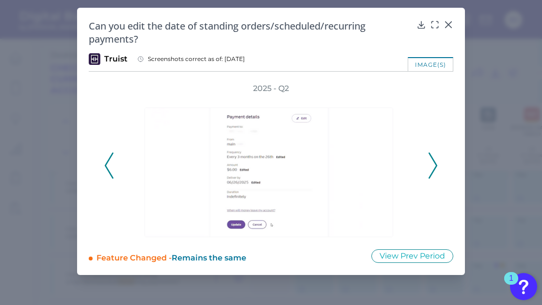
click at [434, 162] on polyline at bounding box center [432, 165] width 7 height 25
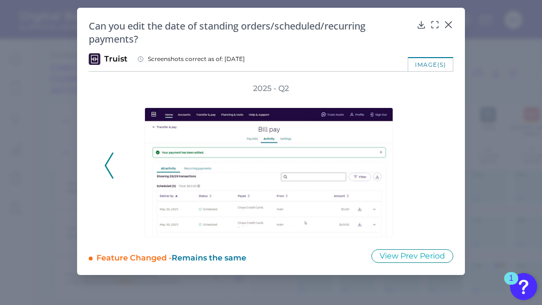
click at [434, 162] on div "2025 - Q2" at bounding box center [271, 160] width 334 height 154
click at [451, 24] on icon at bounding box center [449, 25] width 10 height 10
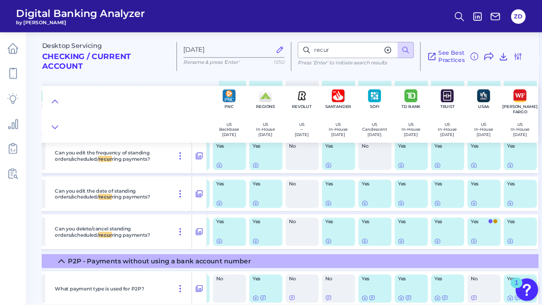
scroll to position [0, 0]
click at [478, 246] on icon at bounding box center [482, 244] width 8 height 8
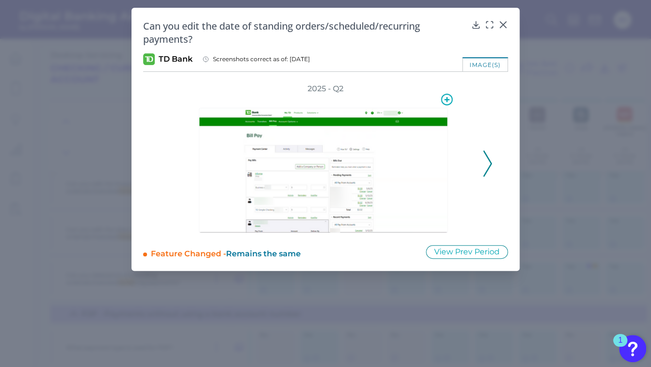
click at [409, 170] on img at bounding box center [323, 170] width 249 height 125
click at [444, 97] on icon at bounding box center [447, 100] width 12 height 12
click at [398, 101] on div "Create a new collection" at bounding box center [398, 114] width 109 height 41
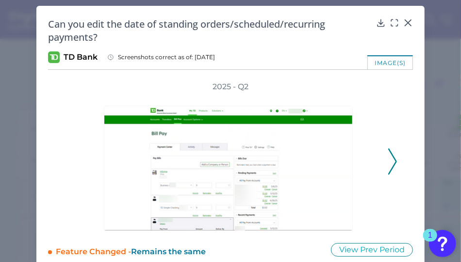
click at [391, 156] on polyline at bounding box center [391, 161] width 7 height 25
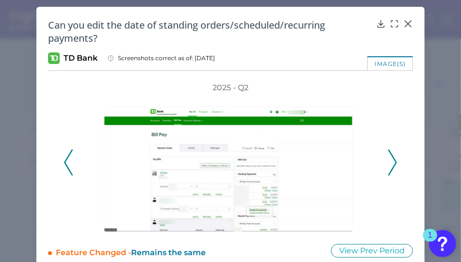
scroll to position [1, 0]
click at [391, 156] on polyline at bounding box center [391, 162] width 7 height 25
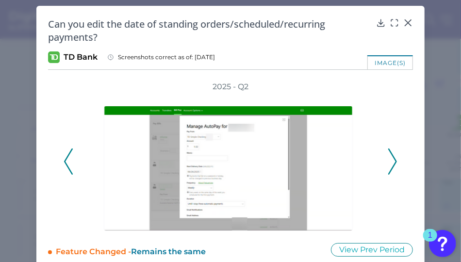
click at [391, 156] on polyline at bounding box center [391, 161] width 7 height 25
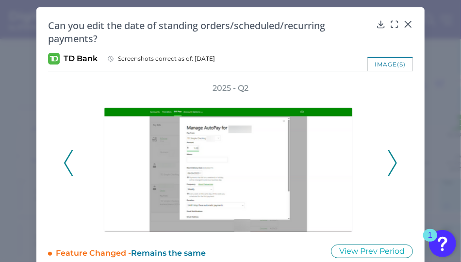
click at [391, 156] on icon at bounding box center [392, 163] width 9 height 26
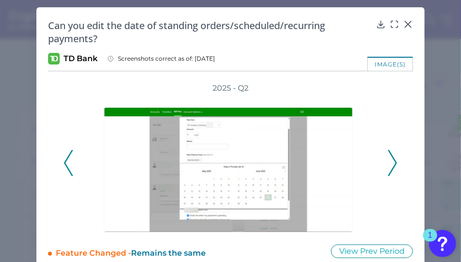
scroll to position [0, 0]
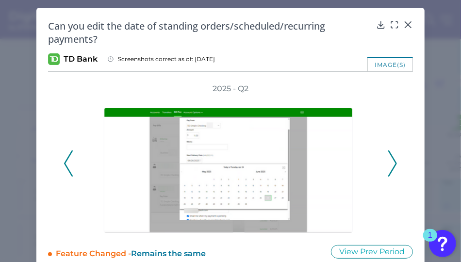
click at [391, 156] on icon at bounding box center [392, 163] width 9 height 26
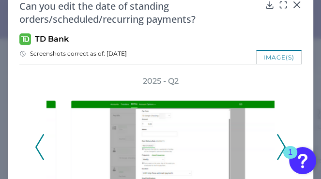
scroll to position [19, 0]
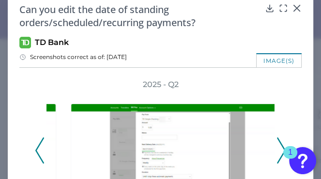
click at [275, 136] on div "2025 - Q2" at bounding box center [161, 146] width 252 height 132
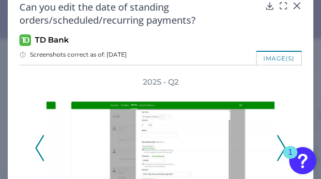
click at [278, 136] on polyline at bounding box center [281, 148] width 7 height 25
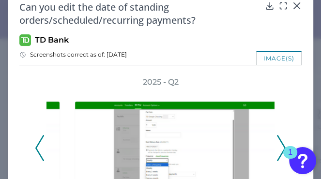
scroll to position [17, 0]
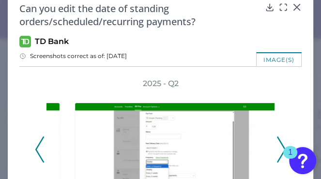
click at [277, 137] on icon at bounding box center [281, 150] width 9 height 26
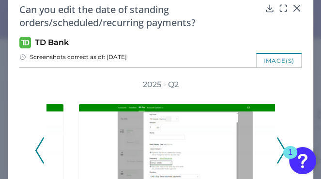
scroll to position [16, 0]
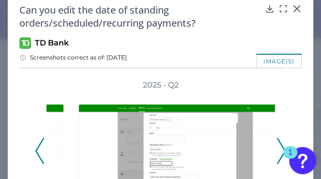
click at [275, 136] on div "2025 - Q2" at bounding box center [161, 146] width 252 height 132
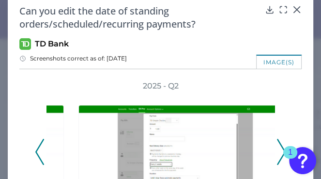
click at [277, 139] on icon at bounding box center [281, 152] width 9 height 26
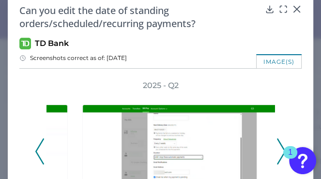
scroll to position [16, 0]
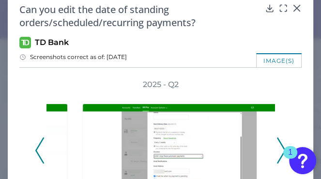
click at [278, 138] on polyline at bounding box center [281, 150] width 7 height 25
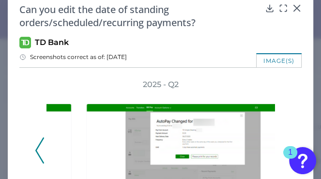
scroll to position [0, 4]
click at [275, 138] on div "2025 - Q2" at bounding box center [161, 146] width 252 height 132
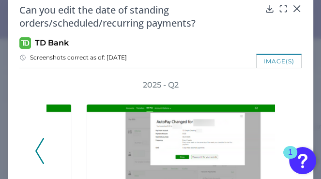
scroll to position [0, 3]
click at [36, 150] on polyline at bounding box center [39, 151] width 7 height 25
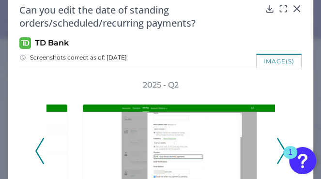
scroll to position [0, 4]
click at [36, 150] on polyline at bounding box center [39, 151] width 7 height 25
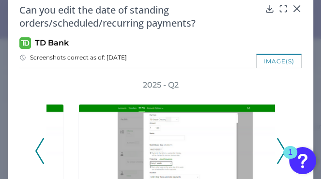
scroll to position [16, 0]
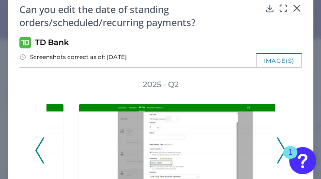
click at [36, 150] on polyline at bounding box center [39, 150] width 7 height 25
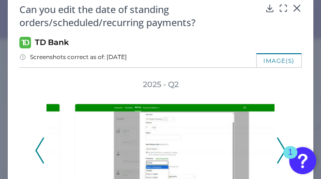
click at [36, 150] on polyline at bounding box center [39, 150] width 7 height 25
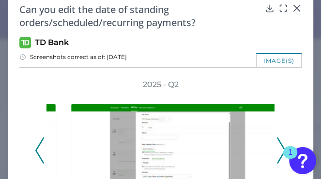
click at [36, 150] on polyline at bounding box center [39, 150] width 7 height 25
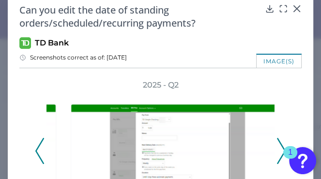
click at [36, 150] on polyline at bounding box center [39, 151] width 7 height 25
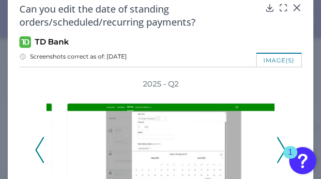
scroll to position [0, 4]
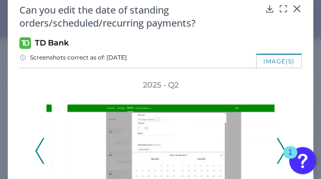
click at [36, 150] on polyline at bounding box center [39, 151] width 7 height 25
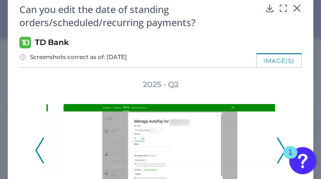
click at [36, 150] on polyline at bounding box center [39, 150] width 7 height 25
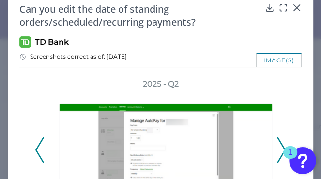
scroll to position [0, 5]
click at [36, 150] on icon at bounding box center [39, 150] width 9 height 26
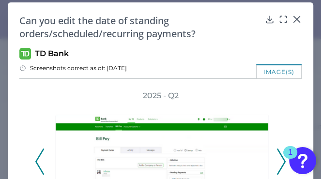
scroll to position [0, 0]
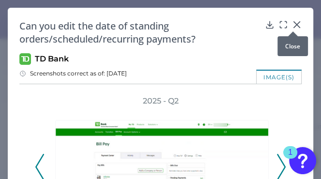
click at [293, 27] on div at bounding box center [293, 32] width 10 height 10
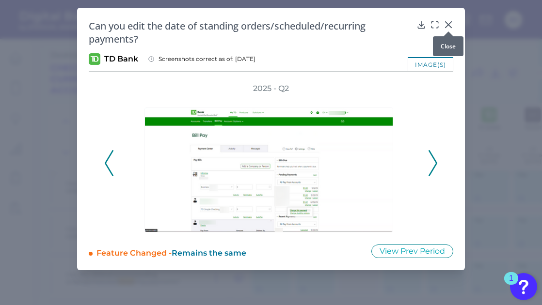
click at [447, 24] on icon at bounding box center [449, 25] width 10 height 10
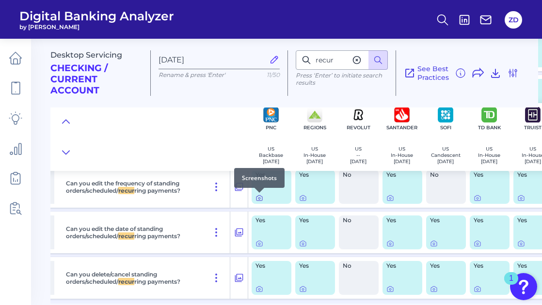
click at [262, 198] on icon at bounding box center [260, 198] width 8 height 8
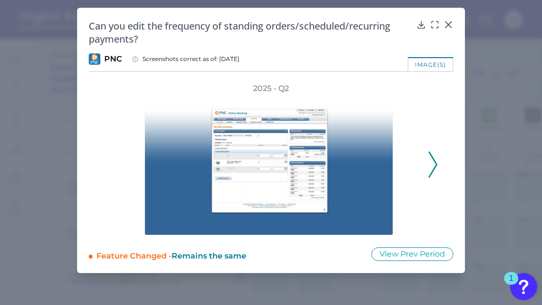
click at [428, 169] on div "2025 - Q2" at bounding box center [271, 159] width 334 height 152
click at [429, 164] on icon at bounding box center [433, 165] width 9 height 26
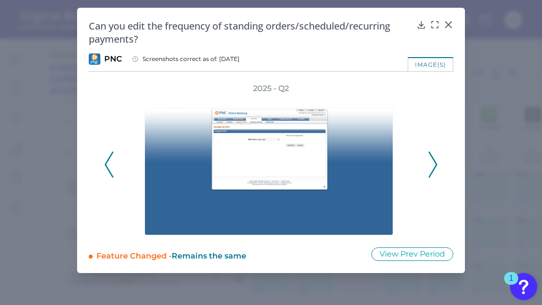
click at [431, 164] on icon at bounding box center [433, 165] width 9 height 26
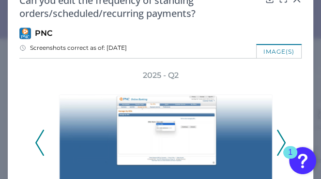
scroll to position [30, 0]
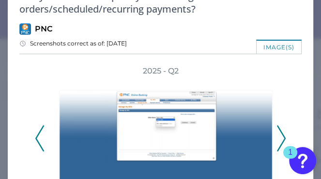
click at [278, 138] on icon at bounding box center [281, 139] width 9 height 26
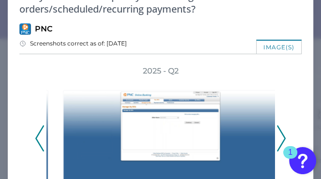
click at [278, 138] on icon at bounding box center [281, 139] width 9 height 26
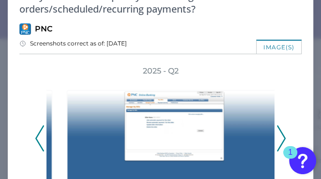
click at [278, 138] on icon at bounding box center [281, 139] width 9 height 26
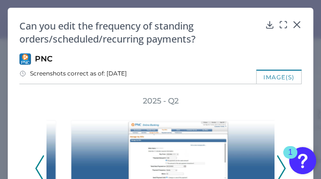
scroll to position [0, 0]
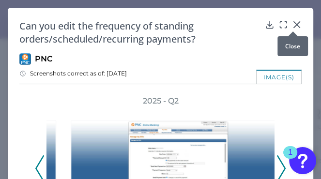
click at [295, 24] on icon at bounding box center [297, 25] width 10 height 10
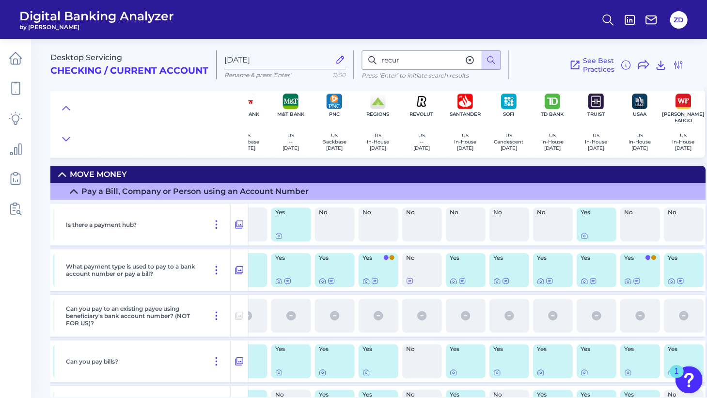
click at [70, 189] on icon at bounding box center [74, 192] width 8 height 8
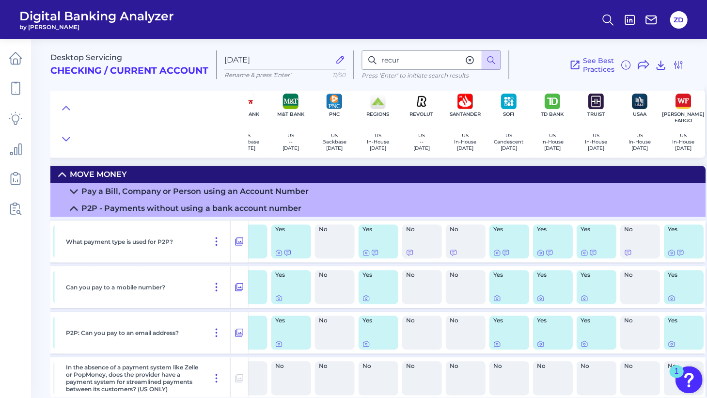
click at [72, 210] on icon at bounding box center [74, 209] width 8 height 8
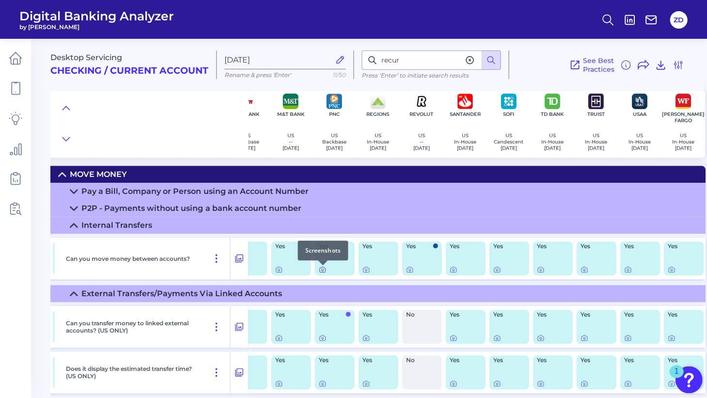
click at [323, 271] on icon at bounding box center [322, 270] width 2 height 2
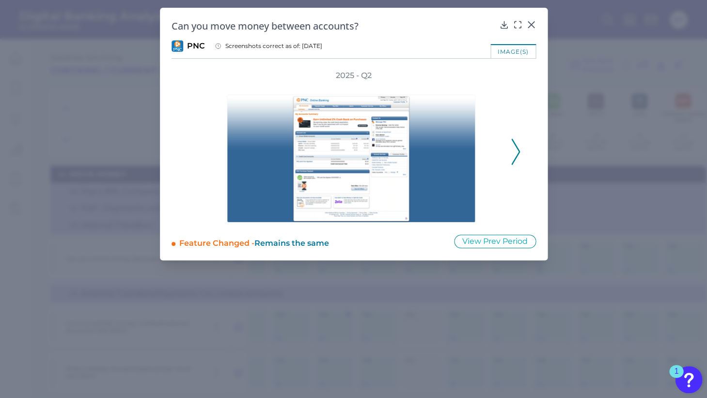
click at [512, 153] on icon at bounding box center [516, 152] width 9 height 26
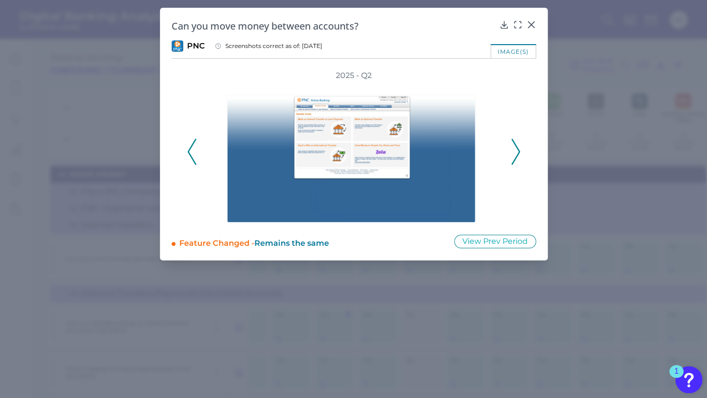
click at [512, 153] on icon at bounding box center [516, 152] width 9 height 26
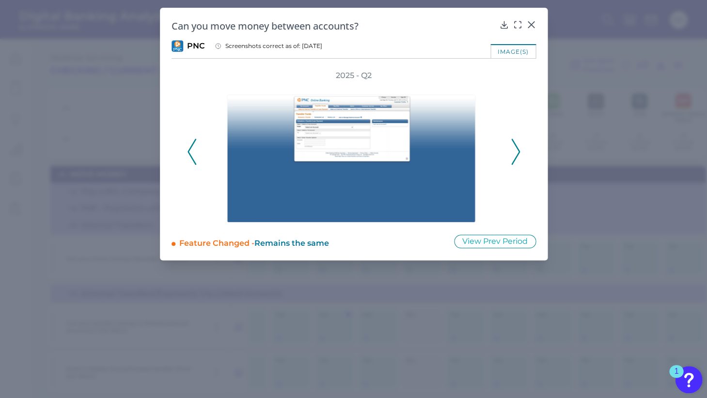
click at [512, 153] on icon at bounding box center [516, 152] width 9 height 26
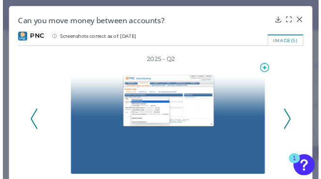
scroll to position [0, 328]
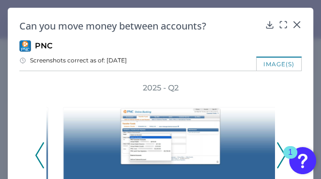
click at [272, 142] on div "2025 - Q2" at bounding box center [161, 150] width 252 height 134
click at [277, 146] on icon at bounding box center [281, 156] width 9 height 26
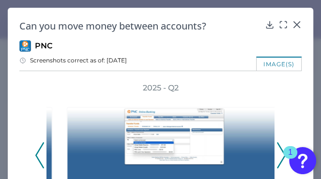
click at [277, 146] on icon at bounding box center [281, 156] width 9 height 26
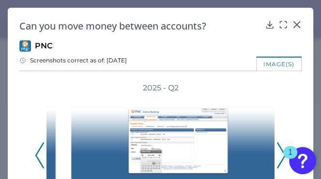
click at [277, 146] on icon at bounding box center [281, 156] width 9 height 26
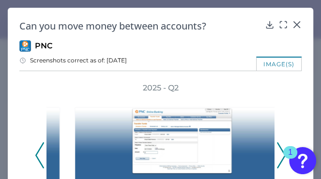
click at [277, 146] on icon at bounding box center [281, 156] width 9 height 26
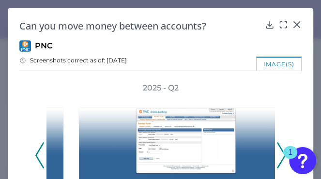
click at [277, 146] on icon at bounding box center [281, 156] width 9 height 26
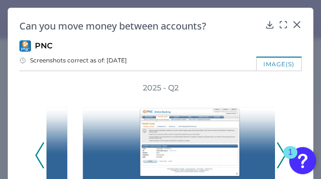
click at [277, 146] on icon at bounding box center [281, 156] width 9 height 26
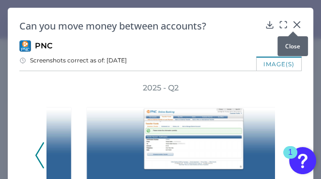
click at [295, 22] on icon at bounding box center [297, 25] width 10 height 10
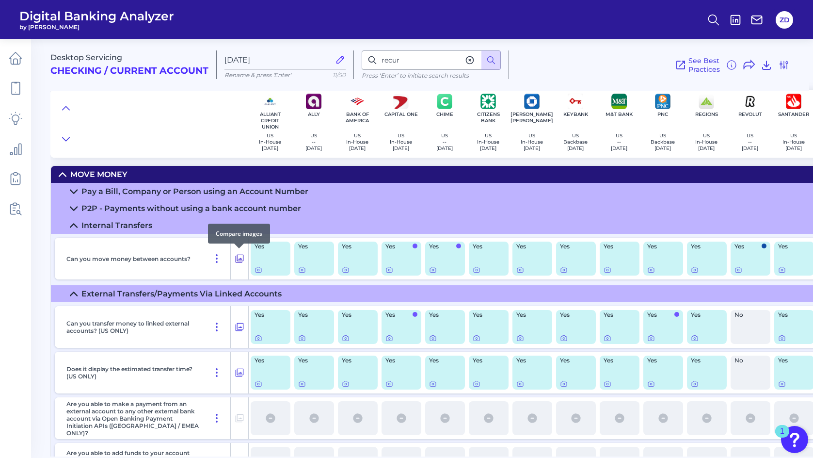
scroll to position [0, 0]
click at [215, 256] on icon at bounding box center [217, 259] width 12 height 12
click at [217, 260] on icon at bounding box center [217, 259] width 12 height 12
click at [219, 256] on icon at bounding box center [217, 259] width 12 height 12
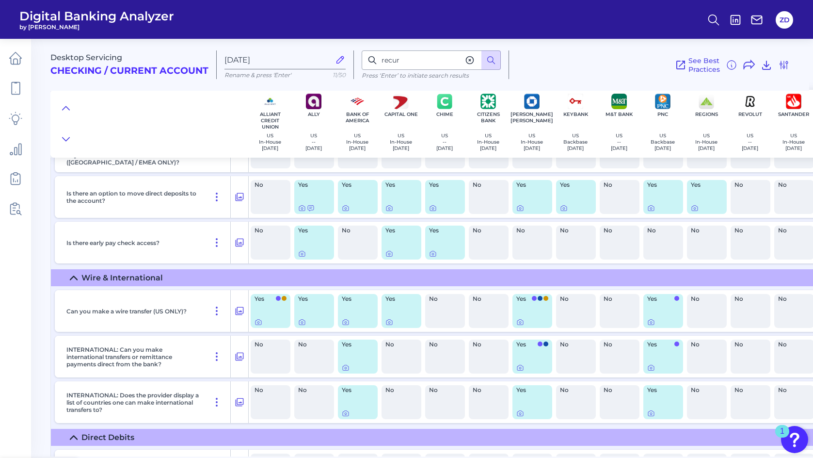
scroll to position [314, 0]
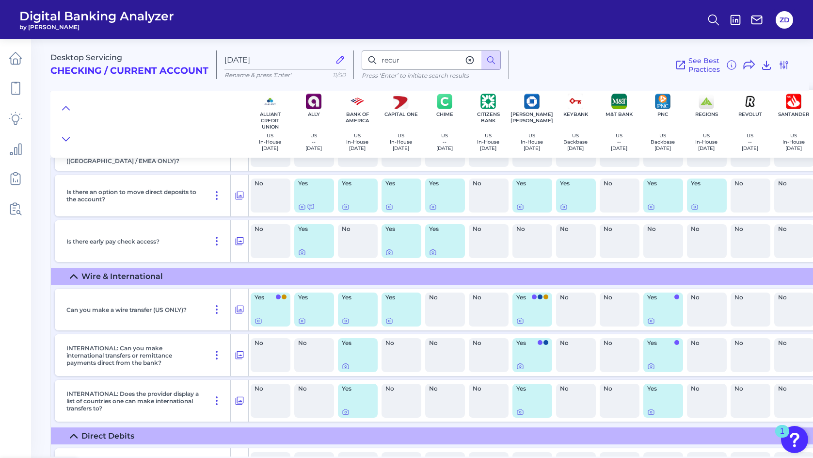
click at [80, 278] on summary "Wire & International" at bounding box center [542, 276] width 983 height 17
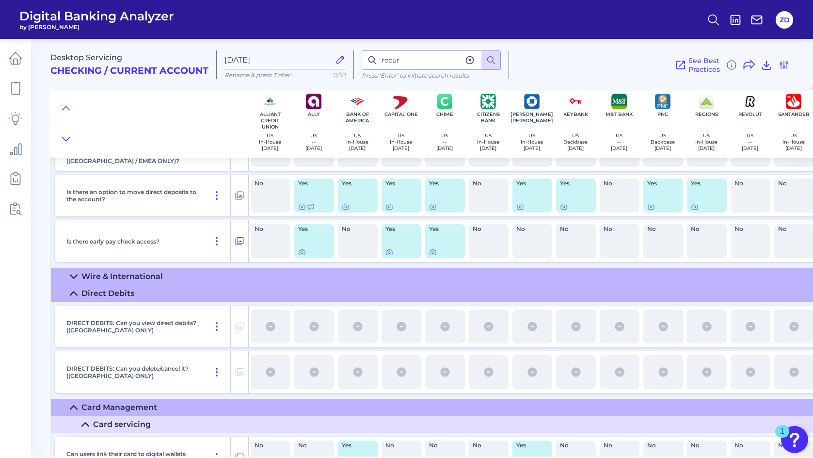
click at [74, 294] on icon at bounding box center [74, 293] width 8 height 8
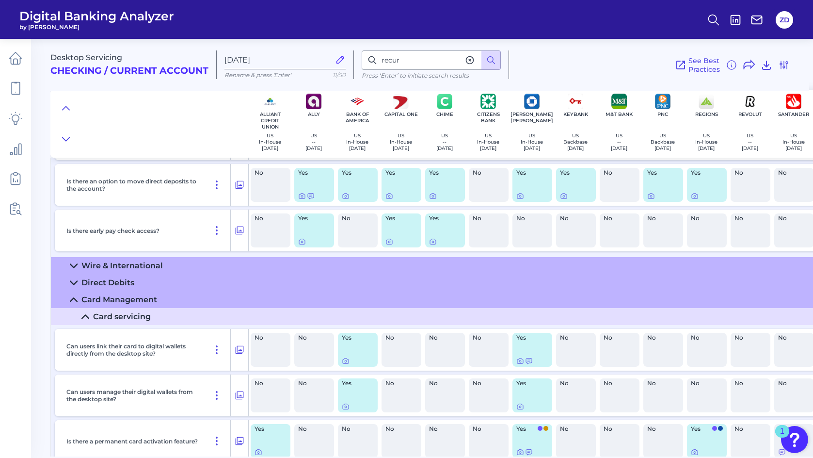
scroll to position [322, 0]
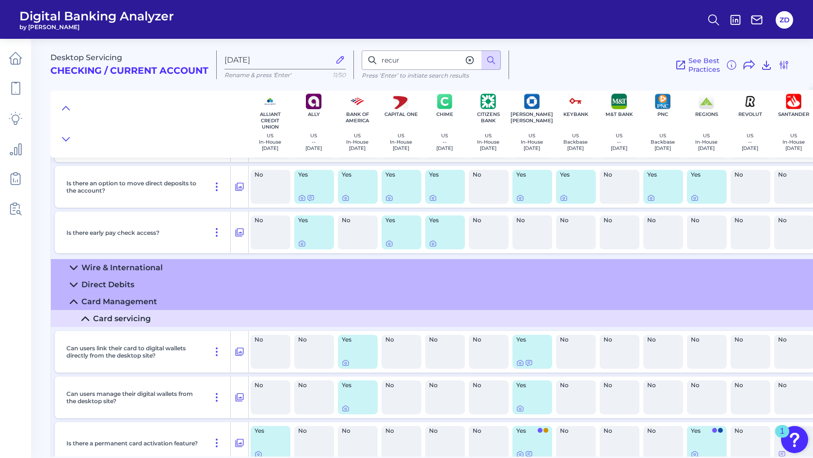
click at [69, 303] on summary "Card Management" at bounding box center [542, 301] width 983 height 17
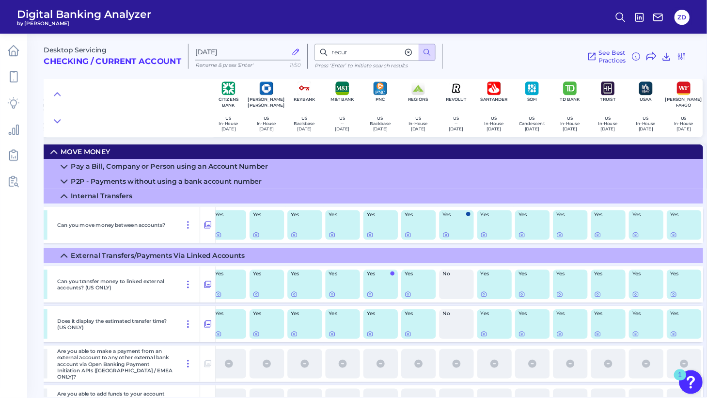
scroll to position [0, 229]
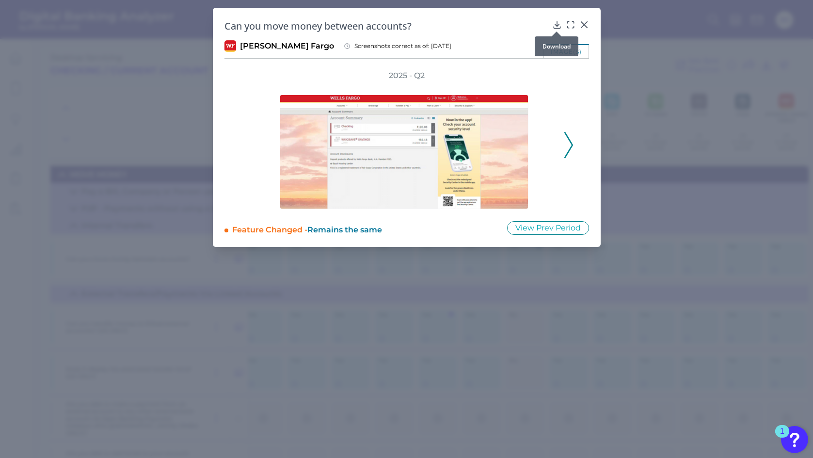
click at [555, 23] on icon at bounding box center [557, 25] width 10 height 10
click at [583, 23] on icon at bounding box center [584, 25] width 10 height 10
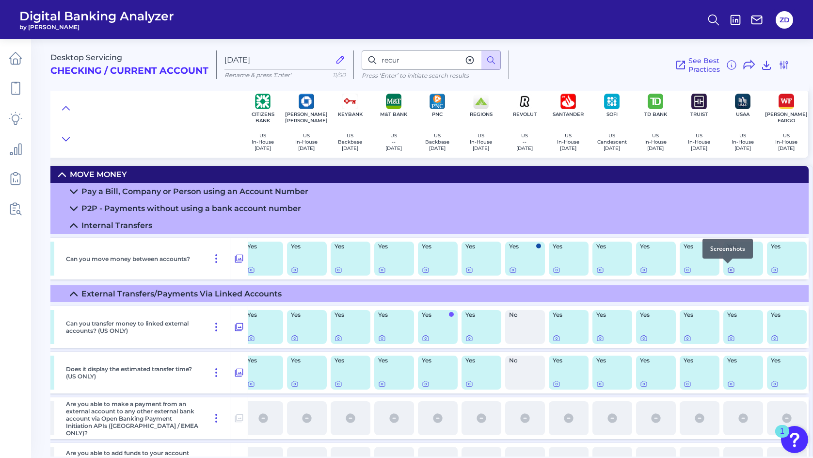
click at [729, 271] on icon at bounding box center [731, 270] width 8 height 8
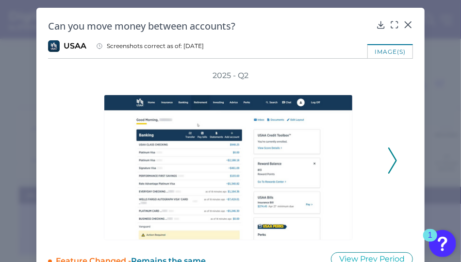
click at [391, 153] on polyline at bounding box center [391, 160] width 7 height 25
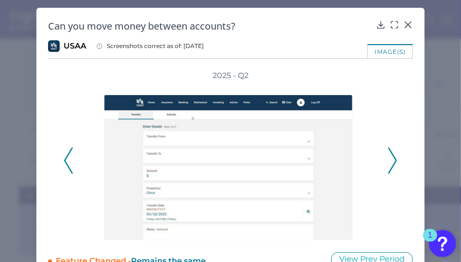
click at [391, 153] on polyline at bounding box center [391, 160] width 7 height 25
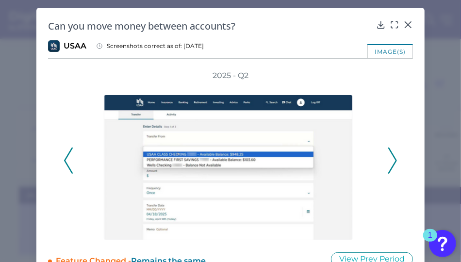
click at [391, 153] on polyline at bounding box center [391, 160] width 7 height 25
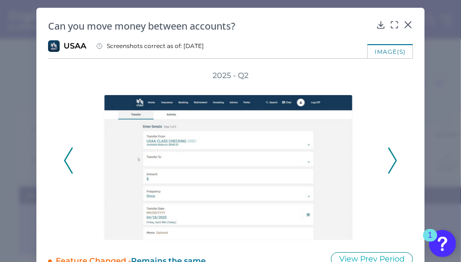
click at [391, 153] on polyline at bounding box center [391, 160] width 7 height 25
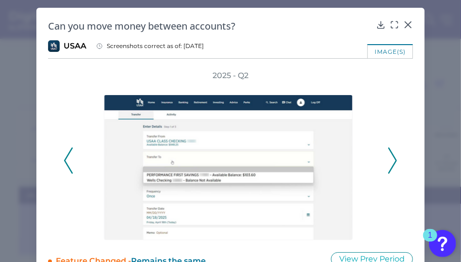
click at [391, 153] on polyline at bounding box center [391, 160] width 7 height 25
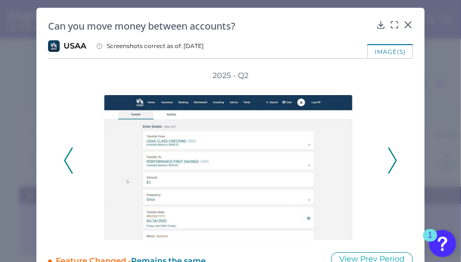
click at [391, 153] on polyline at bounding box center [391, 160] width 7 height 25
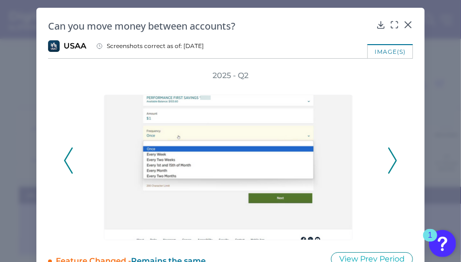
click at [391, 153] on polyline at bounding box center [391, 160] width 7 height 25
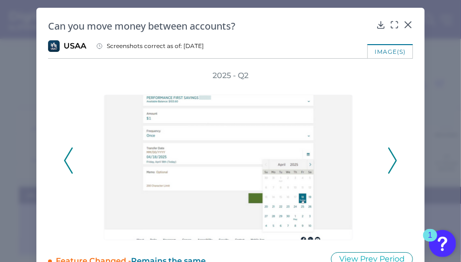
click at [391, 153] on polyline at bounding box center [391, 160] width 7 height 25
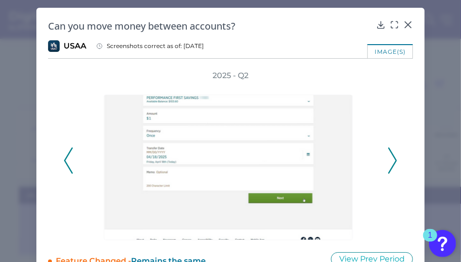
click at [391, 153] on polyline at bounding box center [391, 160] width 7 height 25
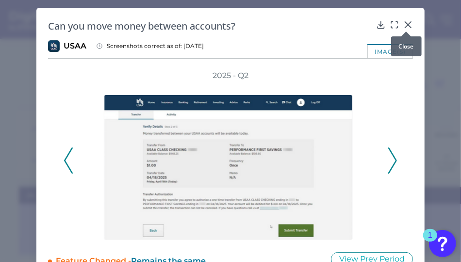
click at [406, 24] on icon at bounding box center [408, 25] width 6 height 6
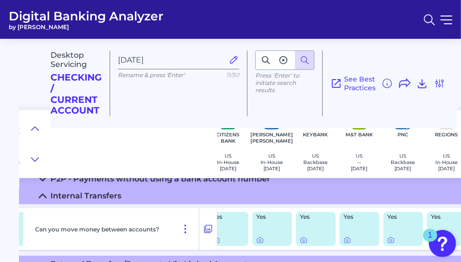
scroll to position [54, 229]
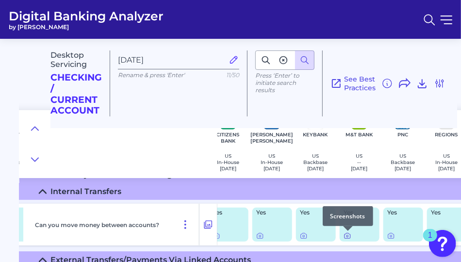
click at [347, 239] on icon at bounding box center [347, 236] width 8 height 8
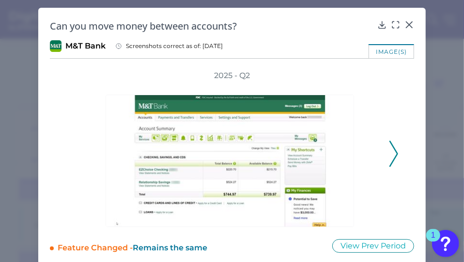
click at [395, 148] on icon at bounding box center [394, 154] width 9 height 26
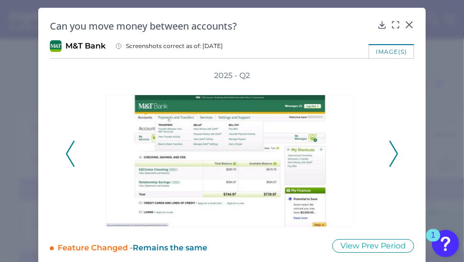
click at [395, 148] on icon at bounding box center [394, 154] width 9 height 26
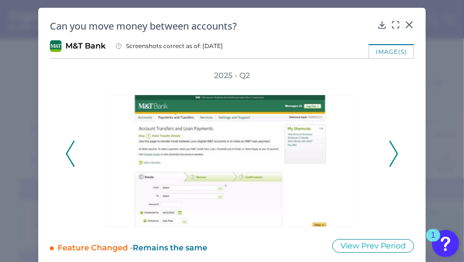
click at [395, 148] on icon at bounding box center [394, 154] width 9 height 26
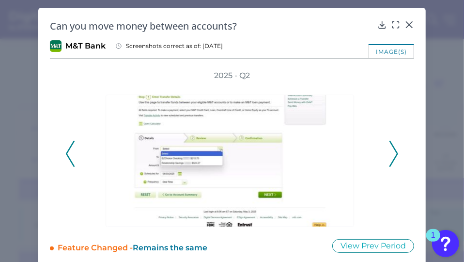
click at [395, 148] on icon at bounding box center [394, 154] width 9 height 26
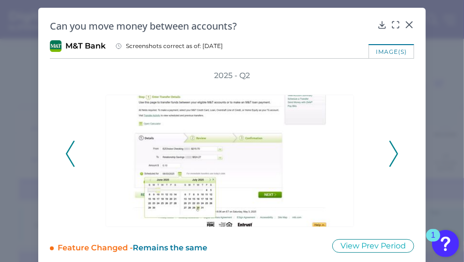
click at [395, 148] on icon at bounding box center [394, 154] width 9 height 26
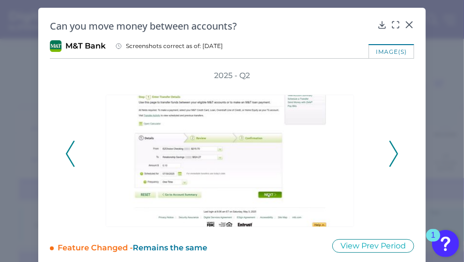
click at [395, 148] on icon at bounding box center [394, 154] width 9 height 26
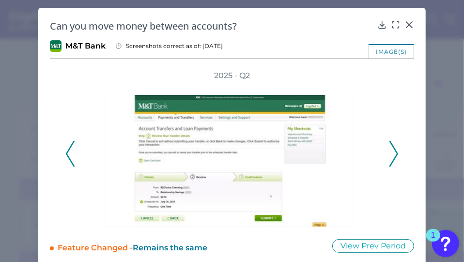
click at [395, 148] on icon at bounding box center [394, 154] width 9 height 26
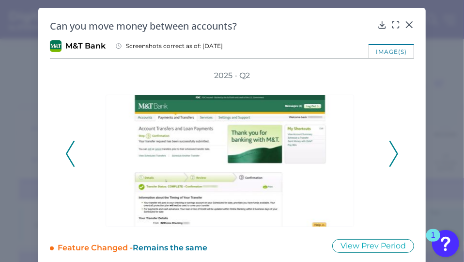
click at [395, 148] on icon at bounding box center [394, 154] width 9 height 26
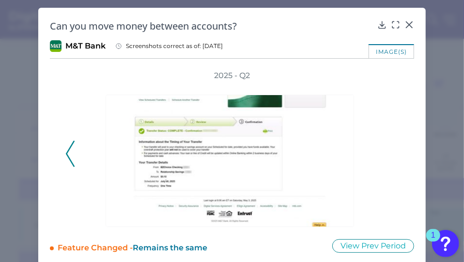
click at [395, 148] on div "2025 - Q2" at bounding box center [232, 148] width 334 height 157
click at [410, 24] on icon at bounding box center [410, 25] width 10 height 10
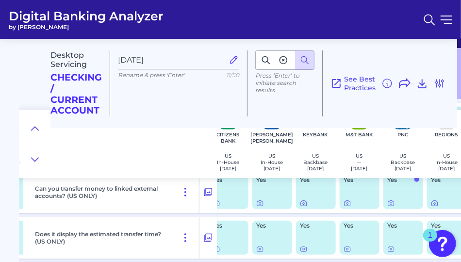
scroll to position [155, 229]
click at [265, 63] on icon at bounding box center [266, 60] width 10 height 10
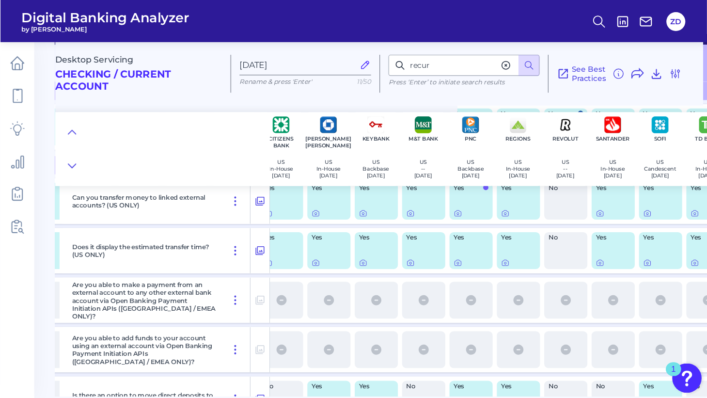
scroll to position [155, 230]
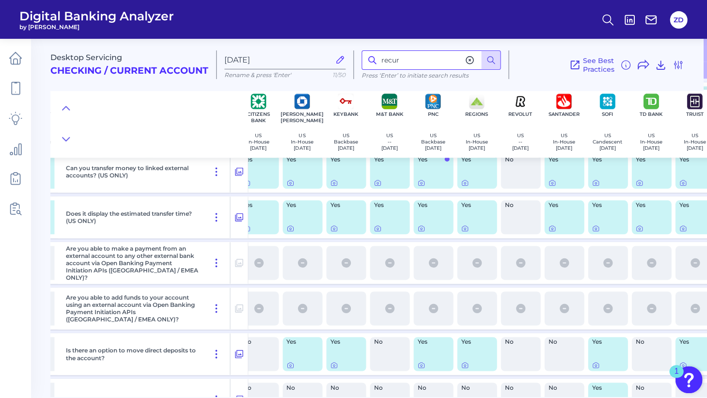
click at [405, 61] on input "recur" at bounding box center [431, 59] width 139 height 19
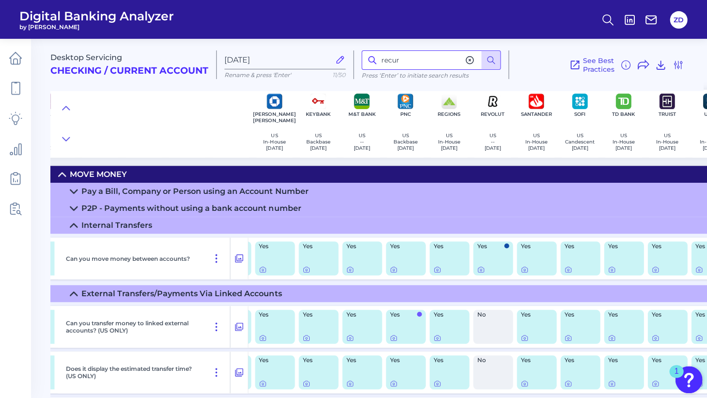
scroll to position [0, 0]
click at [115, 211] on div "P2P - Payments without using a bank account number" at bounding box center [191, 208] width 220 height 9
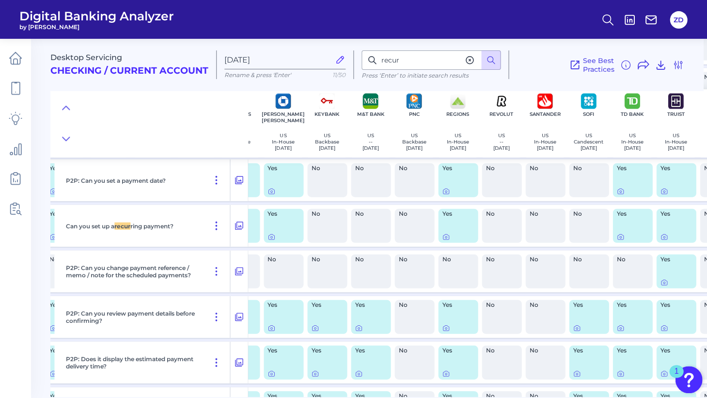
scroll to position [516, 249]
drag, startPoint x: 392, startPoint y: 60, endPoint x: 358, endPoint y: 58, distance: 34.0
click at [358, 58] on div "recur Press ‘Enter’ to initiate search results" at bounding box center [431, 64] width 155 height 29
type input "transfer"
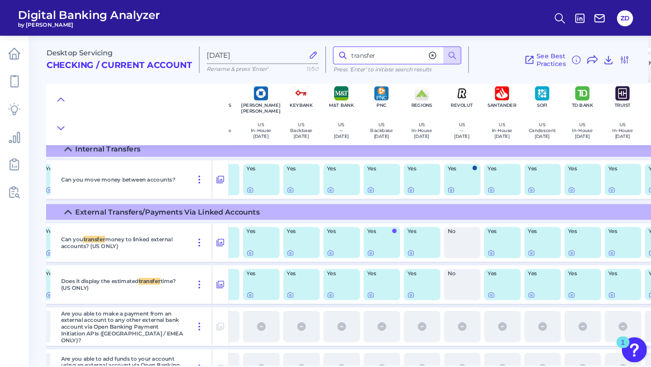
scroll to position [1253, 249]
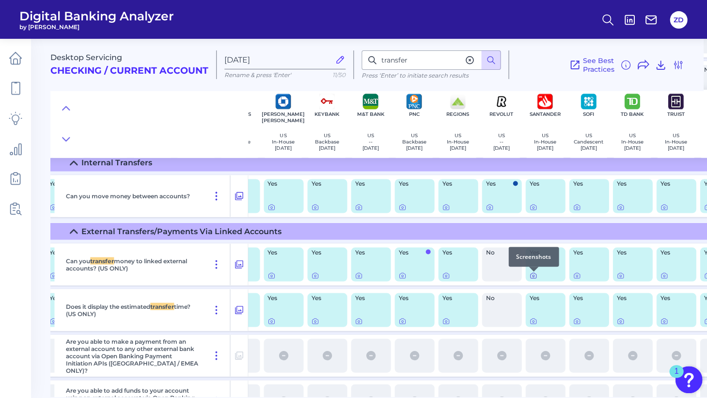
click at [534, 279] on icon at bounding box center [533, 276] width 8 height 8
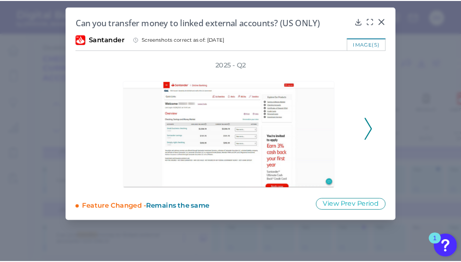
scroll to position [1253, 249]
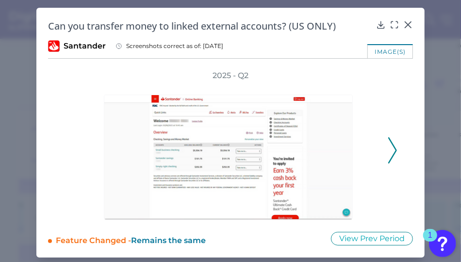
click at [389, 137] on icon at bounding box center [392, 150] width 9 height 26
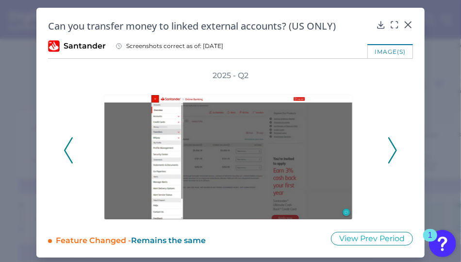
scroll to position [0, 0]
click at [389, 137] on icon at bounding box center [392, 150] width 9 height 26
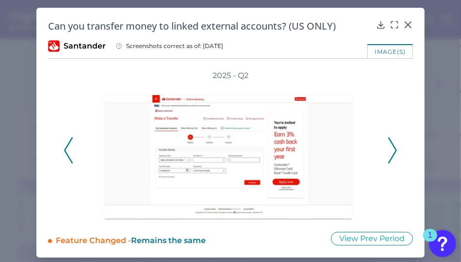
scroll to position [0, 0]
click at [389, 137] on icon at bounding box center [392, 150] width 9 height 26
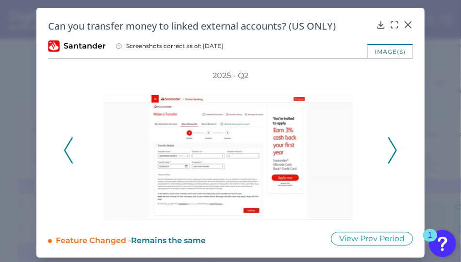
scroll to position [1, 0]
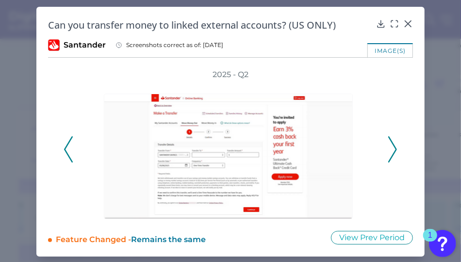
click at [389, 137] on icon at bounding box center [392, 149] width 9 height 26
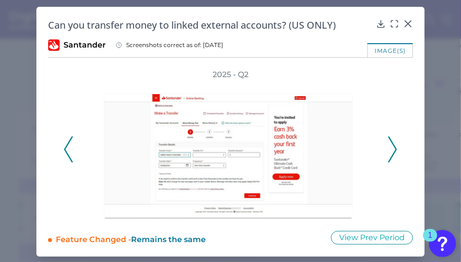
scroll to position [2, 0]
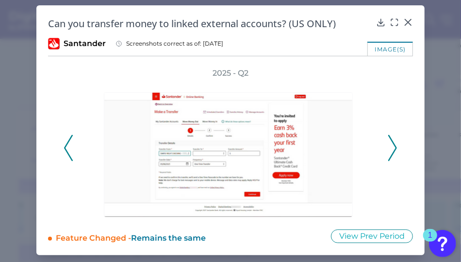
click at [389, 137] on polyline at bounding box center [391, 147] width 7 height 25
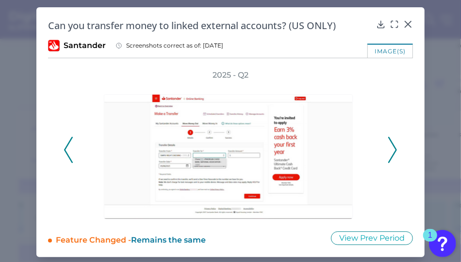
scroll to position [0, 0]
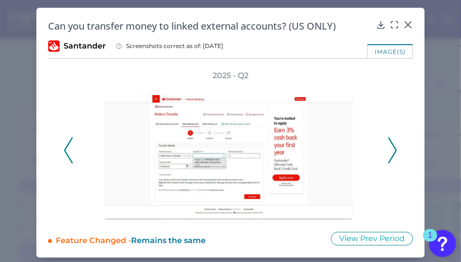
click at [389, 137] on icon at bounding box center [392, 150] width 9 height 26
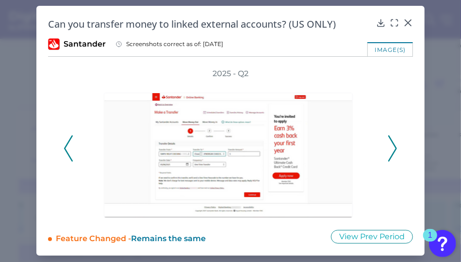
click at [389, 137] on icon at bounding box center [392, 148] width 9 height 26
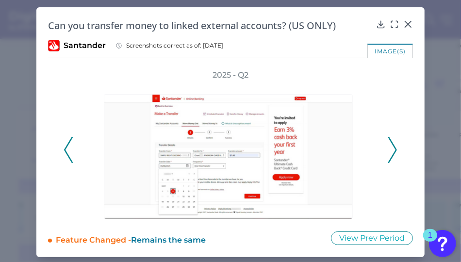
click at [389, 137] on icon at bounding box center [392, 150] width 9 height 26
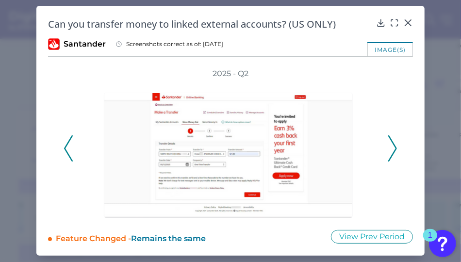
click at [389, 137] on icon at bounding box center [392, 148] width 9 height 26
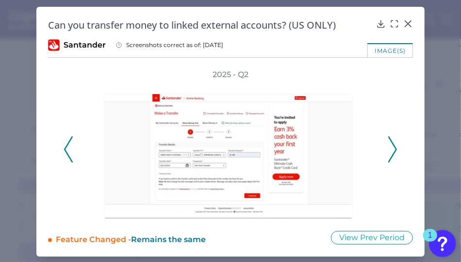
click at [389, 137] on icon at bounding box center [392, 149] width 9 height 26
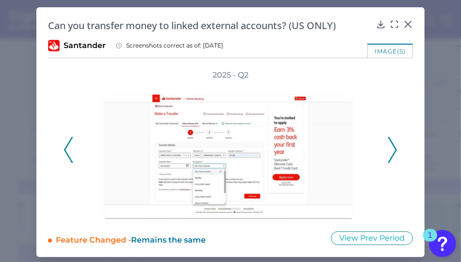
click at [389, 137] on icon at bounding box center [392, 150] width 9 height 26
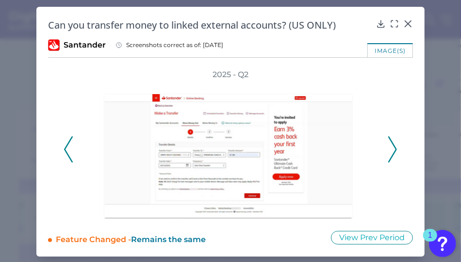
scroll to position [0, 0]
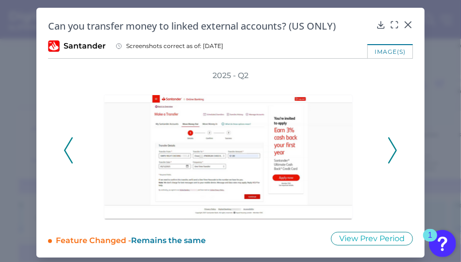
click at [64, 150] on icon at bounding box center [68, 150] width 9 height 26
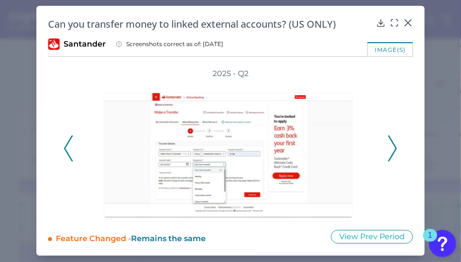
scroll to position [2, 0]
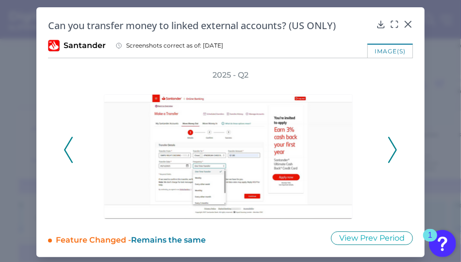
click at [388, 146] on icon at bounding box center [392, 150] width 9 height 26
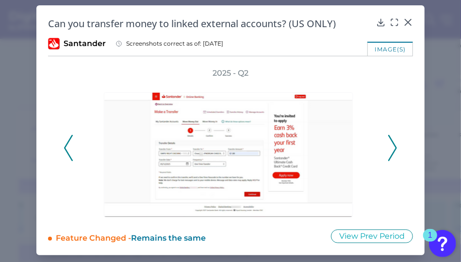
click at [388, 146] on icon at bounding box center [392, 148] width 9 height 26
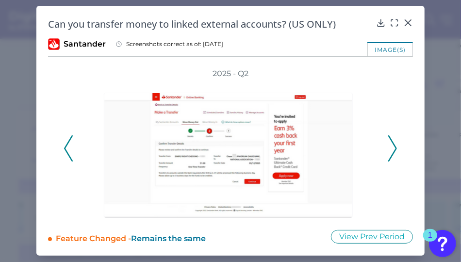
scroll to position [1, 0]
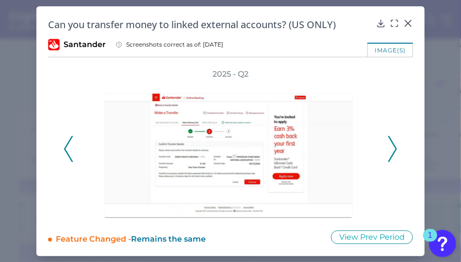
click at [388, 146] on icon at bounding box center [392, 149] width 9 height 26
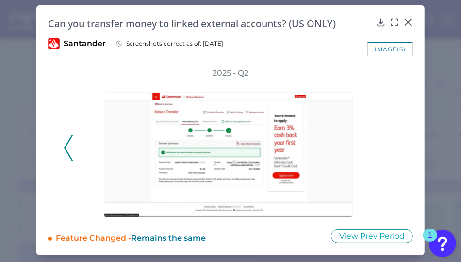
scroll to position [2, 0]
click at [387, 146] on div "2025 - Q2" at bounding box center [231, 142] width 334 height 149
click at [405, 20] on icon at bounding box center [408, 22] width 10 height 10
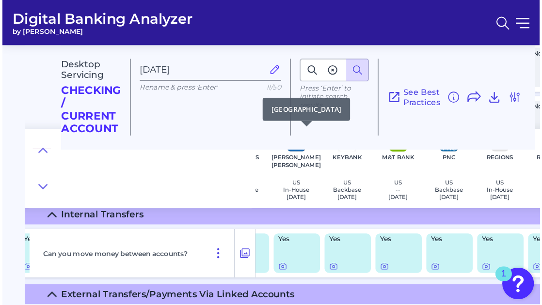
scroll to position [0, 0]
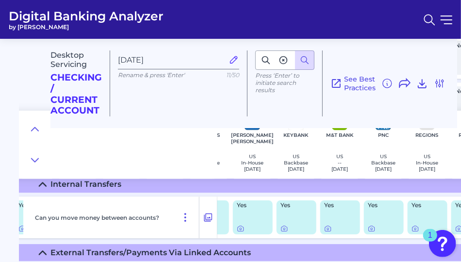
click at [283, 59] on icon at bounding box center [283, 60] width 7 height 7
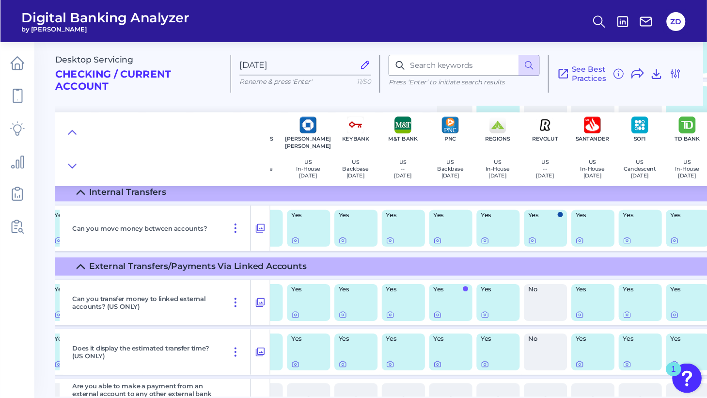
scroll to position [1253, 249]
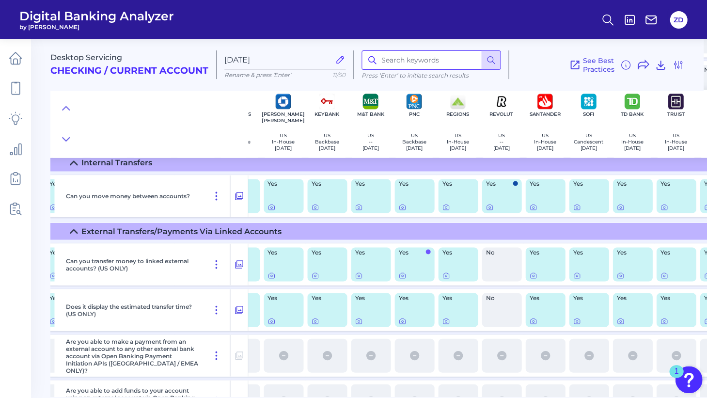
click at [435, 61] on input at bounding box center [431, 59] width 139 height 19
type input "edit"
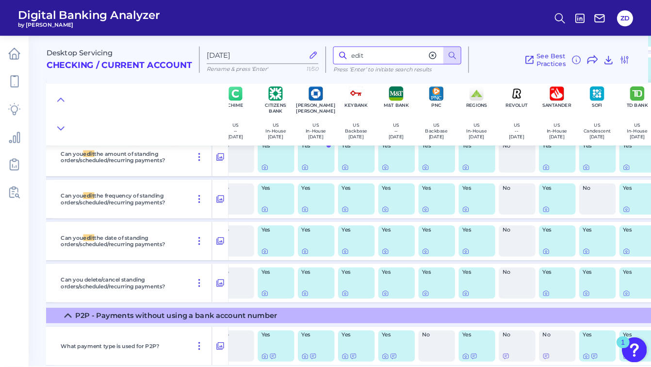
scroll to position [966, 189]
click at [331, 316] on div at bounding box center [332, 312] width 10 height 10
click at [335, 318] on icon at bounding box center [331, 318] width 8 height 8
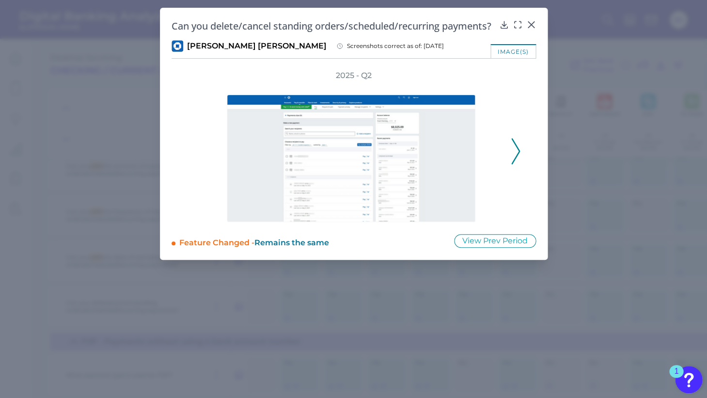
click at [524, 160] on div "2025 - Q2" at bounding box center [354, 146] width 365 height 152
click at [505, 163] on div at bounding box center [354, 151] width 310 height 141
click at [517, 162] on icon at bounding box center [516, 151] width 9 height 26
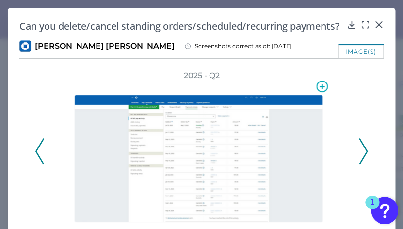
scroll to position [966, 189]
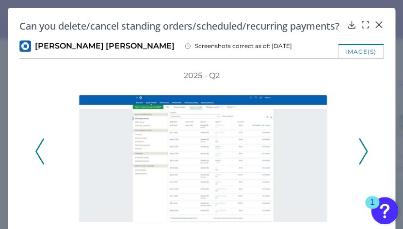
click at [359, 155] on polyline at bounding box center [362, 151] width 7 height 25
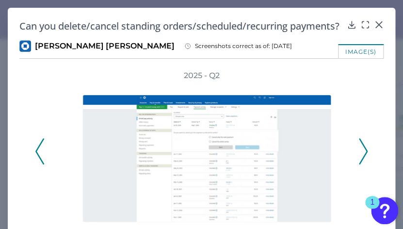
click at [361, 160] on icon at bounding box center [363, 151] width 9 height 26
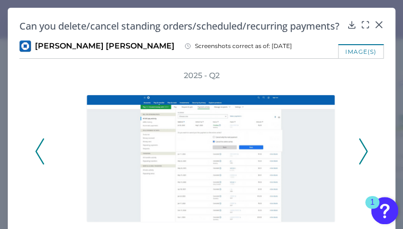
click at [361, 160] on icon at bounding box center [363, 151] width 9 height 26
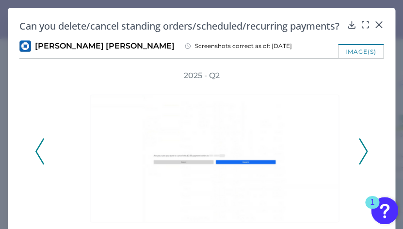
click at [361, 160] on icon at bounding box center [363, 151] width 9 height 26
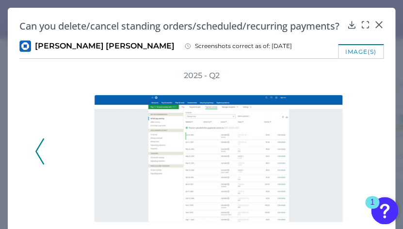
click at [40, 164] on icon at bounding box center [39, 151] width 9 height 26
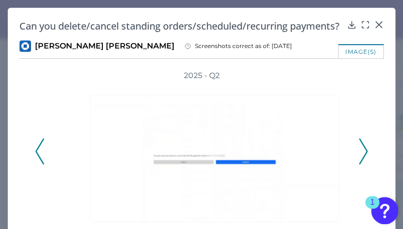
click at [40, 164] on icon at bounding box center [39, 151] width 9 height 26
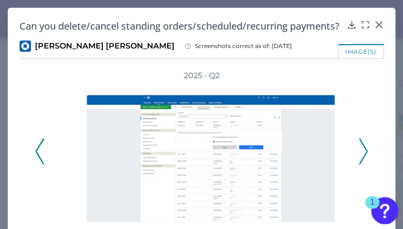
click at [40, 164] on icon at bounding box center [39, 151] width 9 height 26
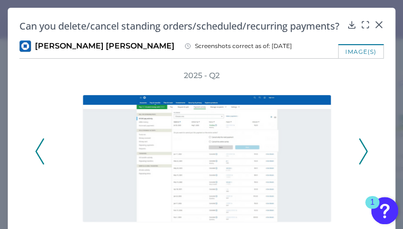
click at [40, 164] on icon at bounding box center [39, 151] width 9 height 26
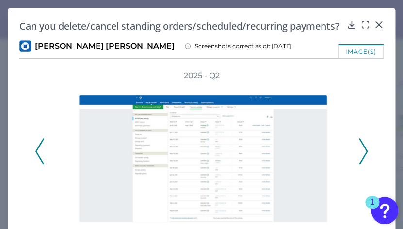
click at [361, 161] on polyline at bounding box center [362, 151] width 7 height 25
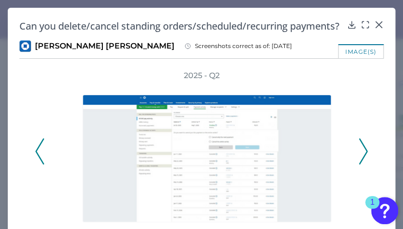
click at [361, 161] on polyline at bounding box center [362, 151] width 7 height 25
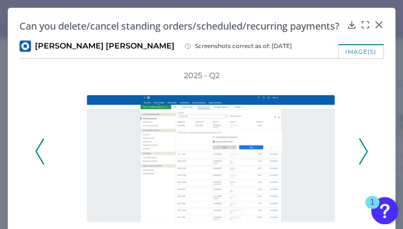
scroll to position [0, 0]
